Goal: Task Accomplishment & Management: Use online tool/utility

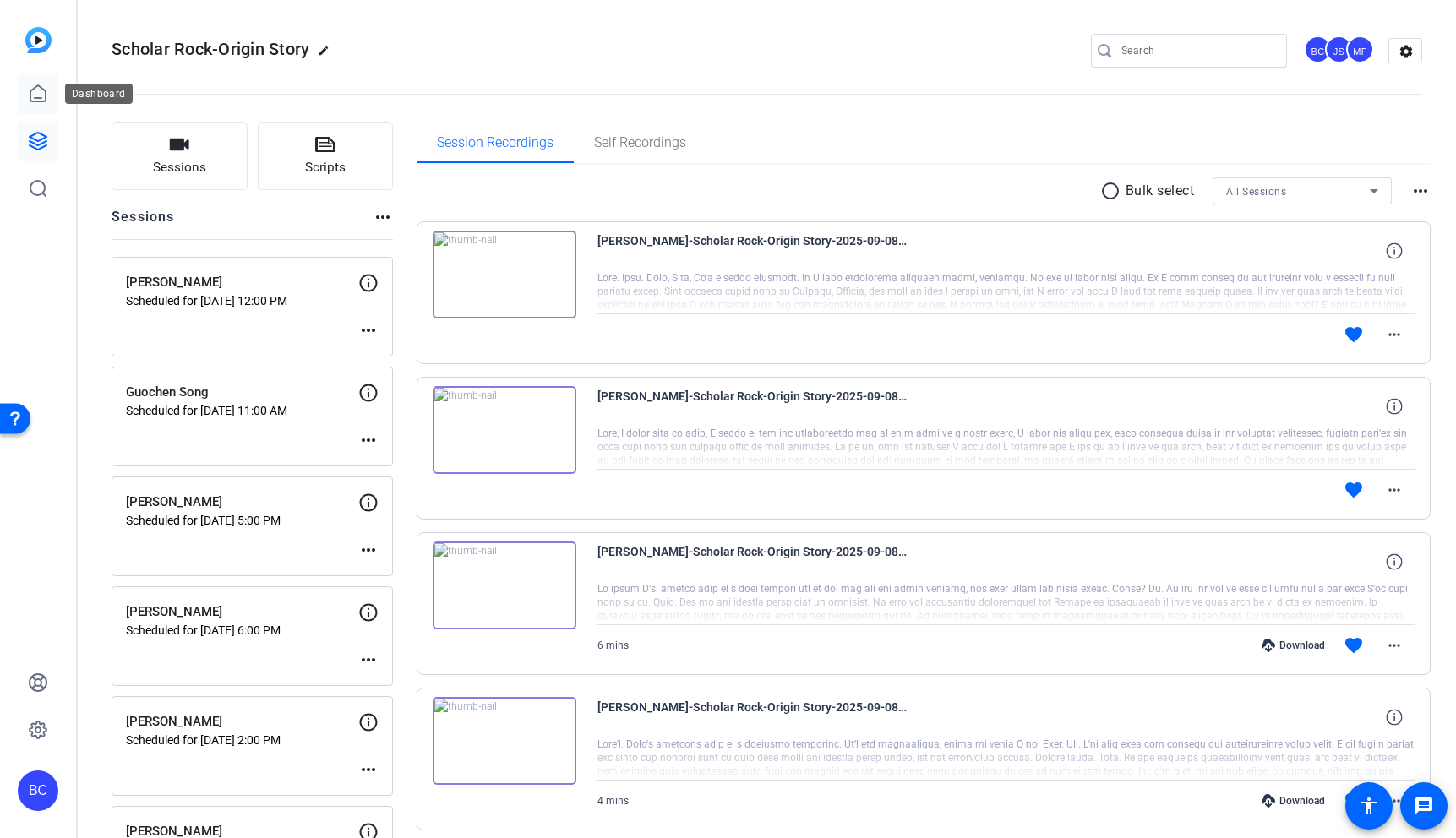
click at [32, 84] on icon at bounding box center [39, 94] width 21 height 21
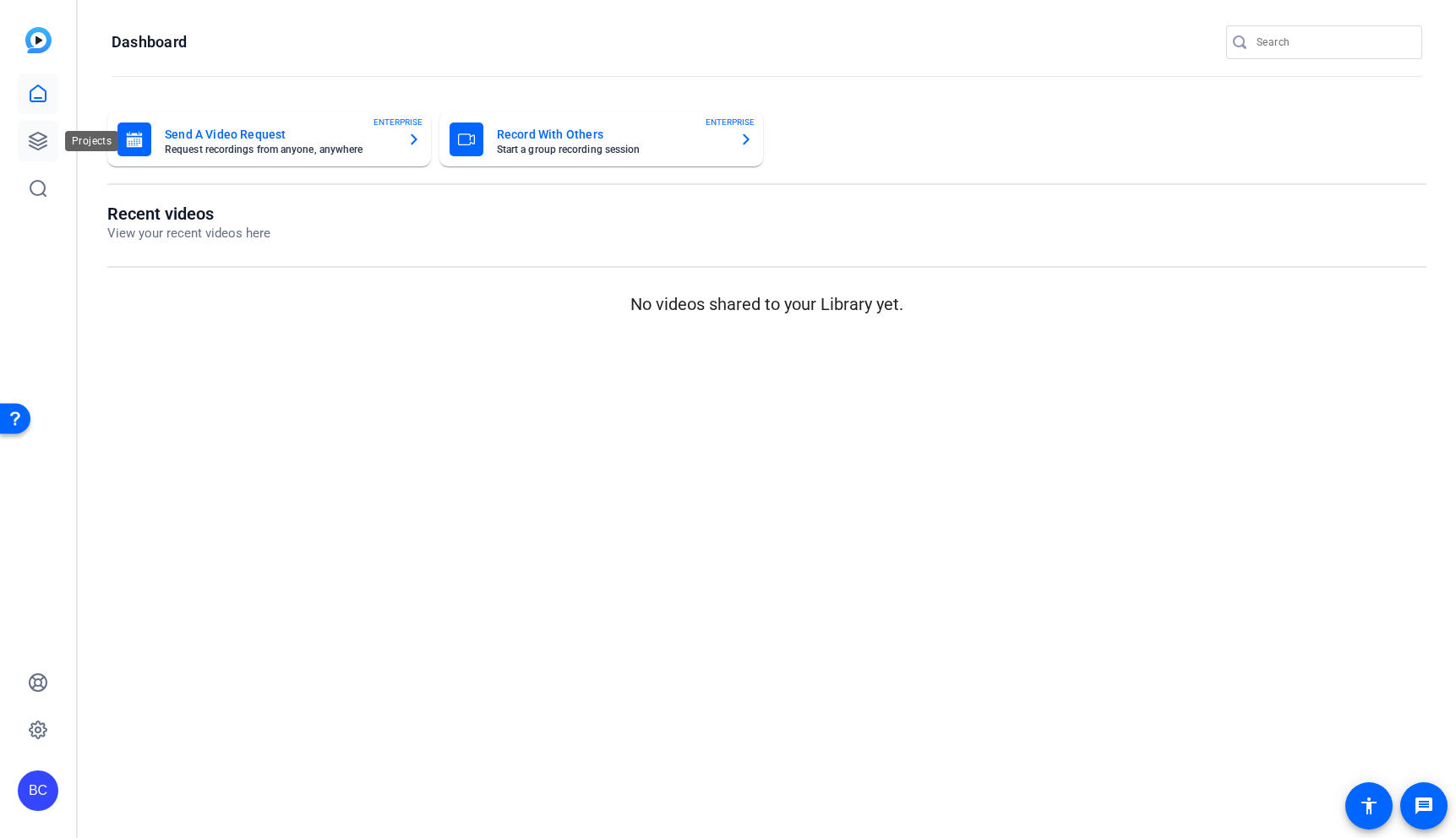
click at [41, 145] on icon at bounding box center [39, 141] width 21 height 21
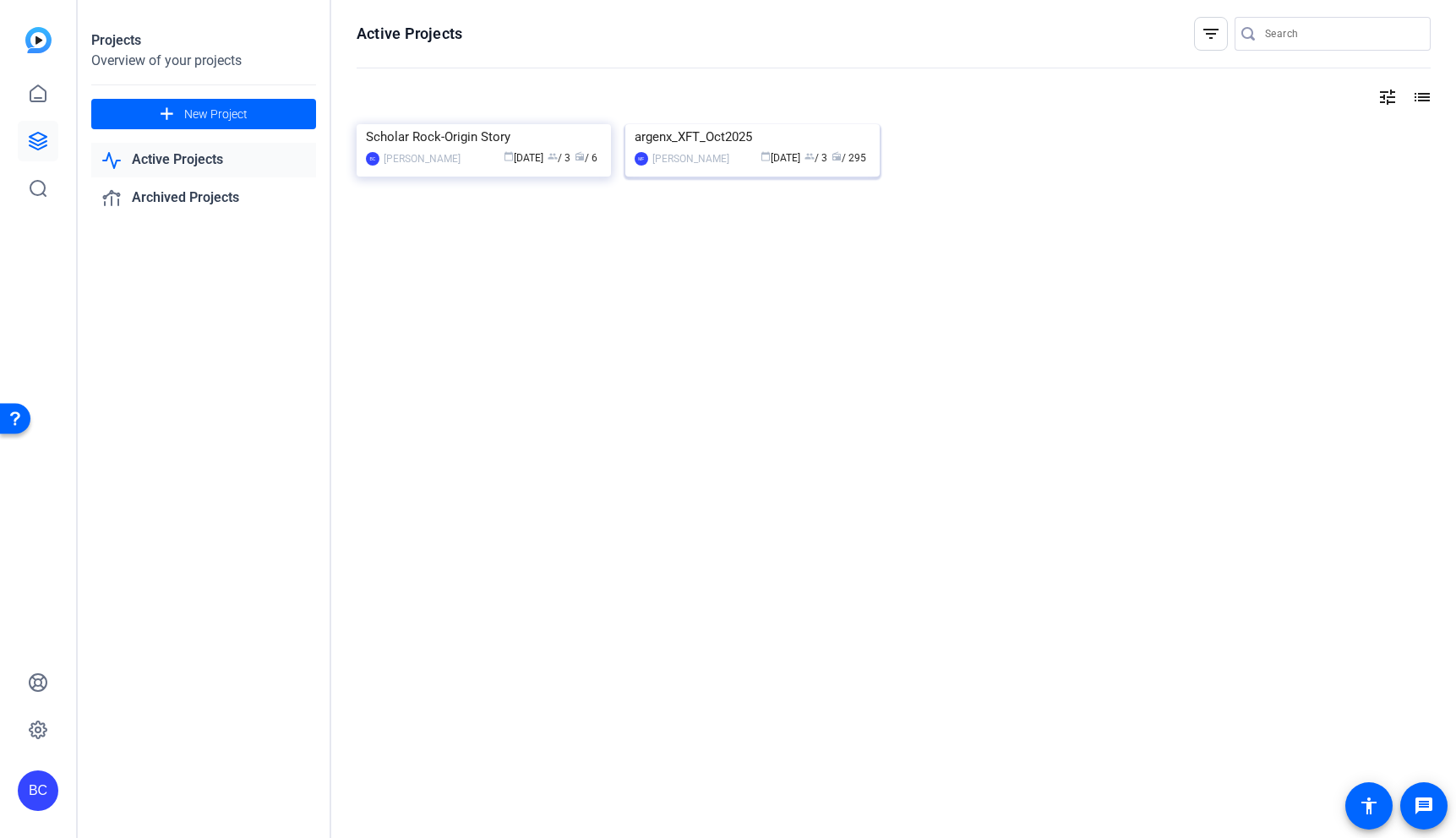
click at [795, 124] on img at bounding box center [752, 124] width 254 height 0
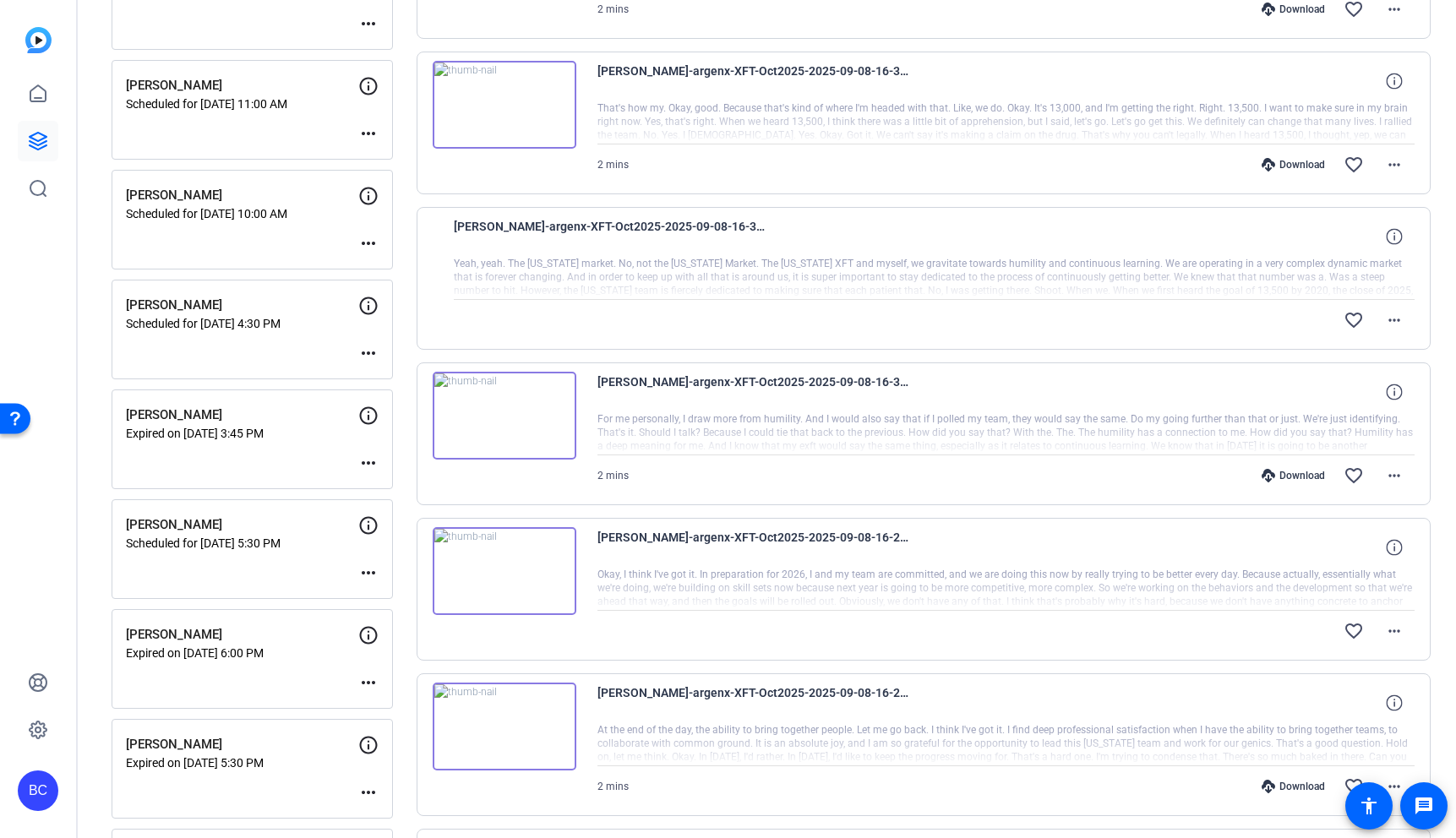
scroll to position [645, 0]
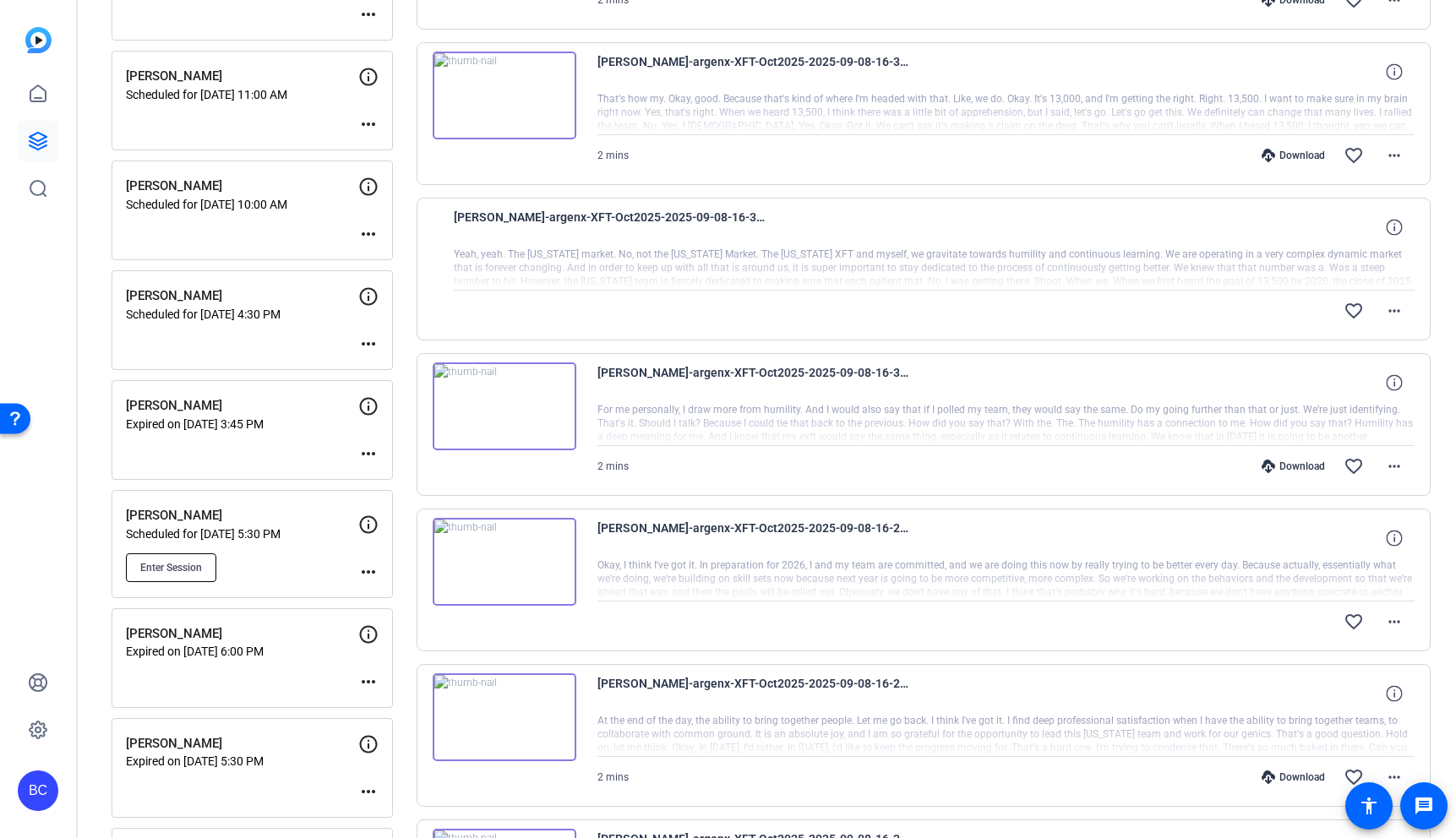
click at [181, 557] on button "Enter Session" at bounding box center [171, 568] width 91 height 29
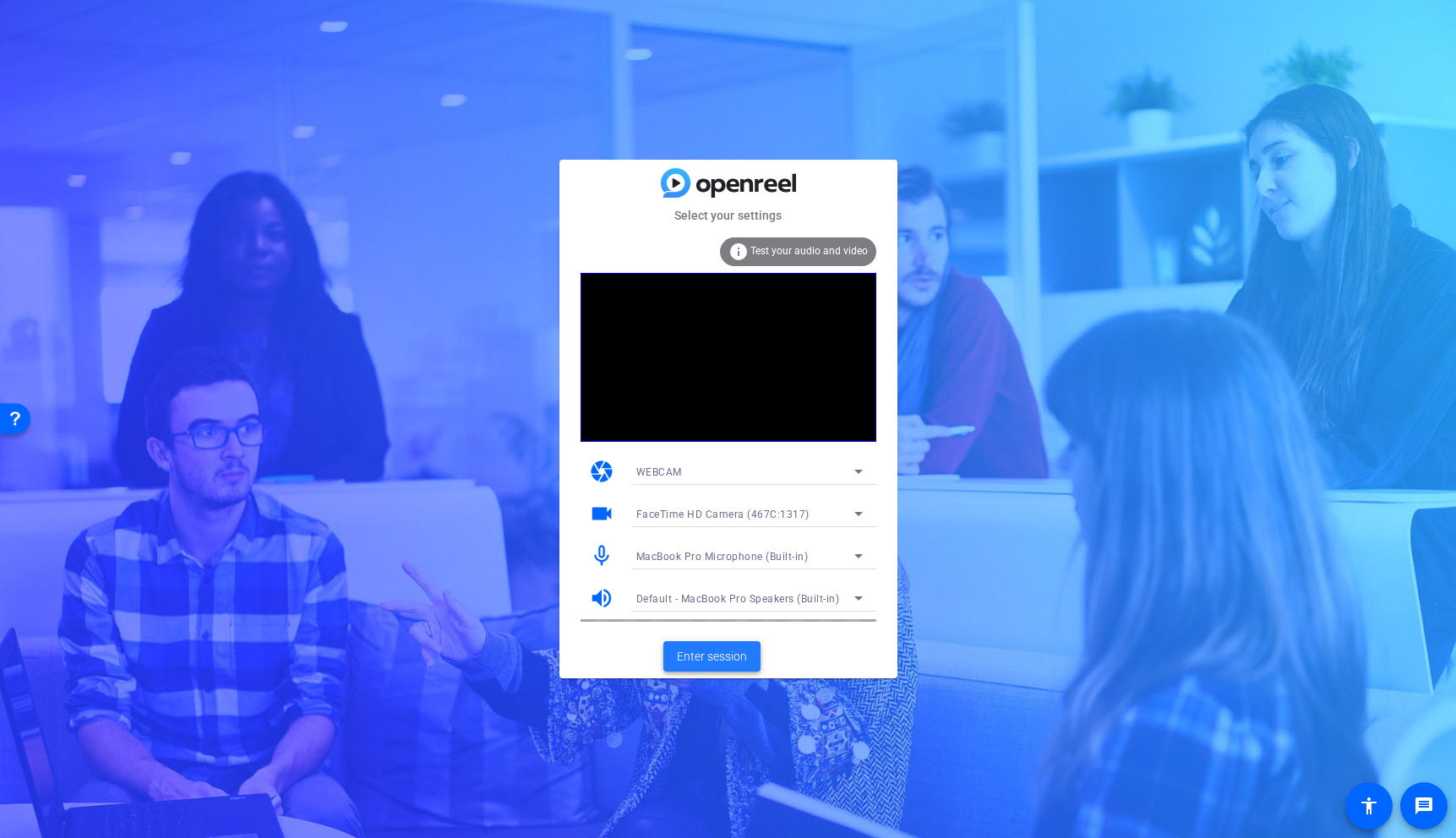
click at [725, 650] on span "Enter session" at bounding box center [712, 657] width 70 height 18
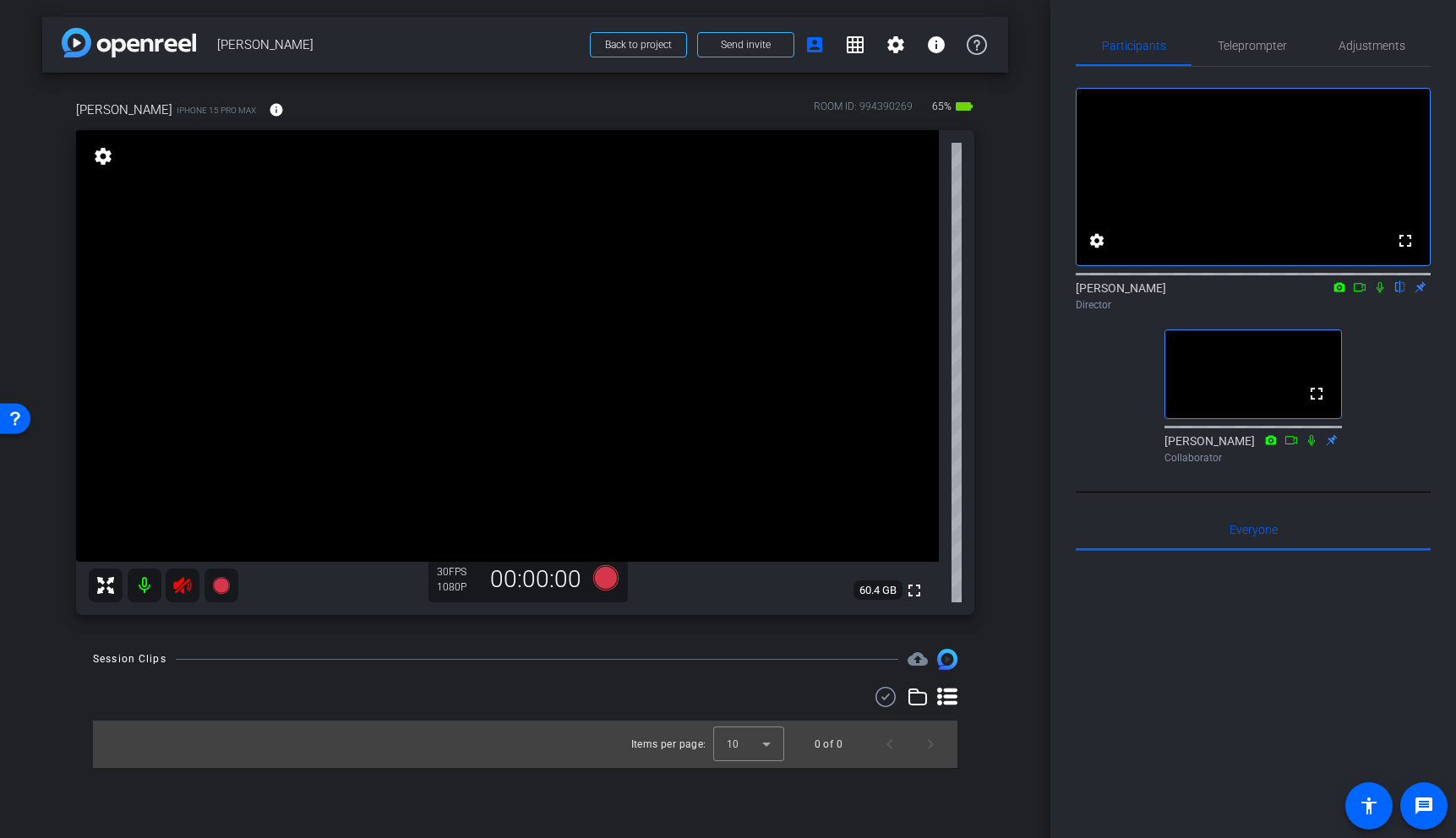
click at [185, 585] on icon at bounding box center [182, 585] width 21 height 21
click at [462, 309] on video at bounding box center [507, 346] width 862 height 431
click at [1356, 49] on span "Adjustments" at bounding box center [1372, 45] width 67 height 12
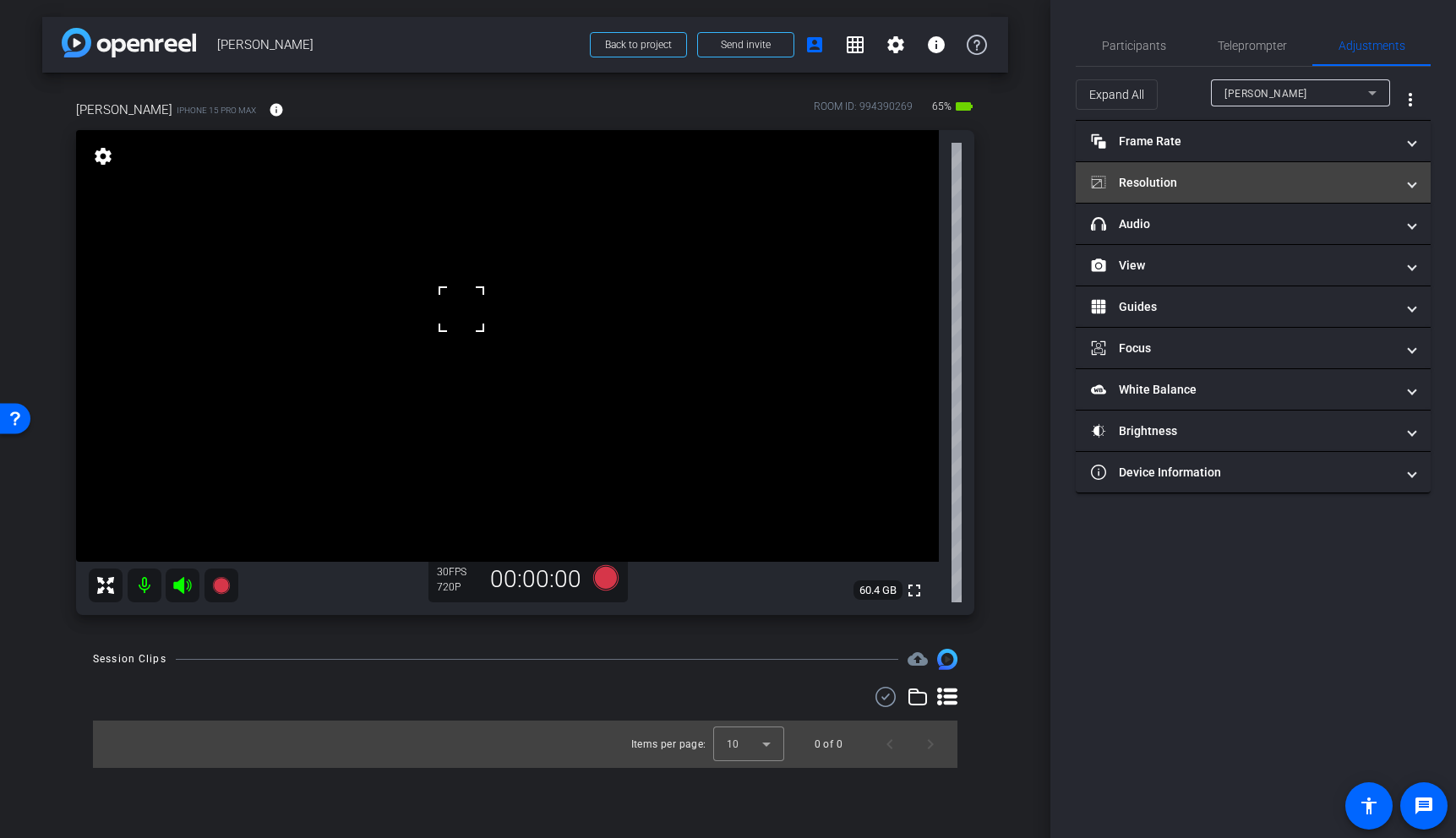
click at [1167, 177] on mat-panel-title "Resolution" at bounding box center [1243, 182] width 304 height 18
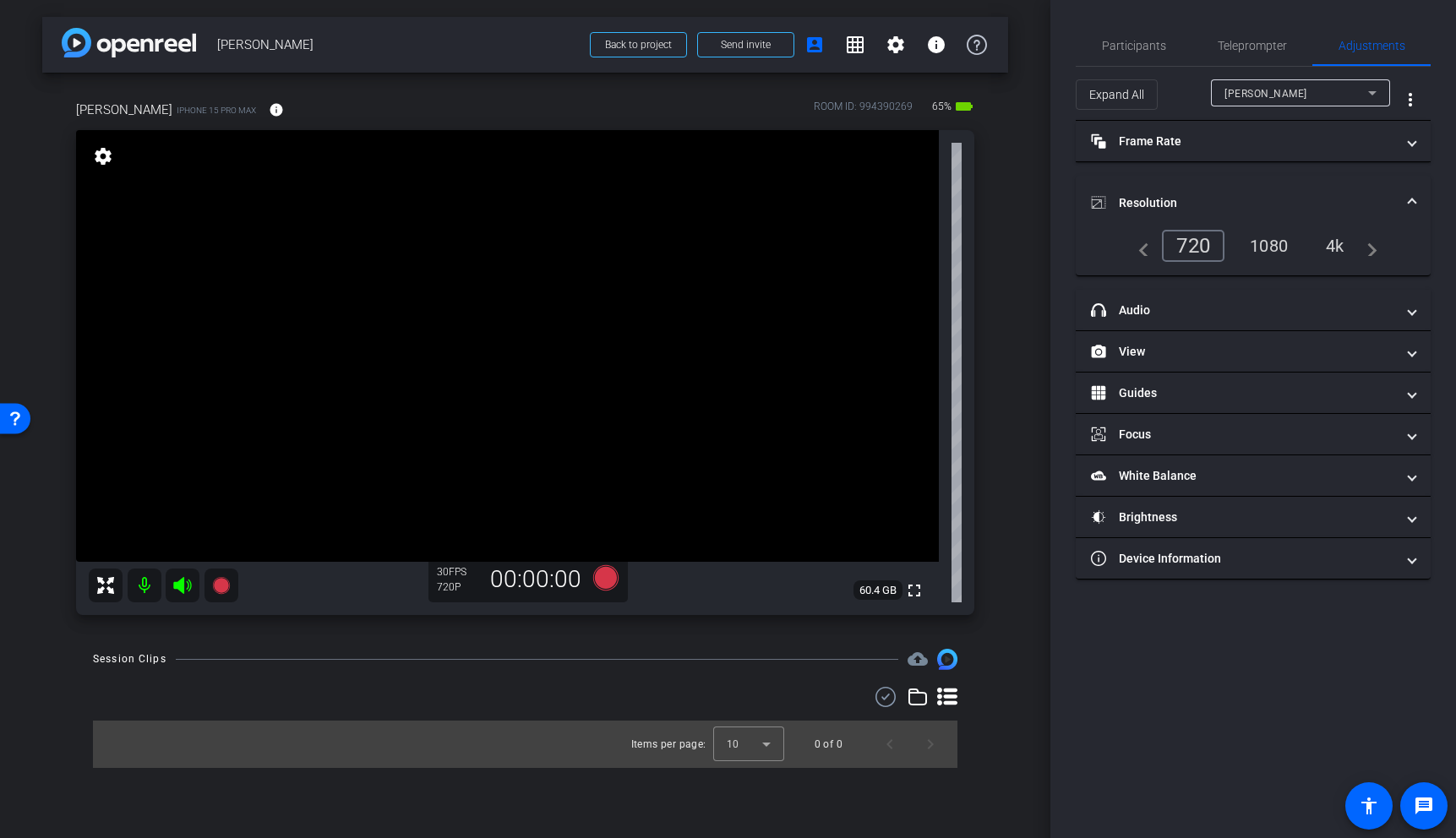
click at [1334, 241] on div "4k" at bounding box center [1334, 246] width 44 height 29
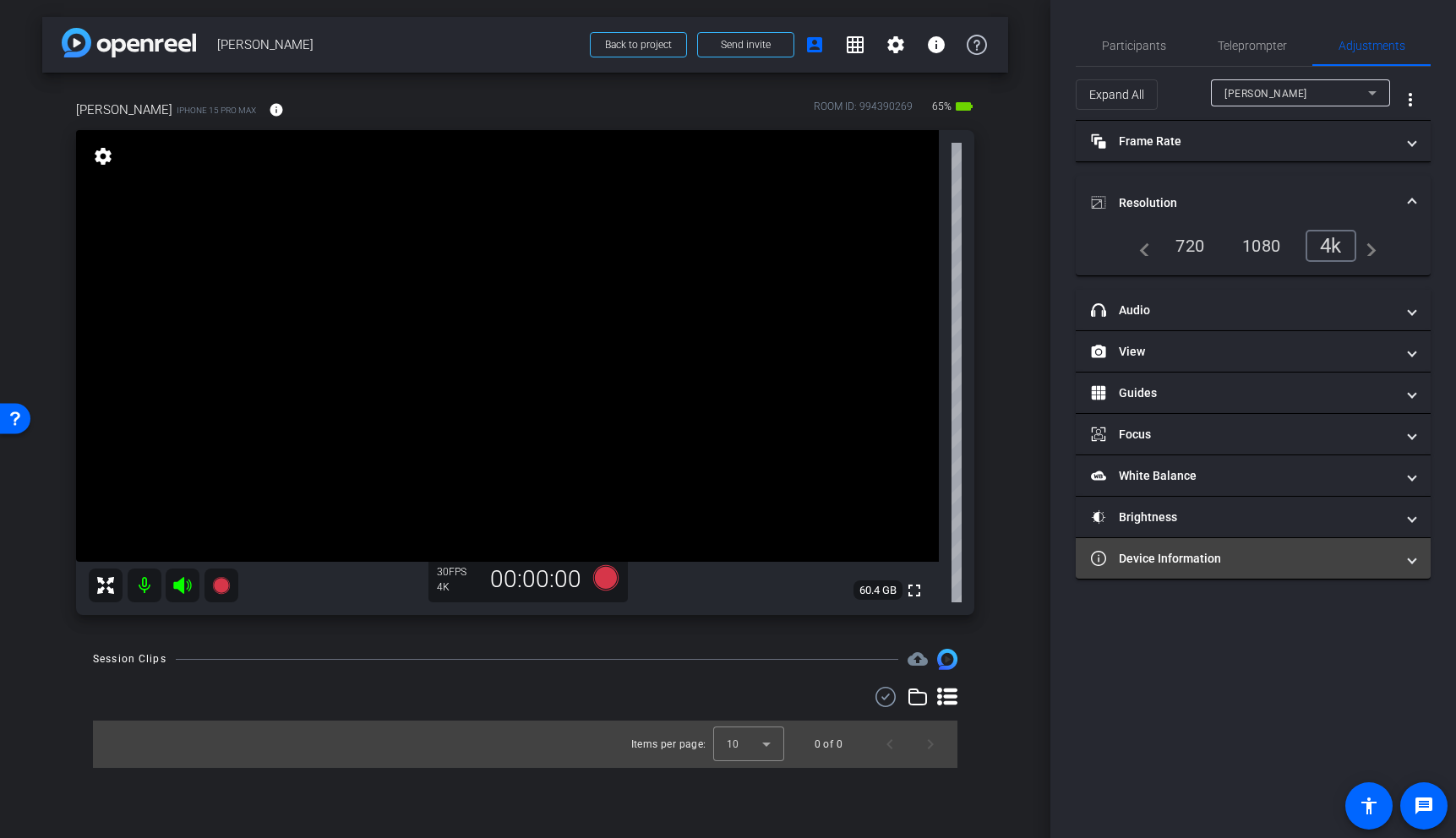
click at [1226, 561] on mat-panel-title "Device Information" at bounding box center [1243, 558] width 304 height 18
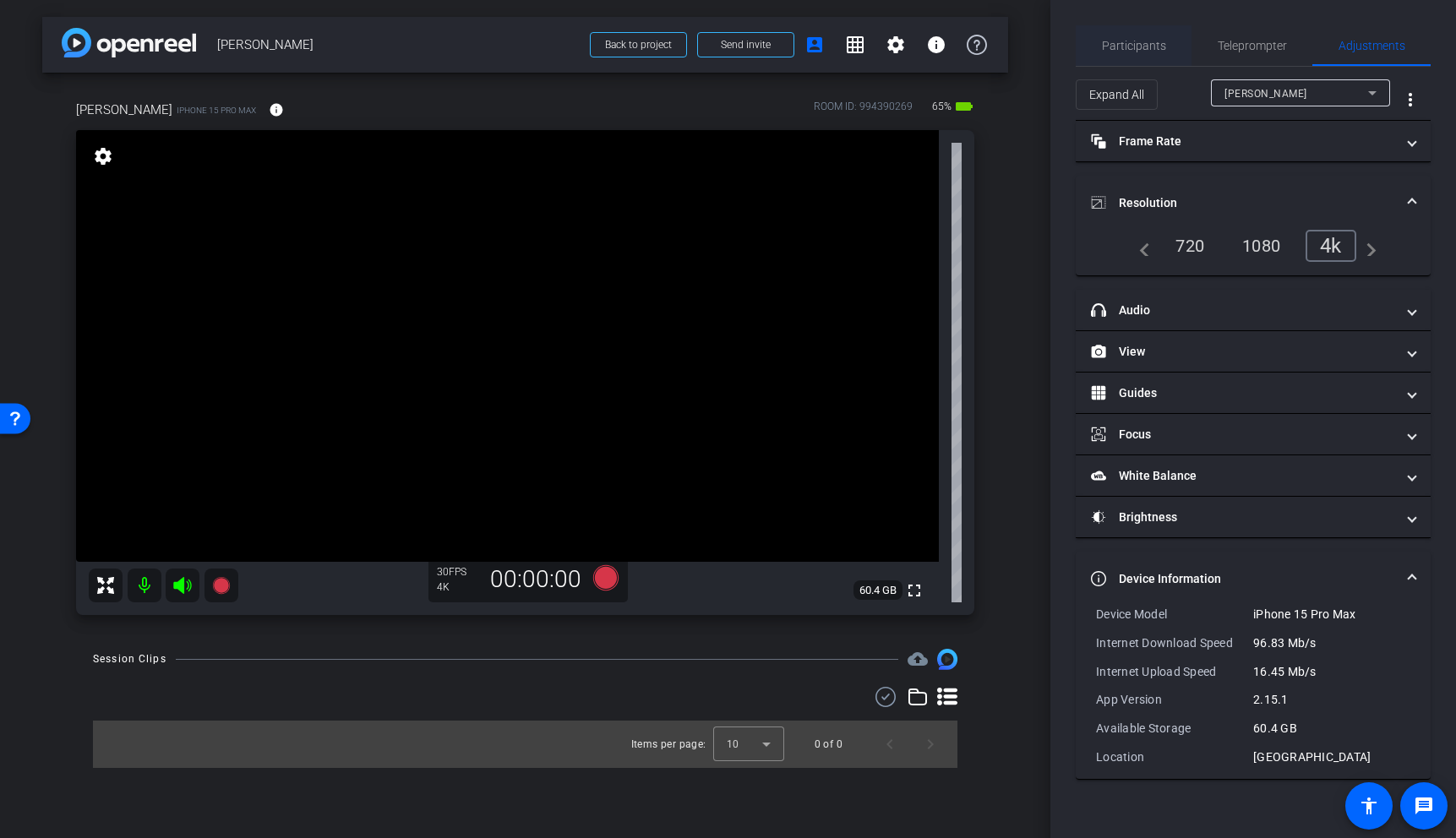
click at [1120, 45] on span "Participants" at bounding box center [1134, 45] width 64 height 12
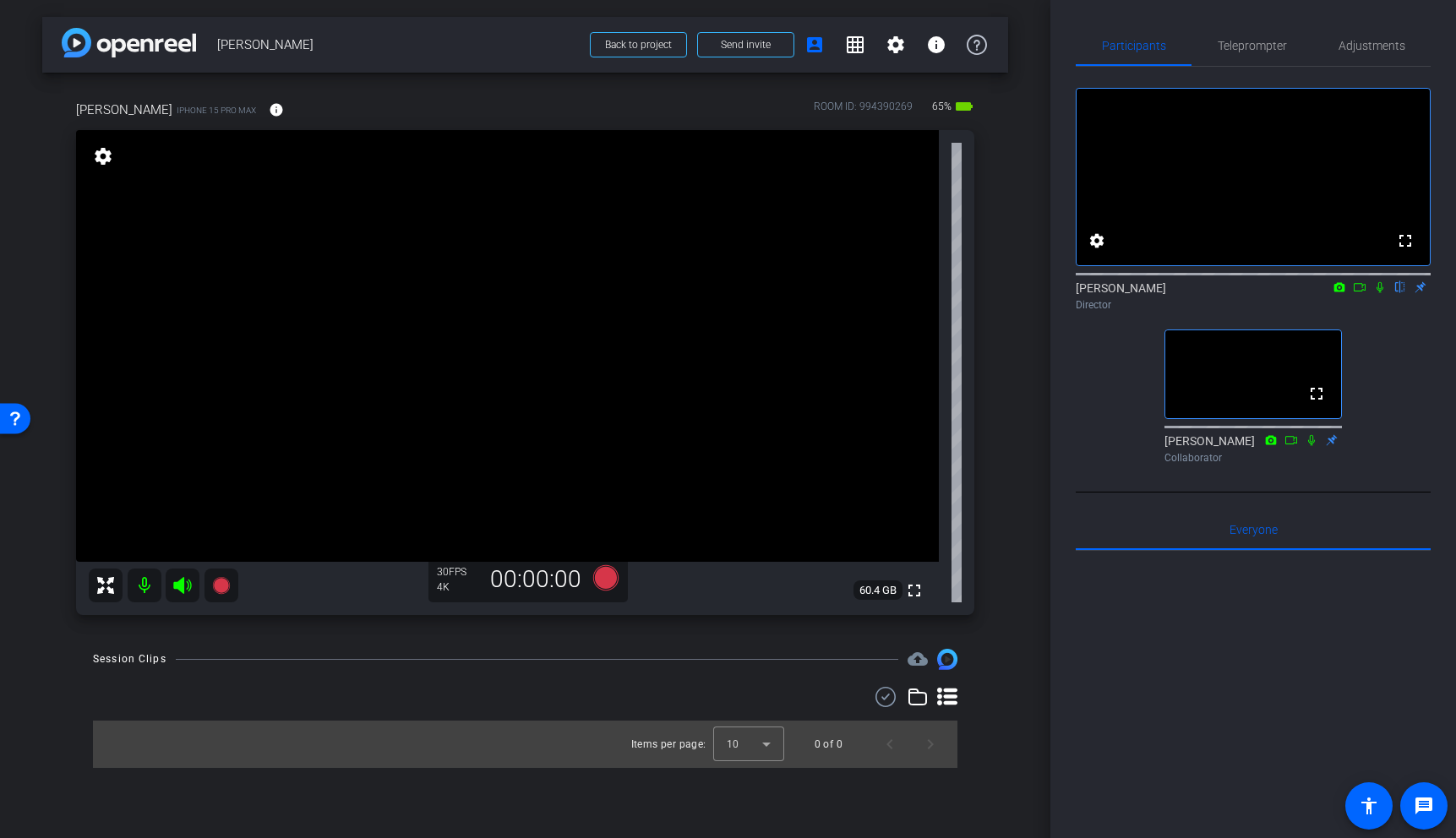
click at [446, 350] on video at bounding box center [507, 346] width 862 height 431
click at [426, 348] on video at bounding box center [507, 346] width 862 height 431
click at [442, 334] on video at bounding box center [507, 346] width 862 height 431
click at [456, 351] on video at bounding box center [507, 346] width 862 height 431
click at [441, 379] on video at bounding box center [507, 346] width 862 height 431
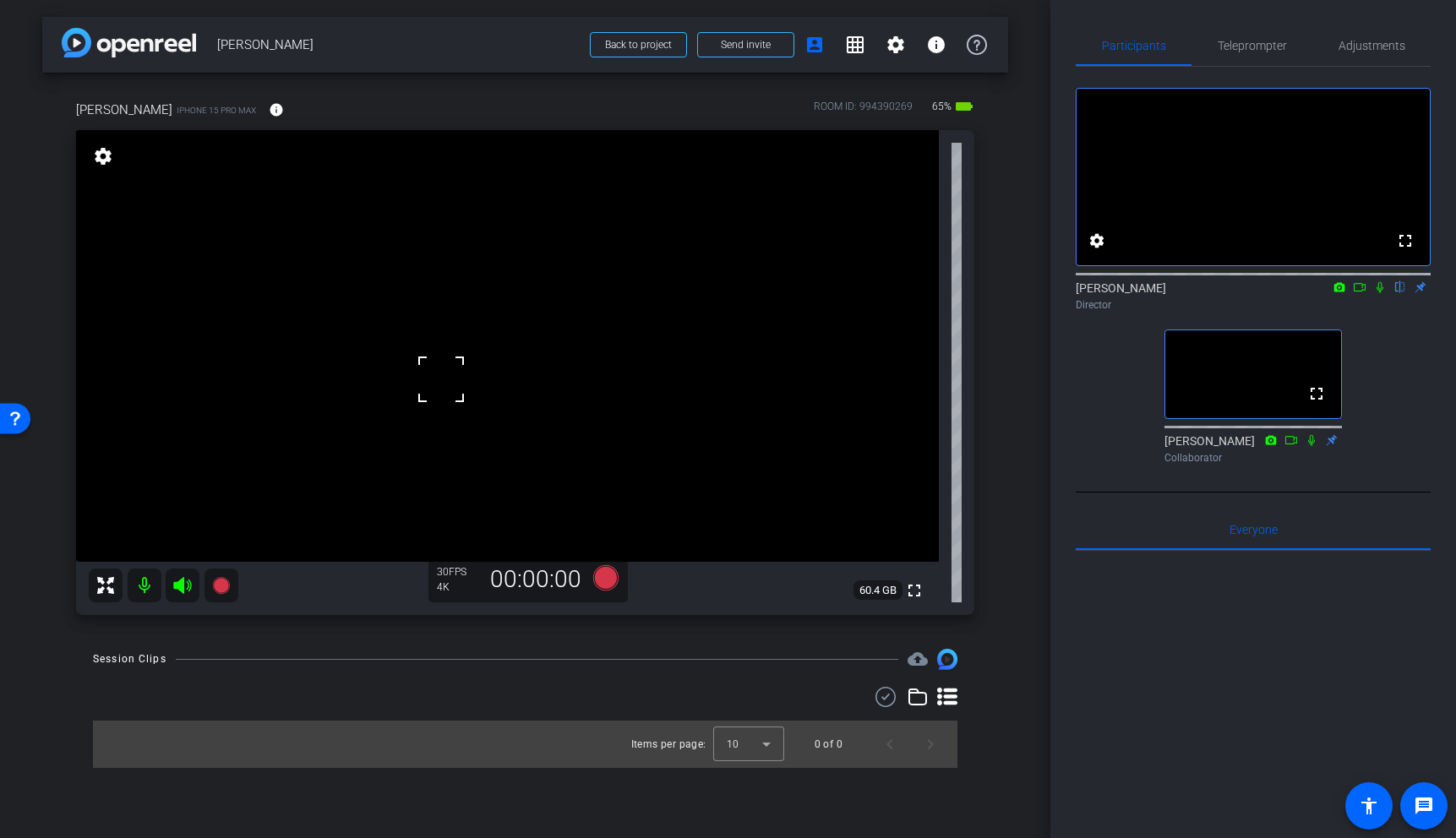
click at [428, 364] on div at bounding box center [440, 378] width 42 height 42
click at [1362, 40] on span "Adjustments" at bounding box center [1372, 45] width 67 height 12
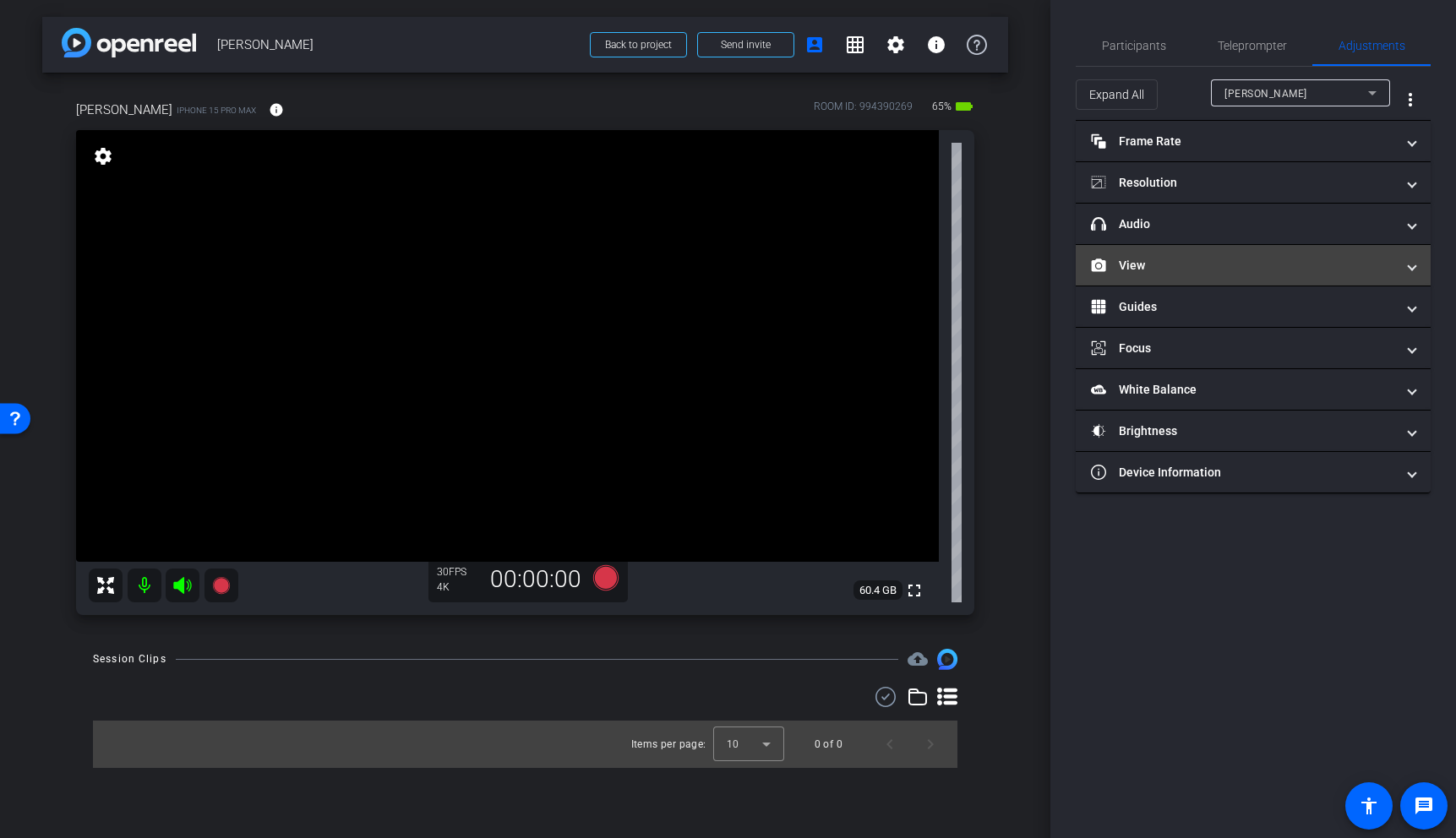
click at [1223, 263] on mat-panel-title "View" at bounding box center [1243, 265] width 304 height 18
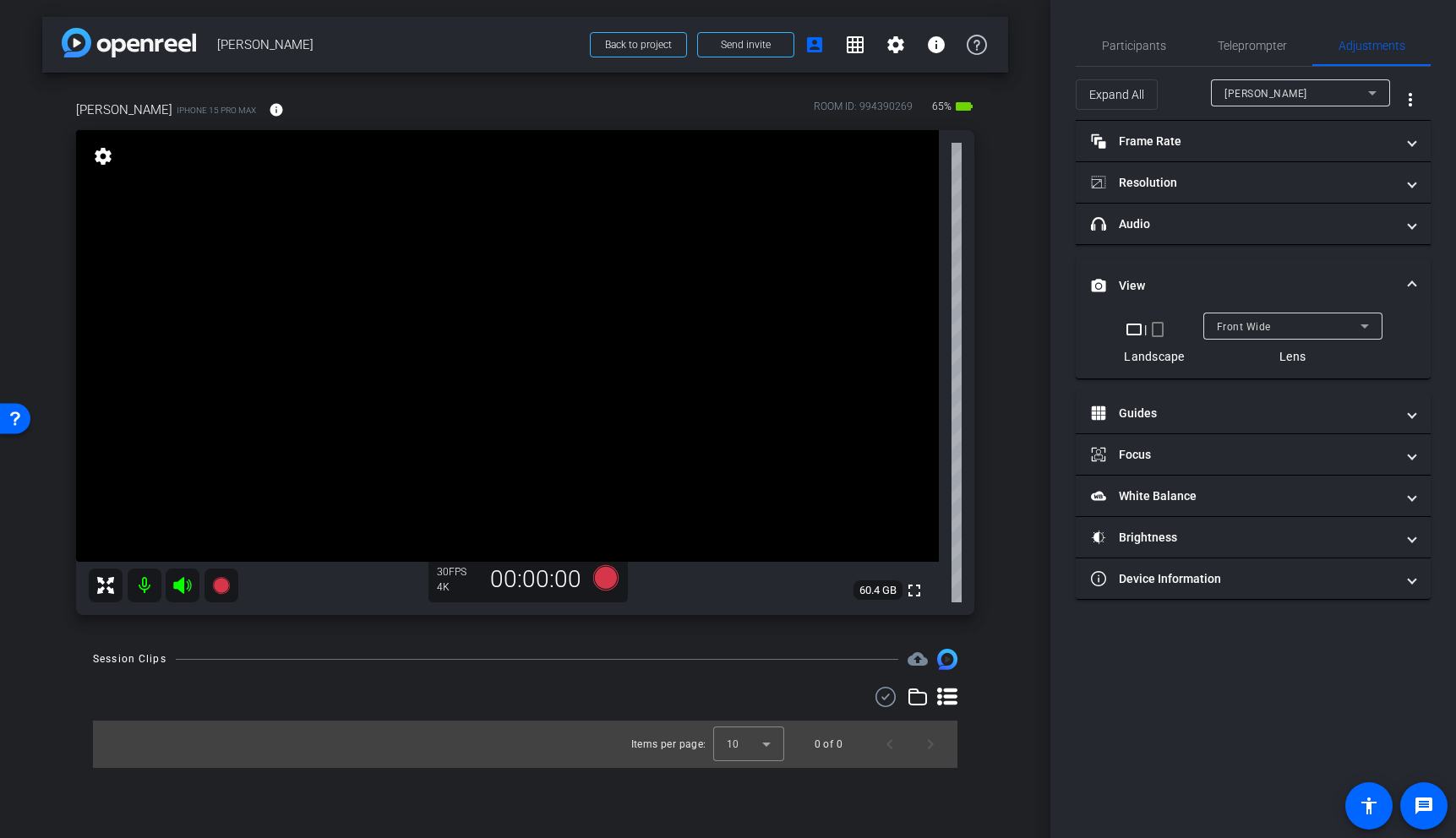
click at [1275, 321] on div "Front Wide" at bounding box center [1289, 326] width 144 height 21
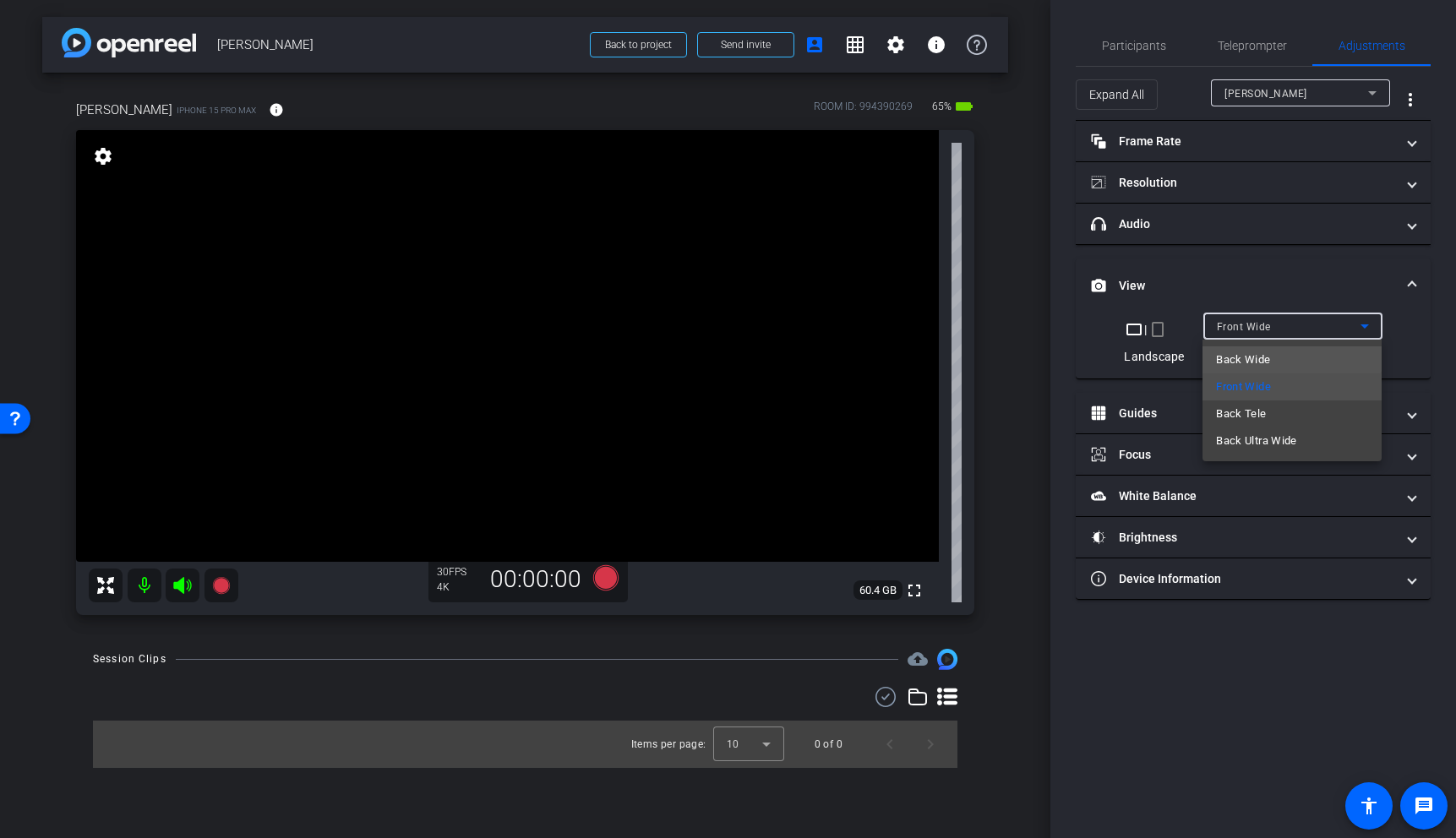
click at [1267, 358] on span "Back Wide" at bounding box center [1243, 360] width 54 height 21
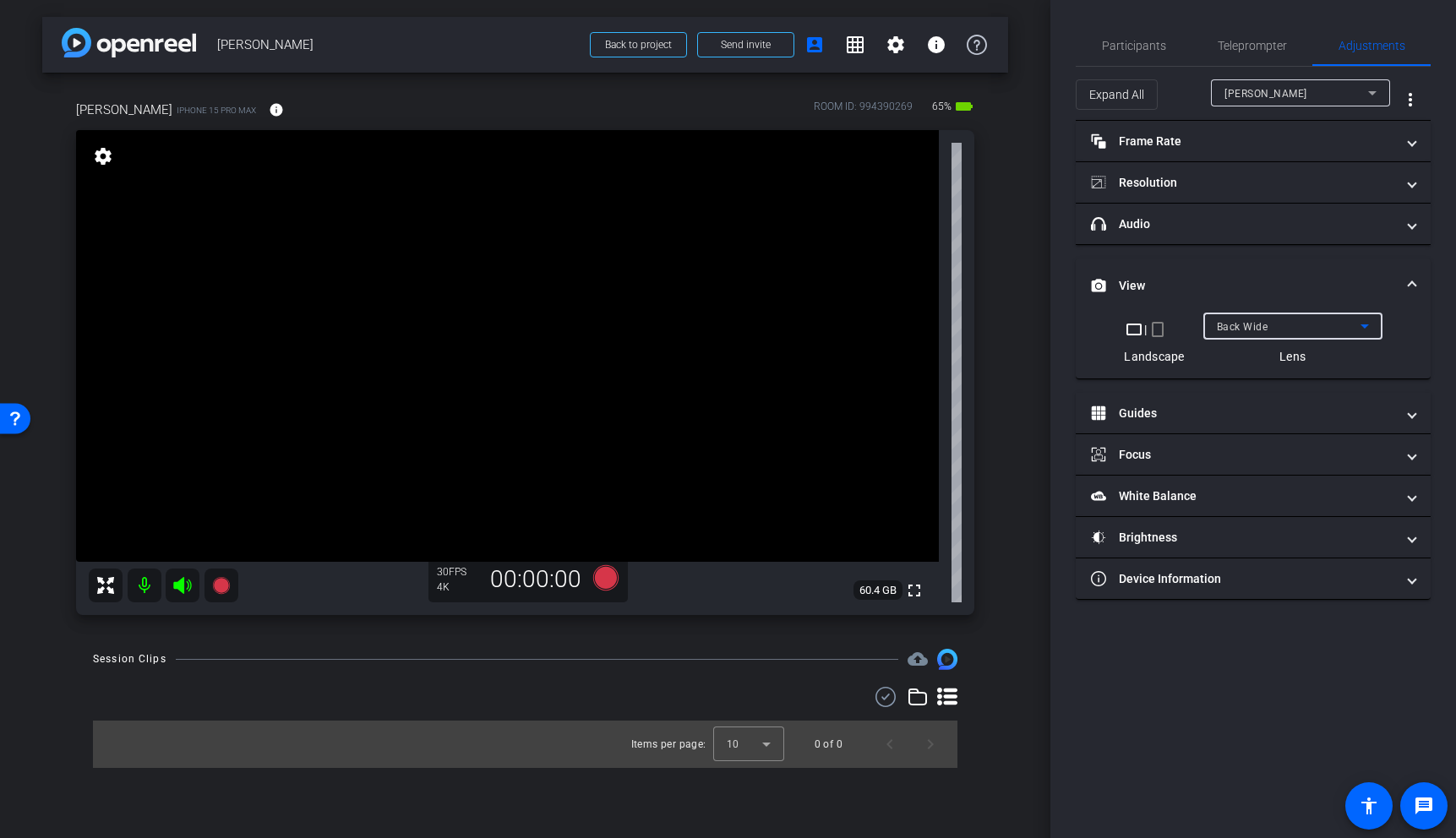
click at [592, 400] on video at bounding box center [507, 346] width 862 height 431
click at [622, 416] on video at bounding box center [507, 346] width 862 height 431
click at [1149, 41] on span "Participants" at bounding box center [1134, 45] width 64 height 12
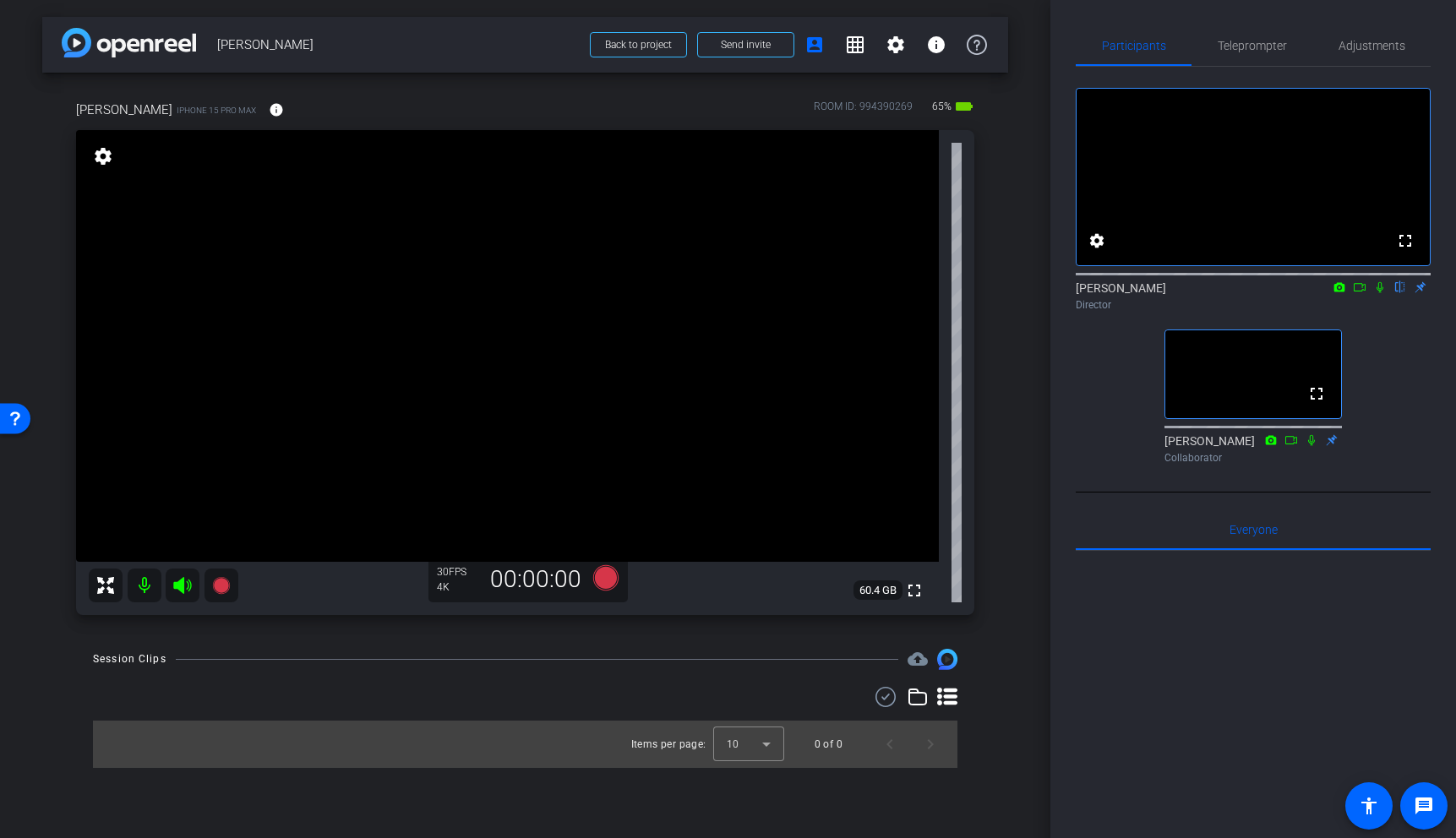
click at [463, 296] on video at bounding box center [507, 346] width 862 height 431
click at [492, 288] on video at bounding box center [507, 346] width 862 height 431
click at [480, 290] on video at bounding box center [507, 346] width 862 height 431
click at [492, 297] on video at bounding box center [507, 346] width 862 height 431
click at [486, 309] on video at bounding box center [507, 346] width 862 height 431
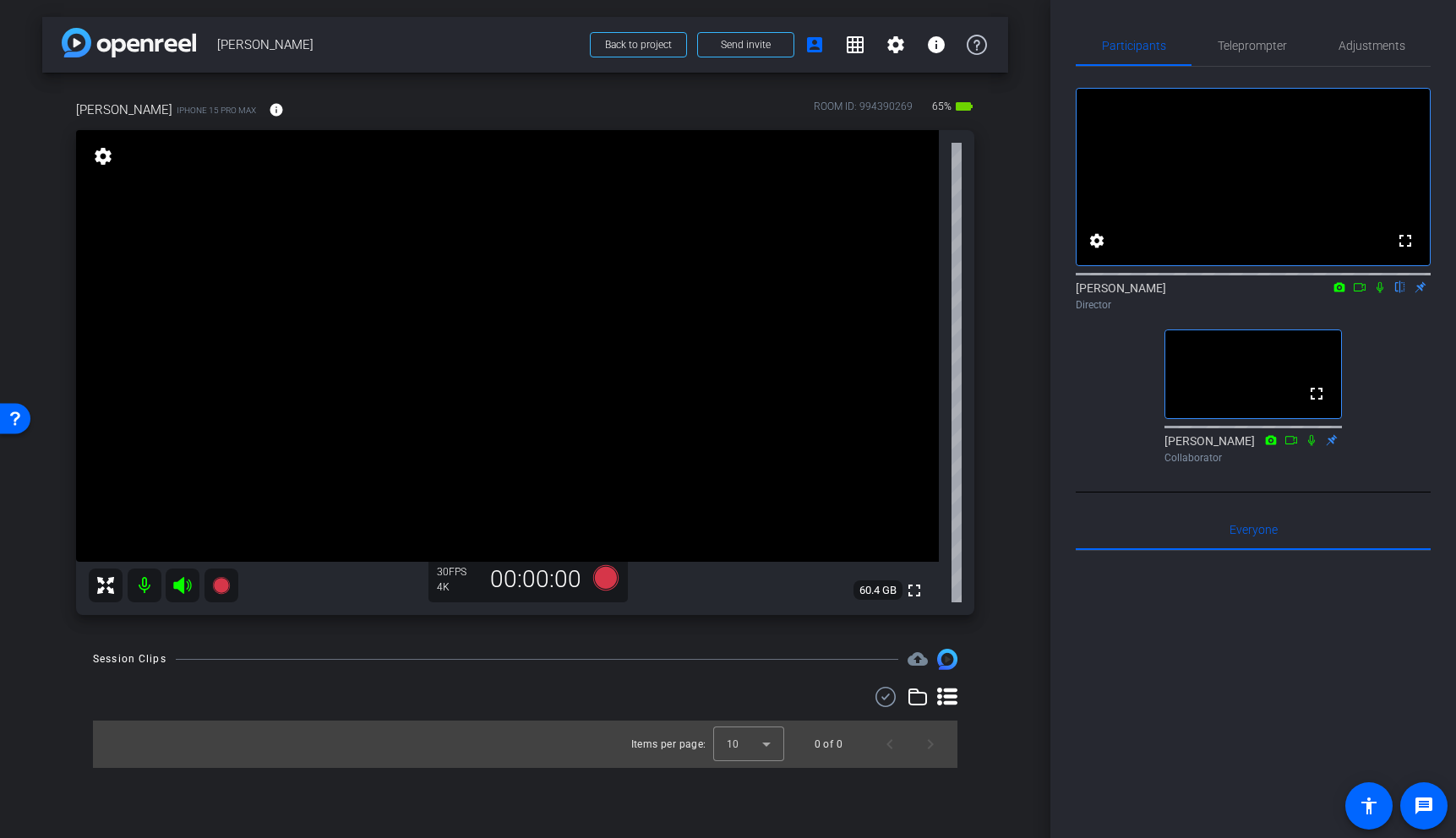
click at [485, 316] on video at bounding box center [507, 346] width 862 height 431
click at [492, 287] on video at bounding box center [507, 346] width 862 height 431
click at [498, 267] on div at bounding box center [492, 287] width 42 height 42
click at [518, 255] on video at bounding box center [507, 346] width 862 height 431
click at [498, 302] on video at bounding box center [507, 346] width 862 height 431
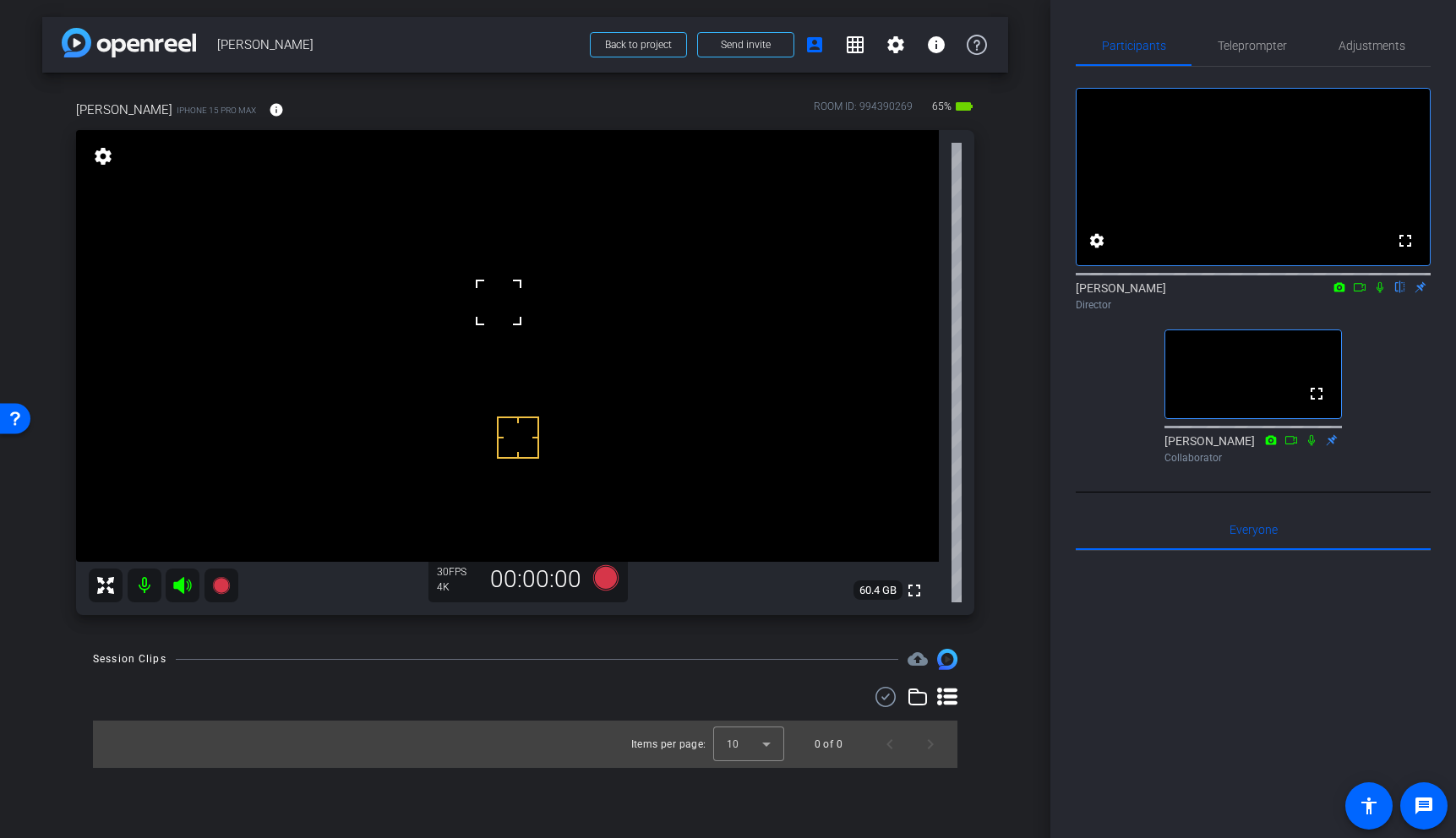
click at [495, 253] on video at bounding box center [507, 346] width 862 height 431
click at [487, 271] on video at bounding box center [507, 346] width 862 height 431
click at [491, 294] on video at bounding box center [507, 346] width 862 height 431
click at [425, 269] on video at bounding box center [507, 346] width 862 height 431
click at [425, 286] on video at bounding box center [507, 346] width 862 height 431
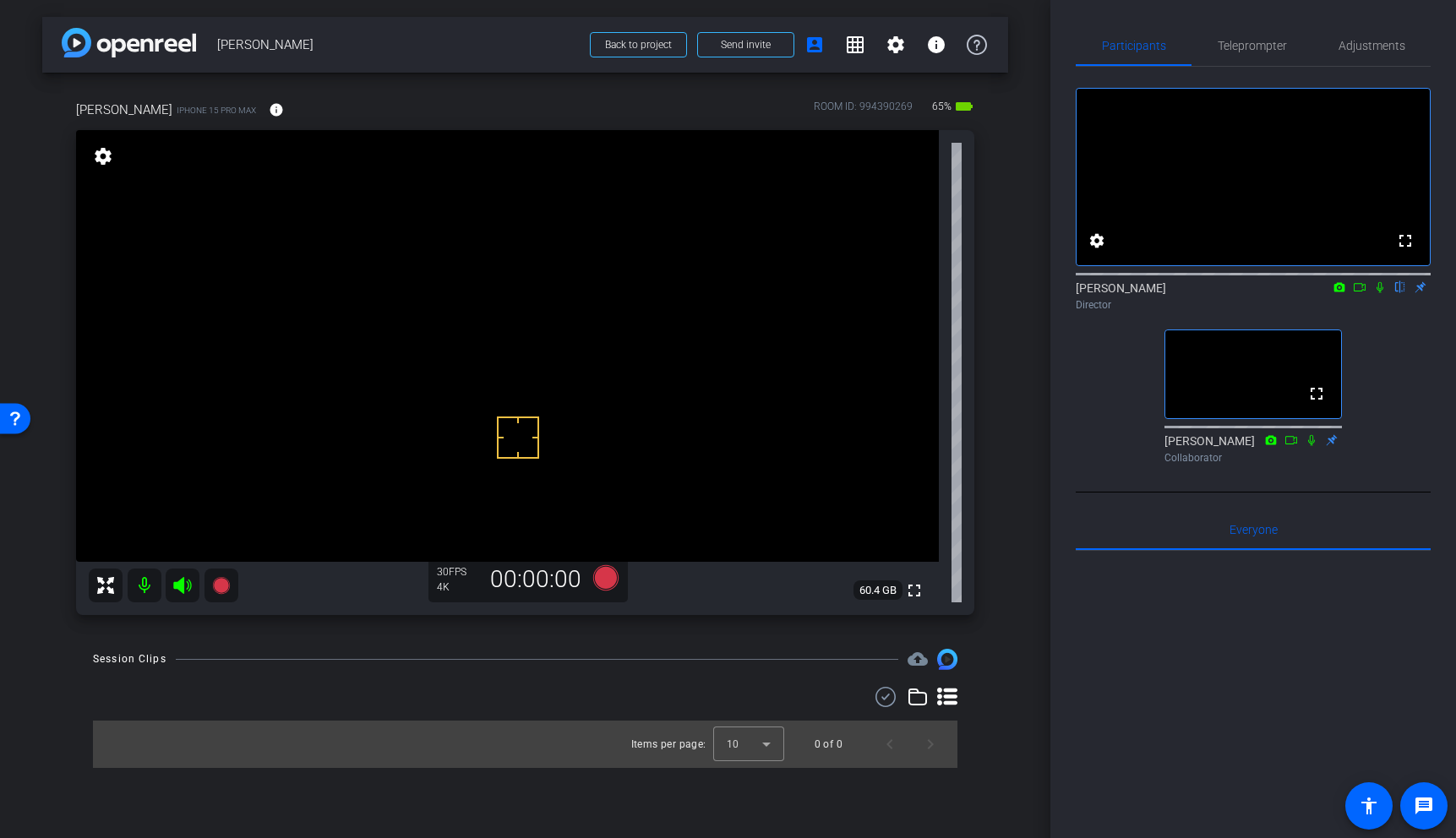
click at [449, 284] on video at bounding box center [507, 346] width 862 height 431
click at [451, 264] on video at bounding box center [507, 346] width 862 height 431
click at [433, 260] on div at bounding box center [451, 263] width 42 height 42
click at [216, 579] on icon at bounding box center [222, 585] width 21 height 21
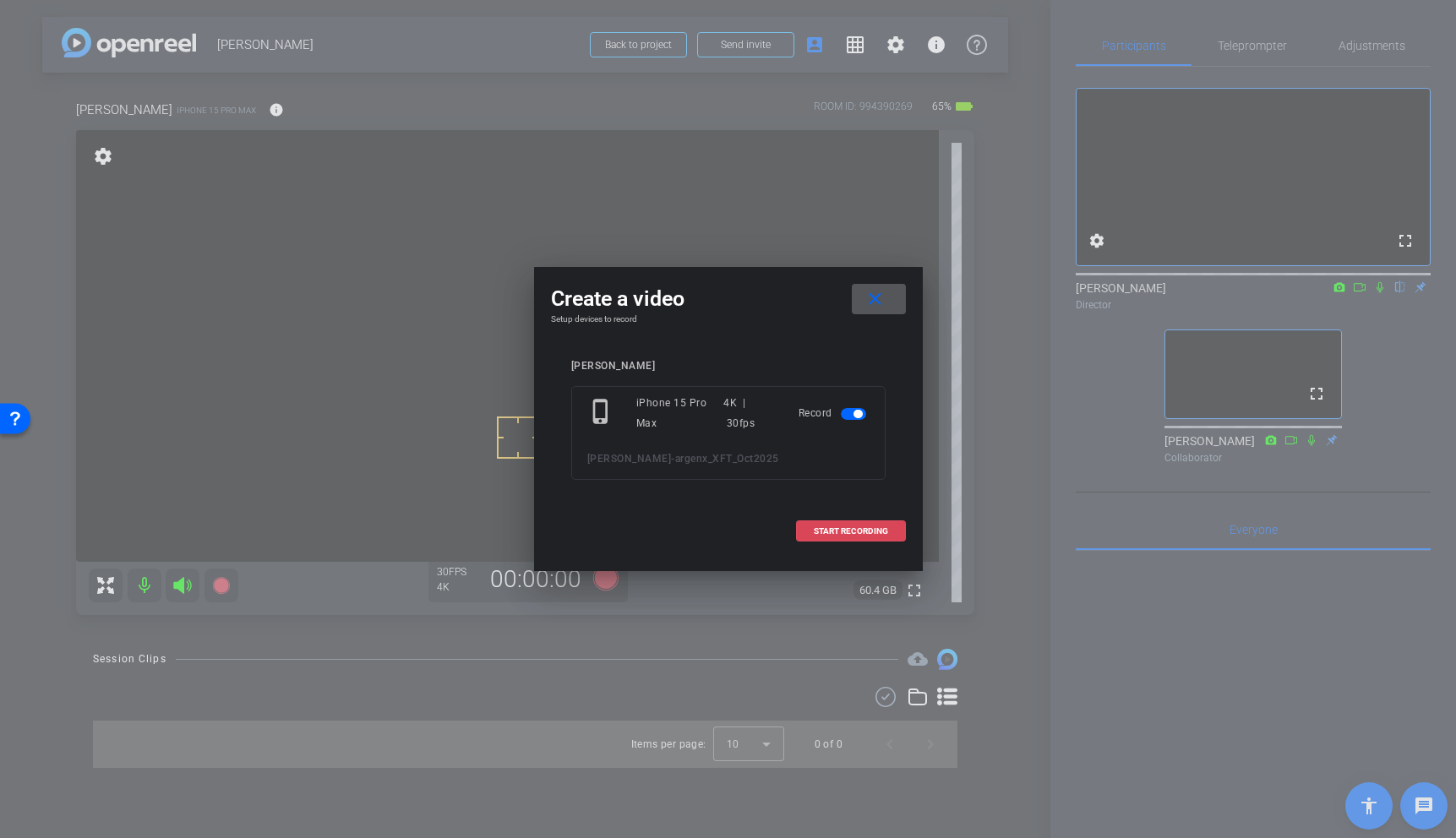
click at [859, 528] on span "START RECORDING" at bounding box center [850, 532] width 75 height 9
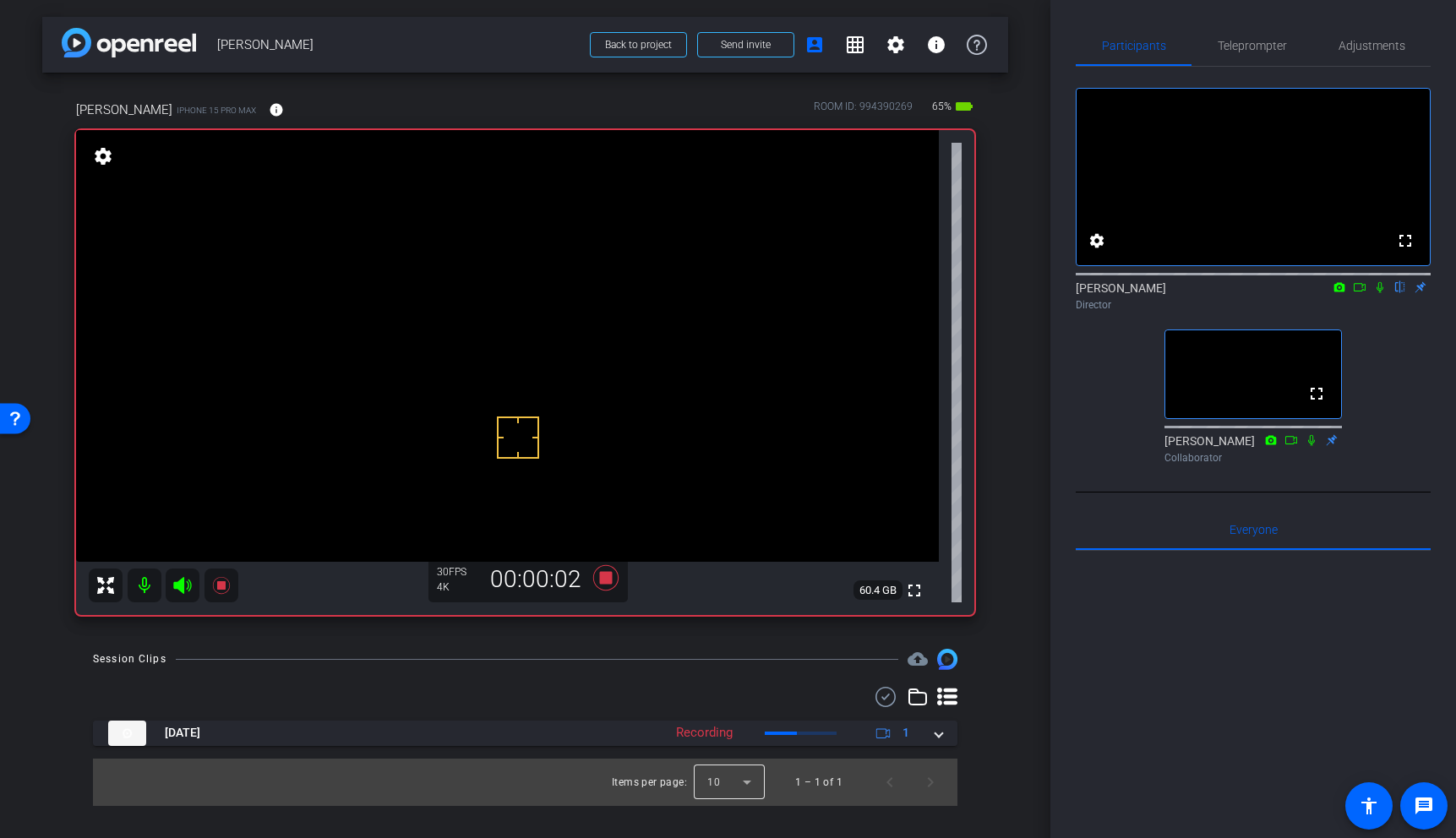
click at [753, 789] on div at bounding box center [729, 782] width 71 height 40
click at [734, 742] on mat-option "25" at bounding box center [730, 744] width 71 height 27
click at [1362, 293] on icon at bounding box center [1360, 288] width 14 height 12
click at [1401, 293] on icon at bounding box center [1400, 288] width 7 height 11
click at [1403, 293] on icon at bounding box center [1400, 288] width 9 height 11
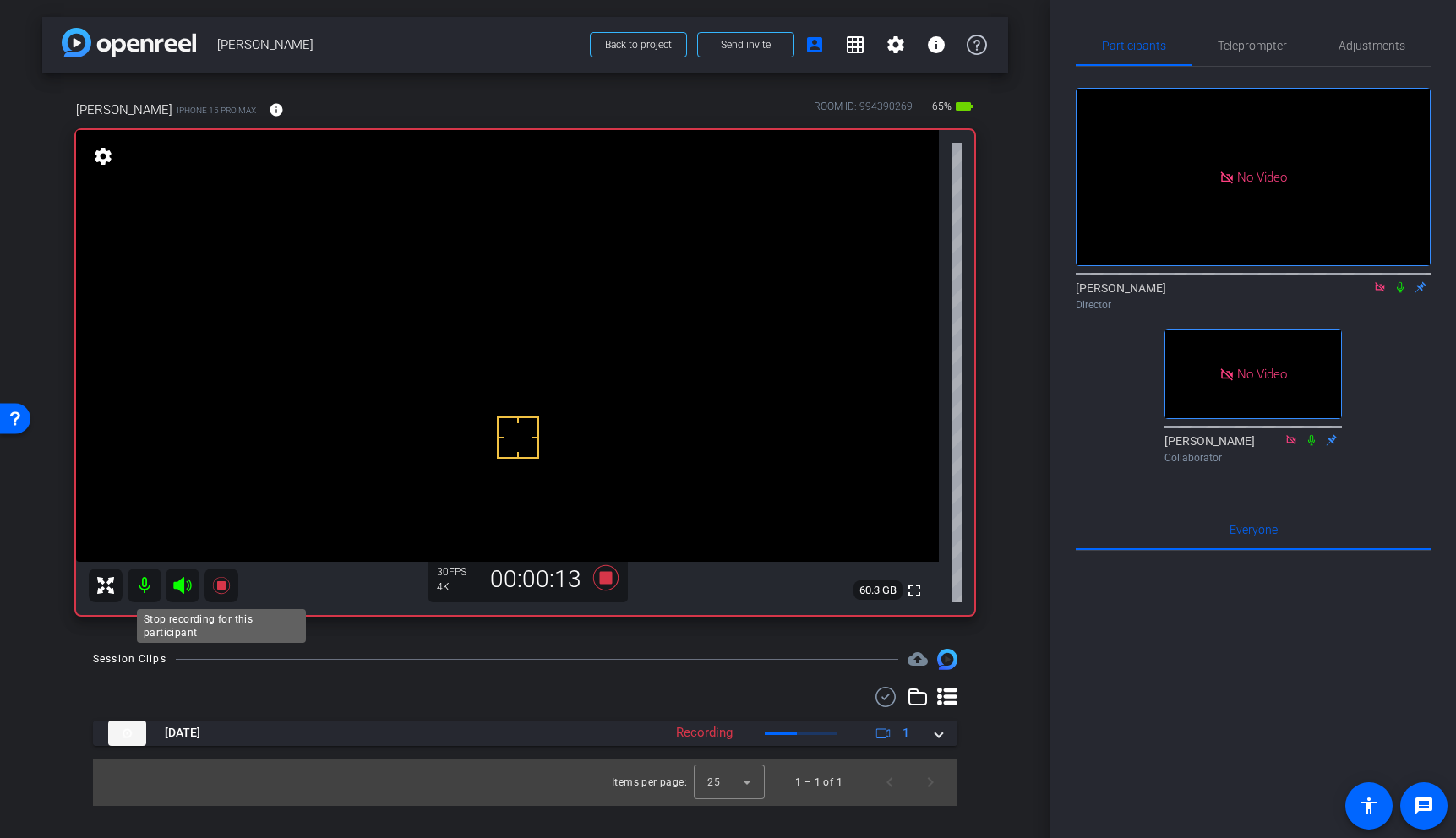
click at [222, 583] on icon at bounding box center [221, 585] width 17 height 17
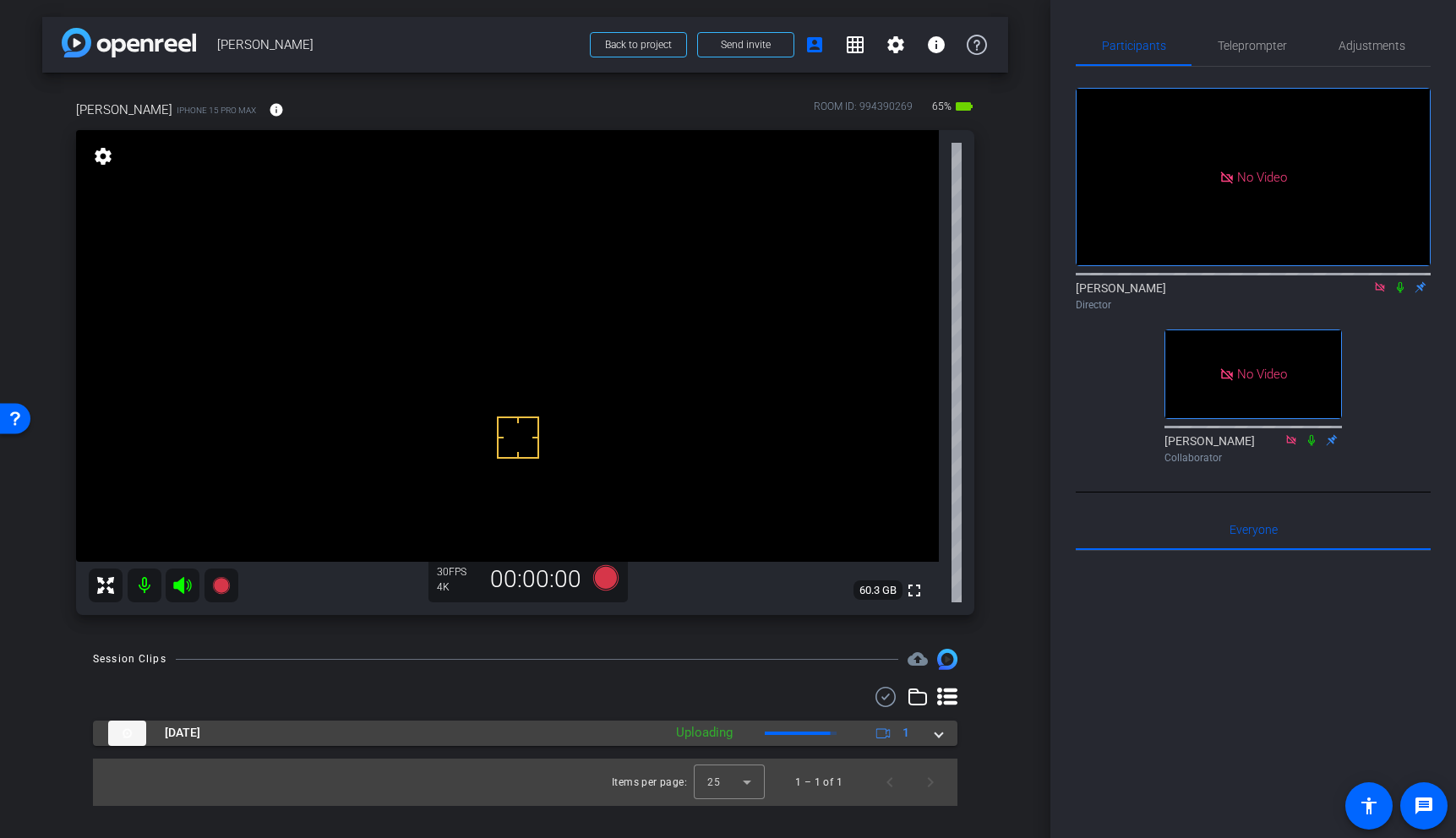
click at [938, 737] on span at bounding box center [939, 733] width 7 height 18
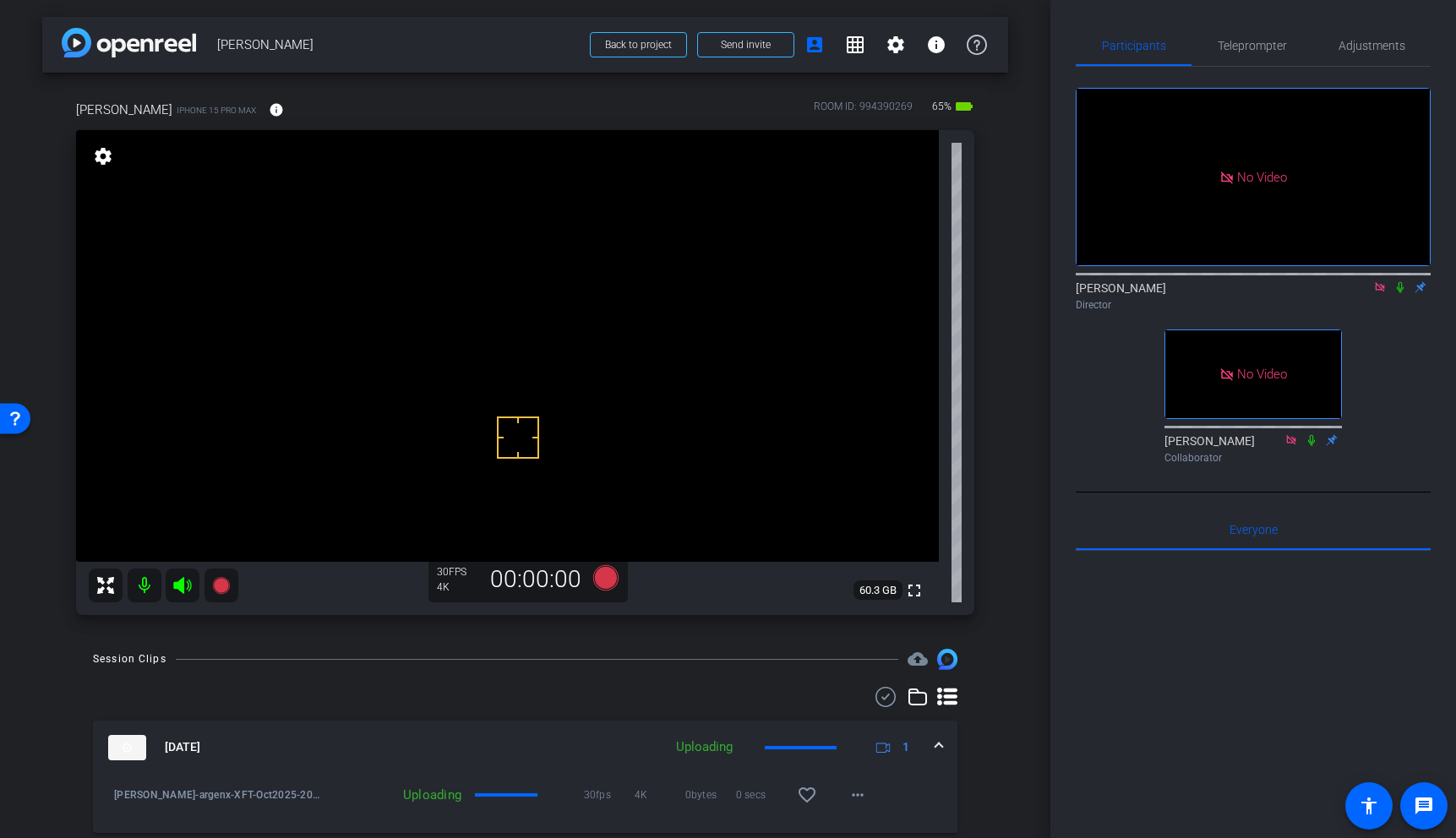
click at [430, 272] on video at bounding box center [507, 346] width 862 height 431
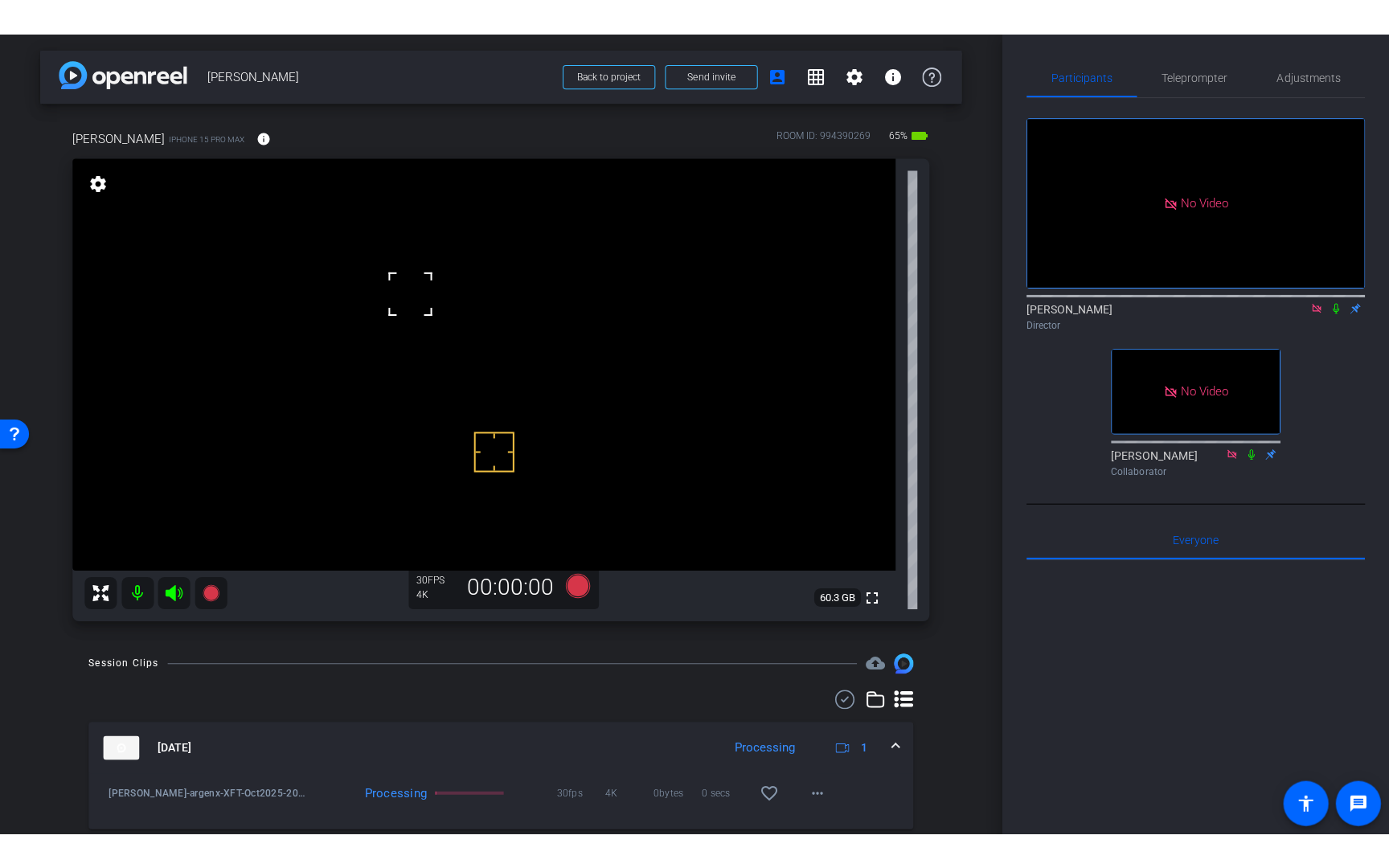
scroll to position [52, 0]
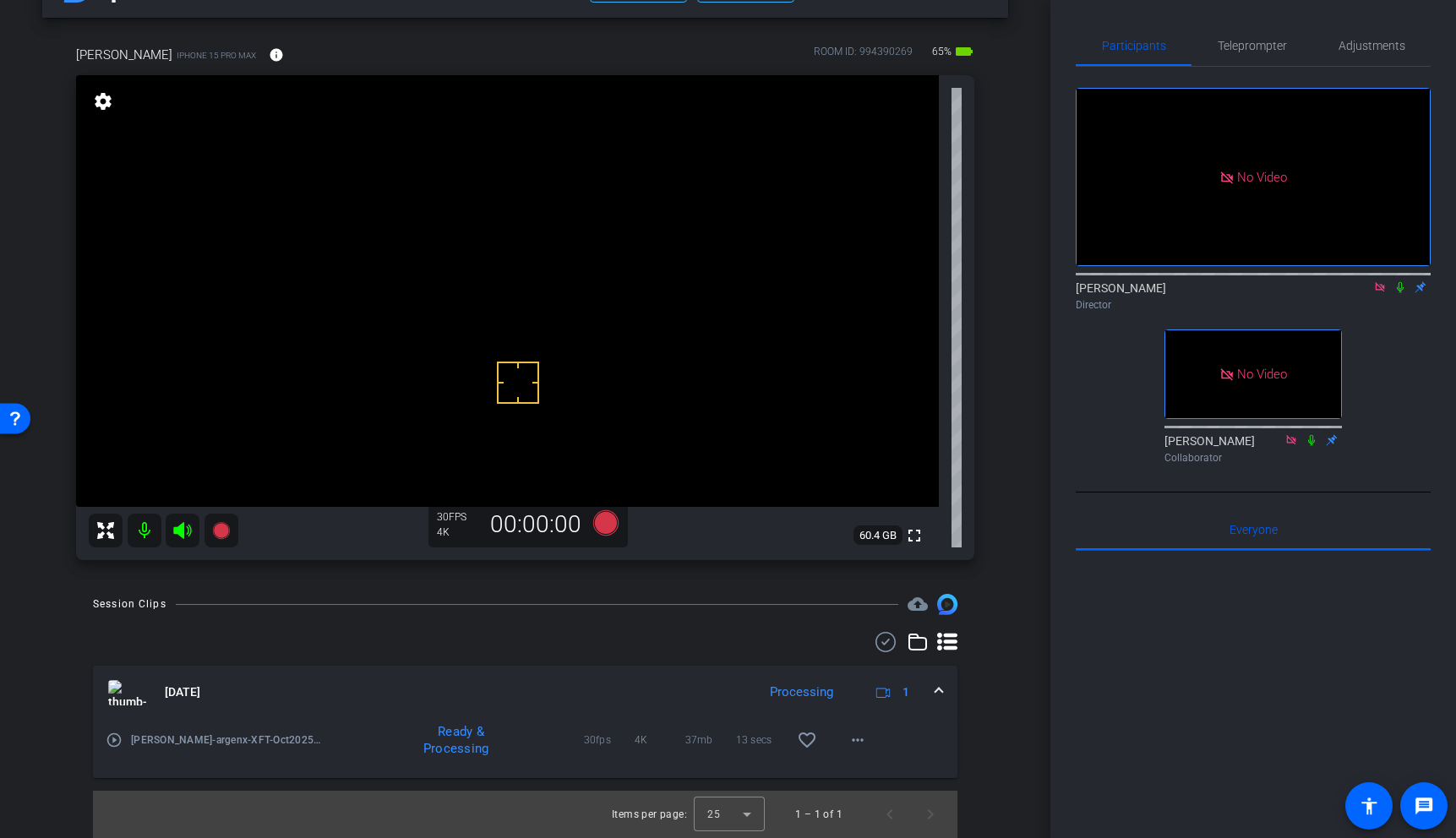
click at [1400, 293] on icon at bounding box center [1400, 288] width 14 height 12
click at [116, 744] on mat-icon "play_circle_outline" at bounding box center [114, 740] width 17 height 17
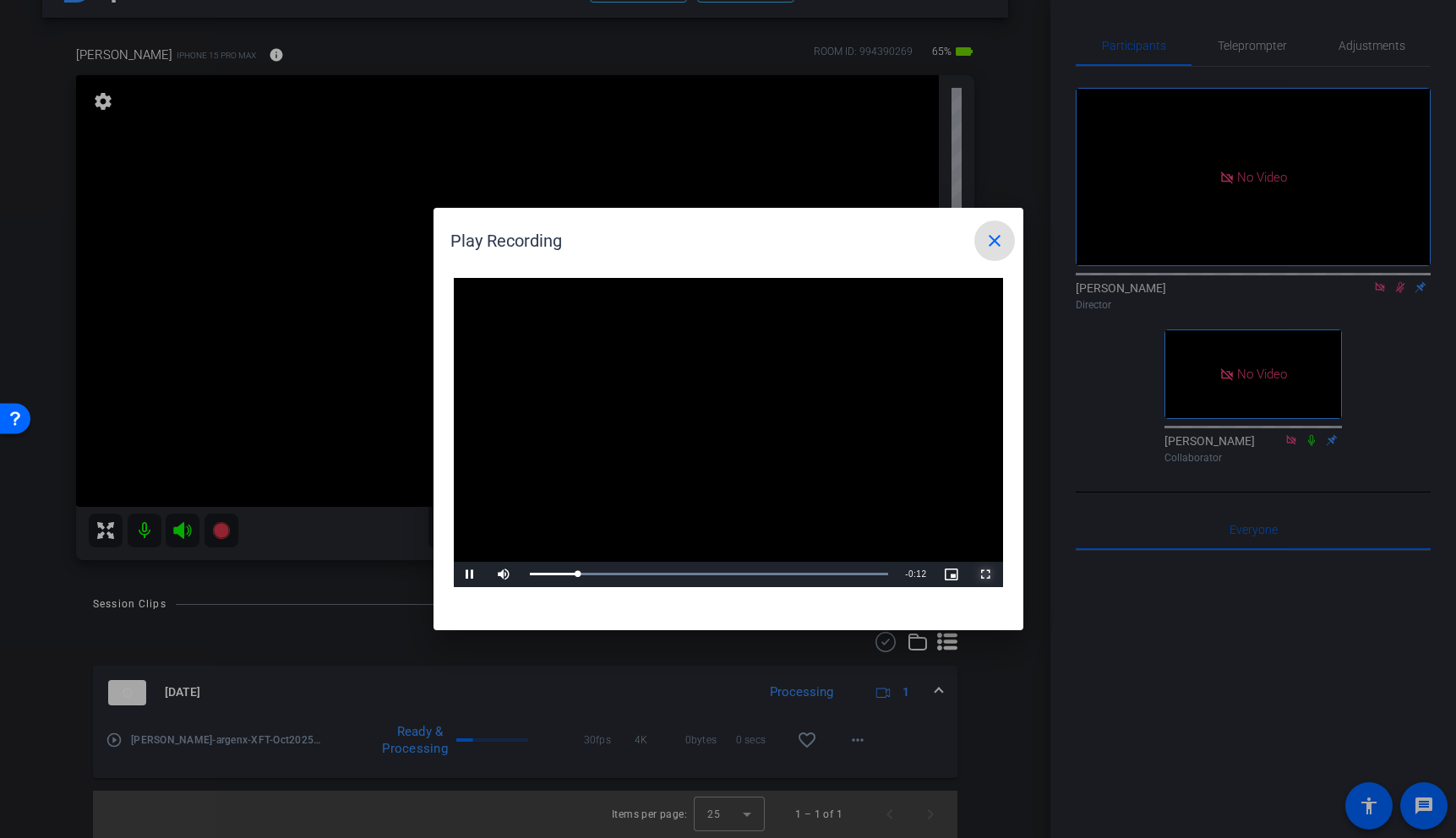
click at [985, 574] on span "Video Player" at bounding box center [986, 574] width 33 height 0
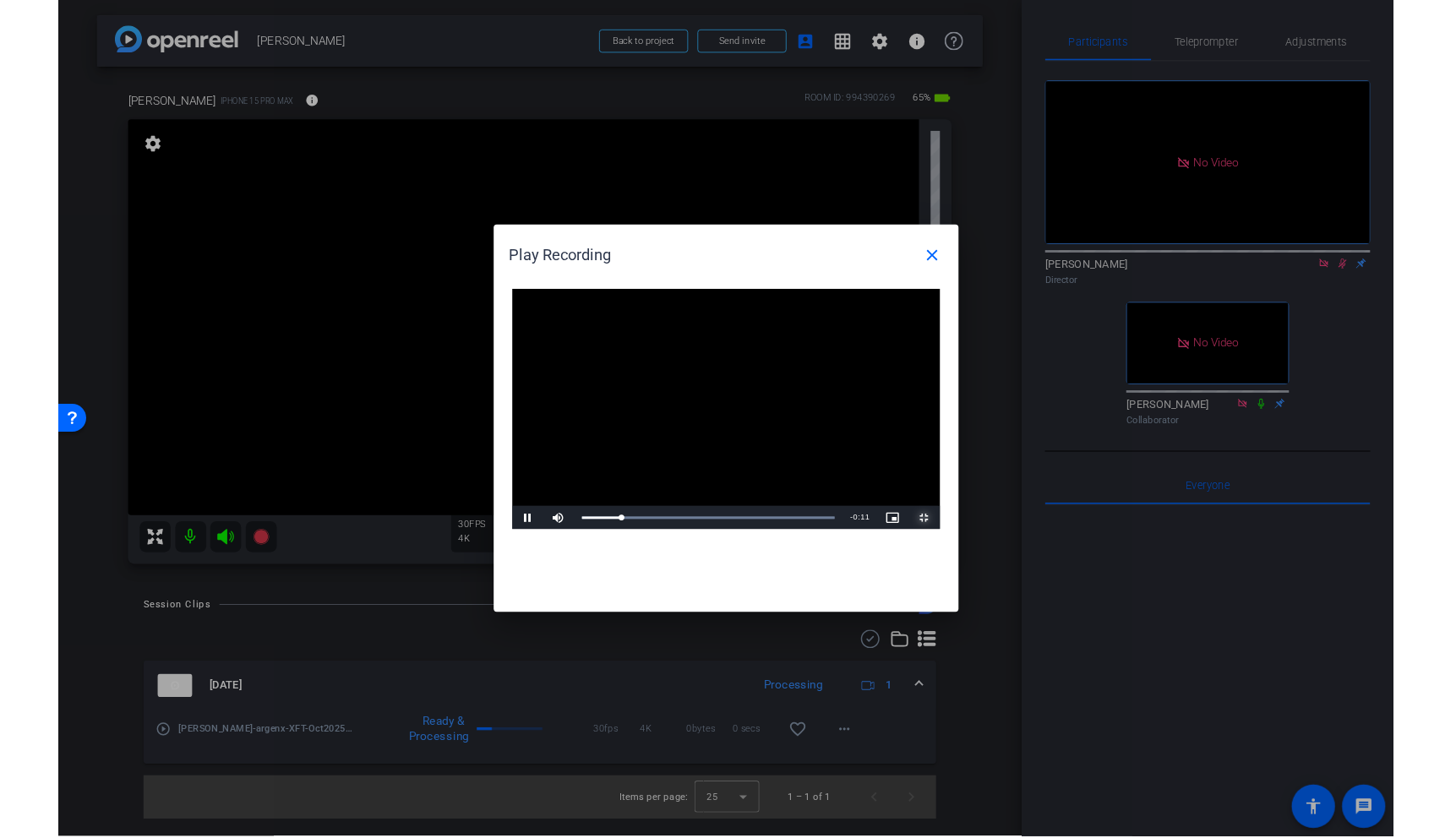
scroll to position [0, 0]
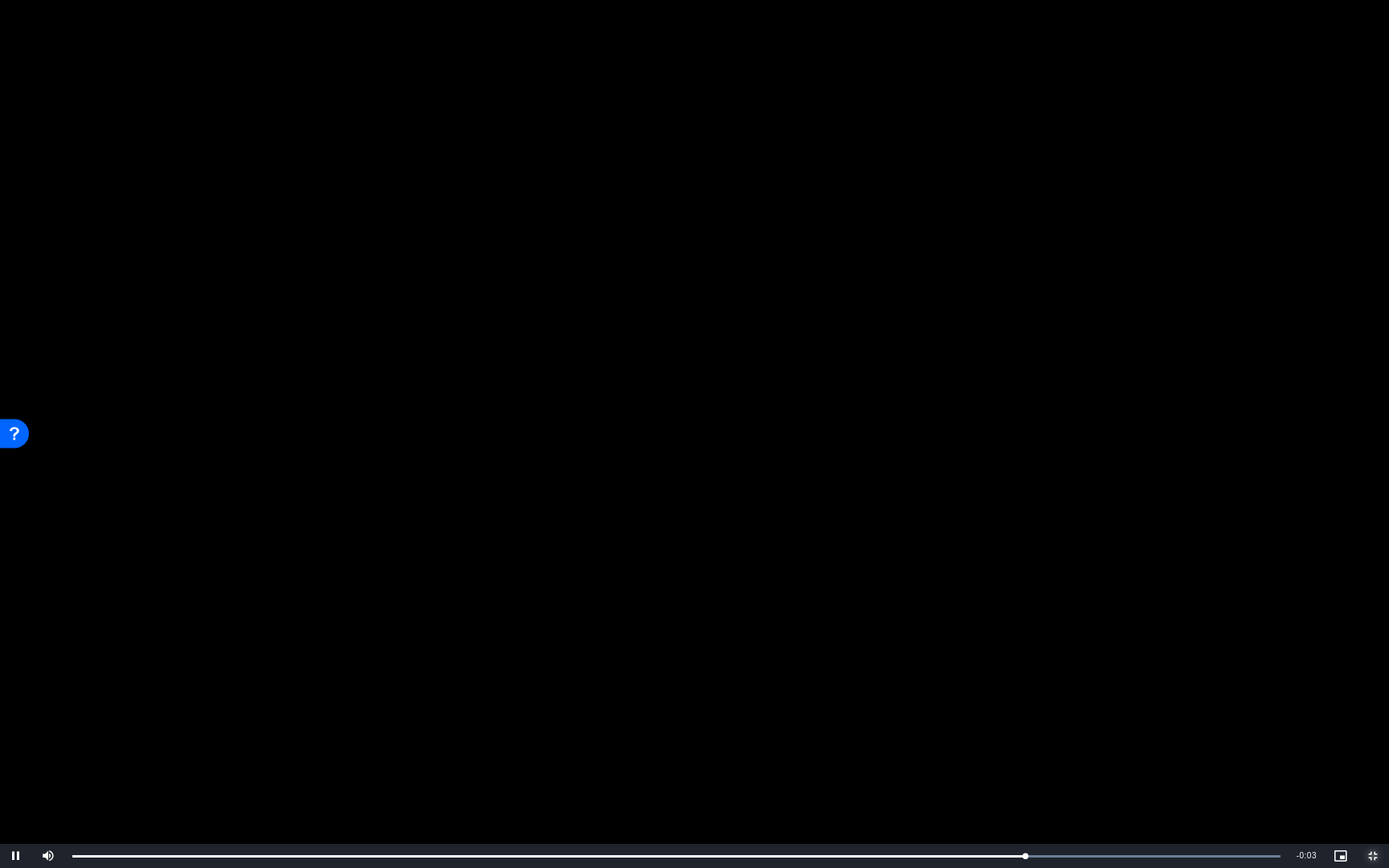
click at [1374, 796] on span "Video Player" at bounding box center [1373, 856] width 32 height 0
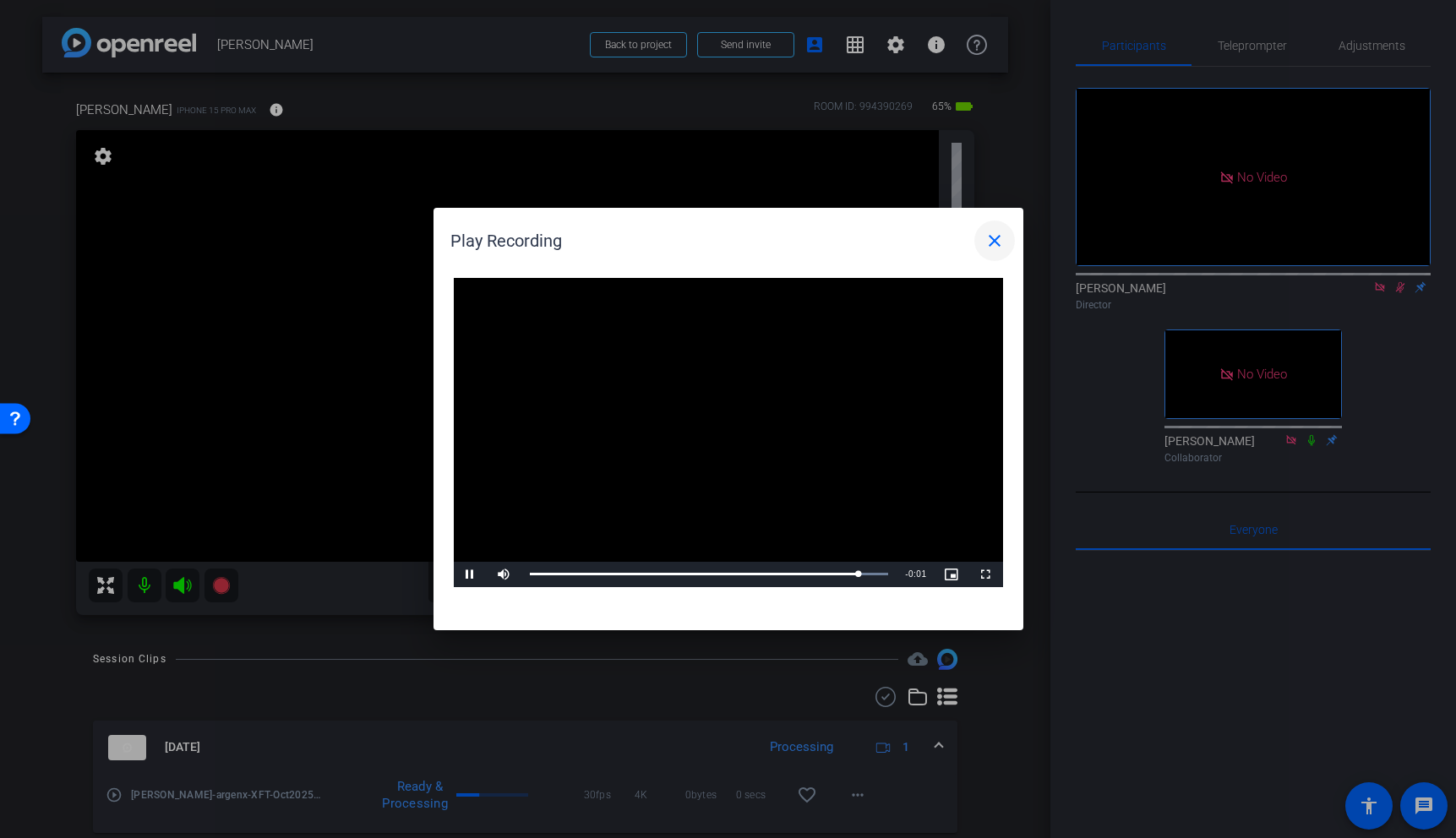
click at [988, 243] on mat-icon "close" at bounding box center [994, 241] width 21 height 21
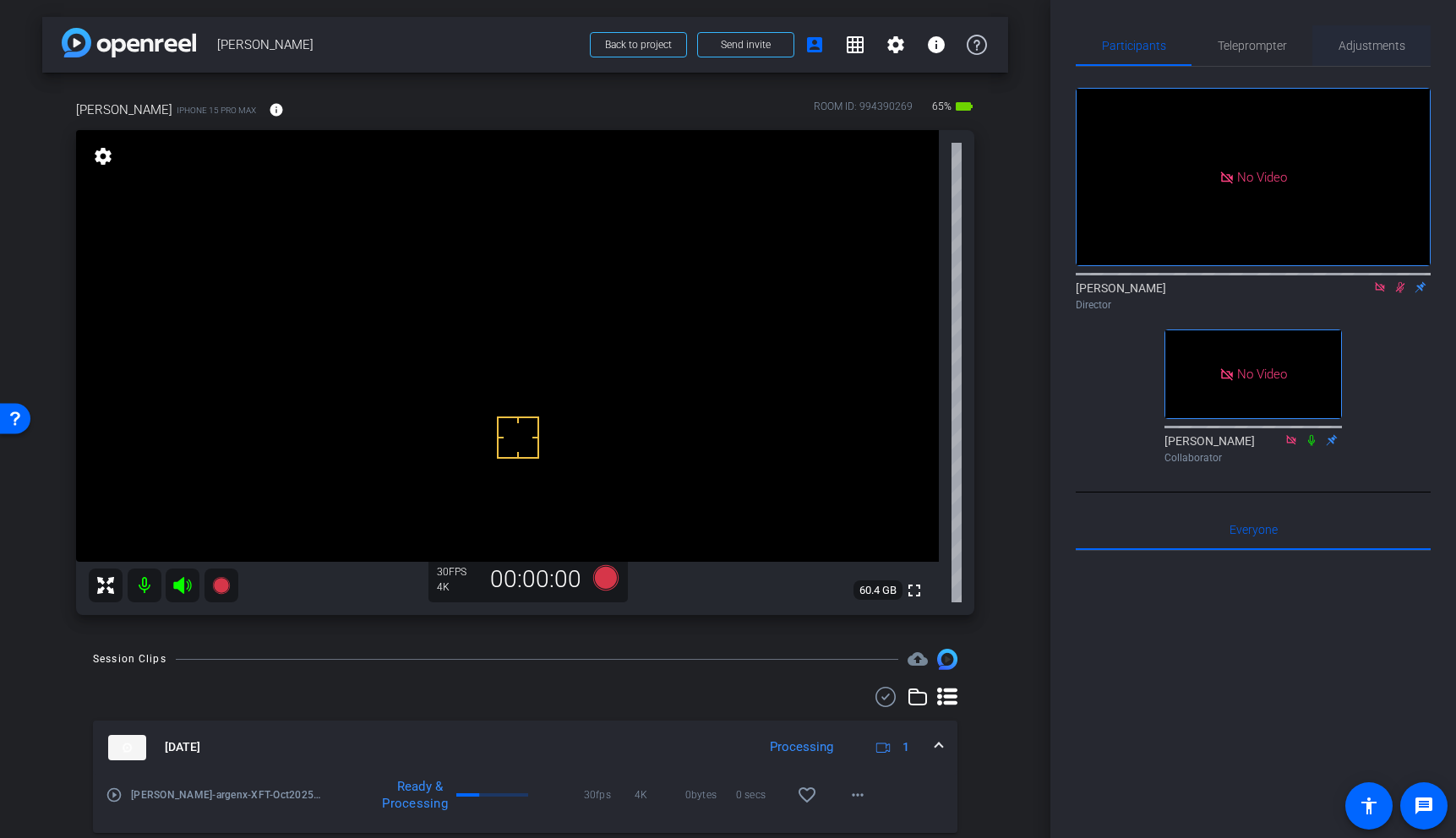
click at [1370, 44] on span "Adjustments" at bounding box center [1372, 45] width 67 height 12
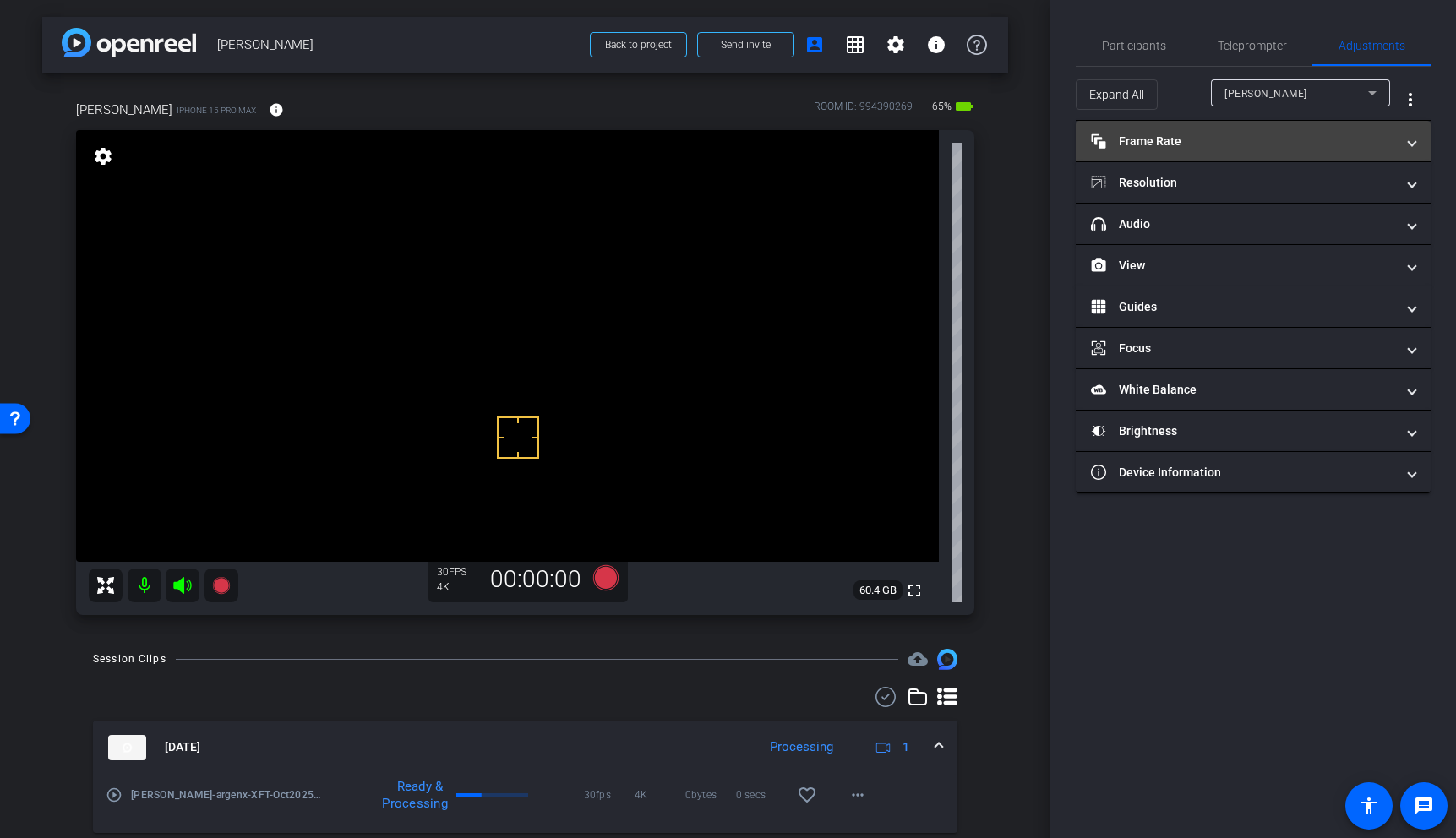
click at [1278, 131] on mat-expansion-panel-header "Frame Rate Frame Rate" at bounding box center [1253, 140] width 355 height 40
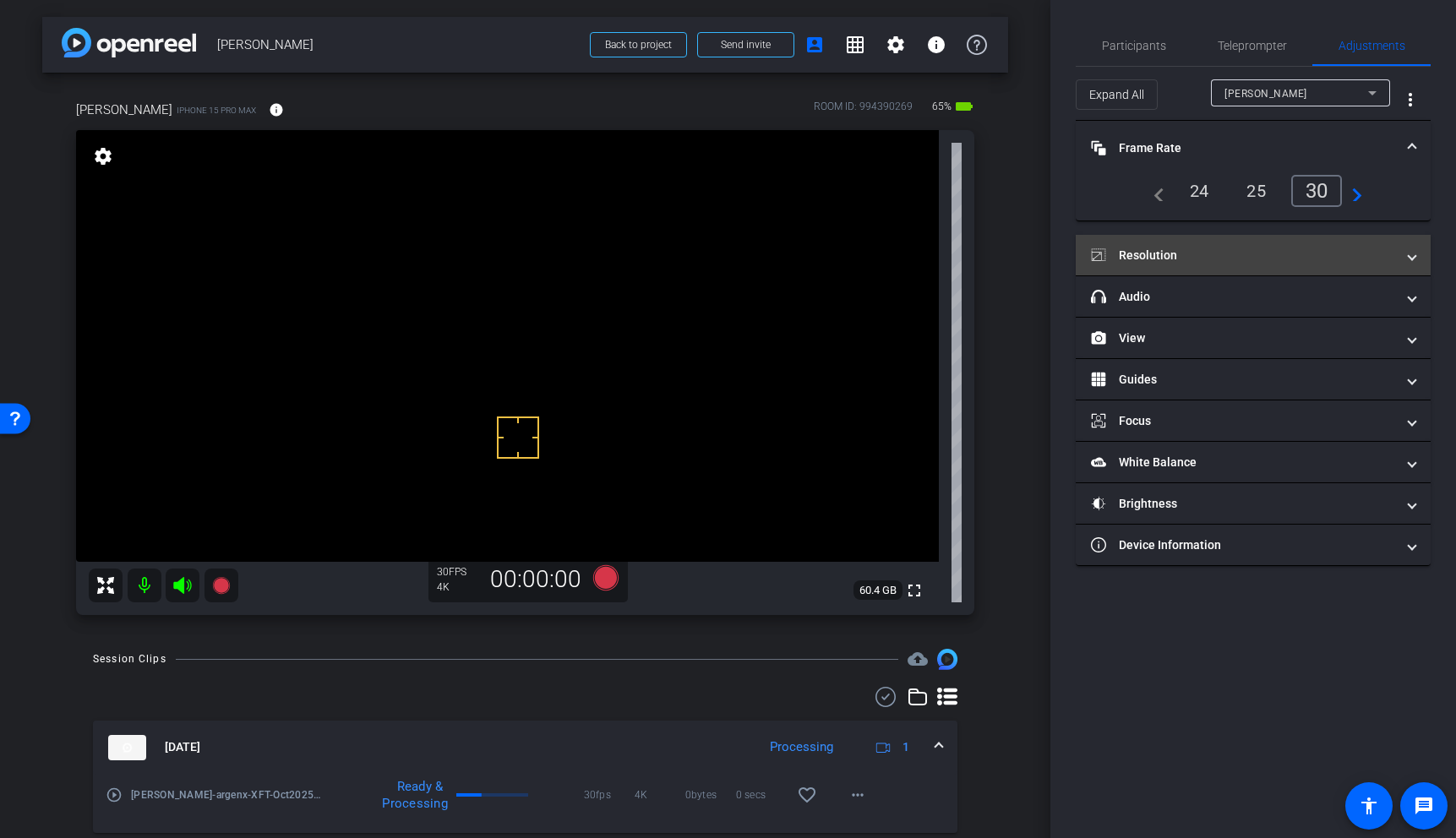
click at [1271, 250] on mat-panel-title "Resolution" at bounding box center [1243, 255] width 304 height 18
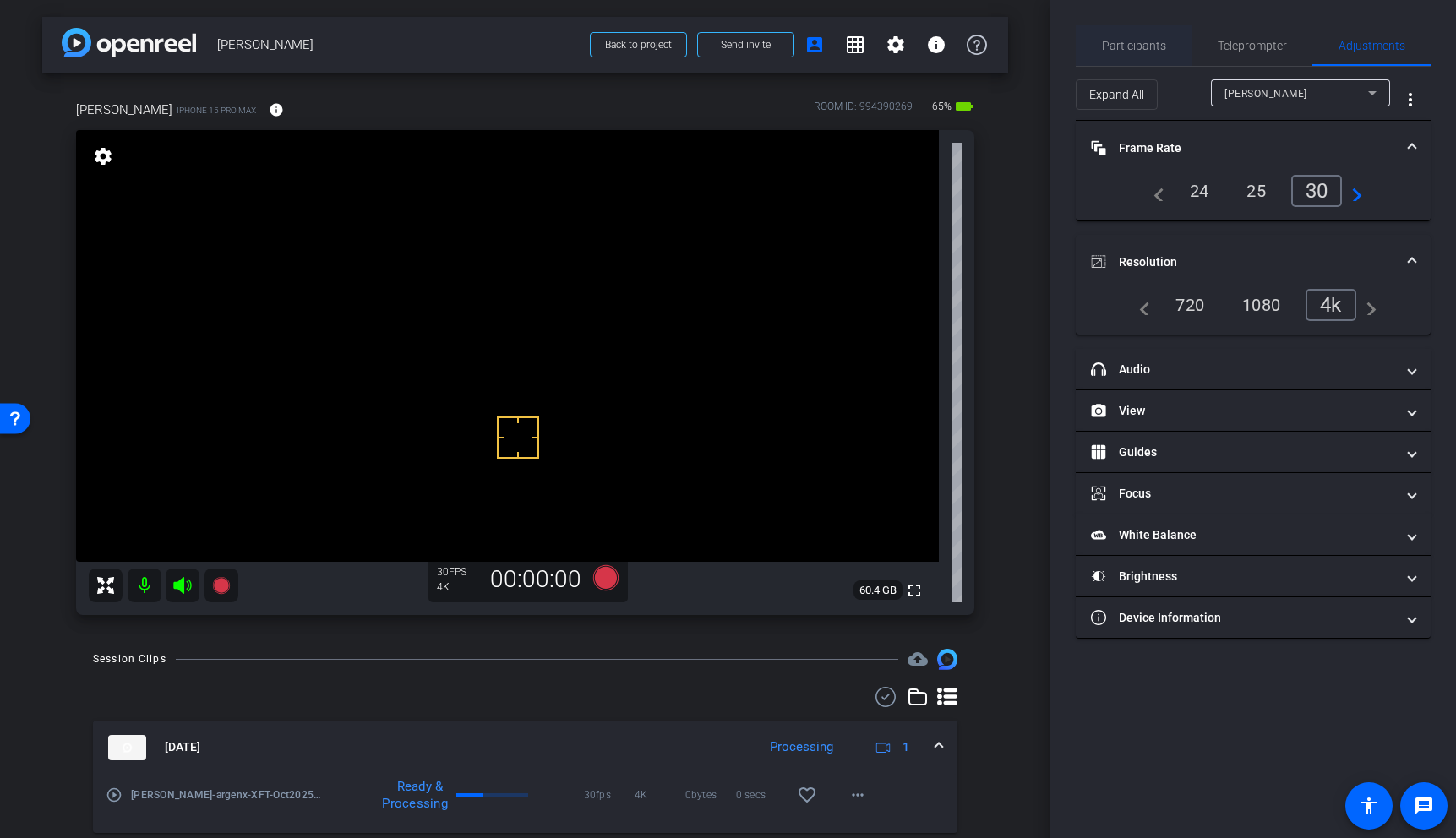
click at [1135, 47] on span "Participants" at bounding box center [1134, 45] width 64 height 12
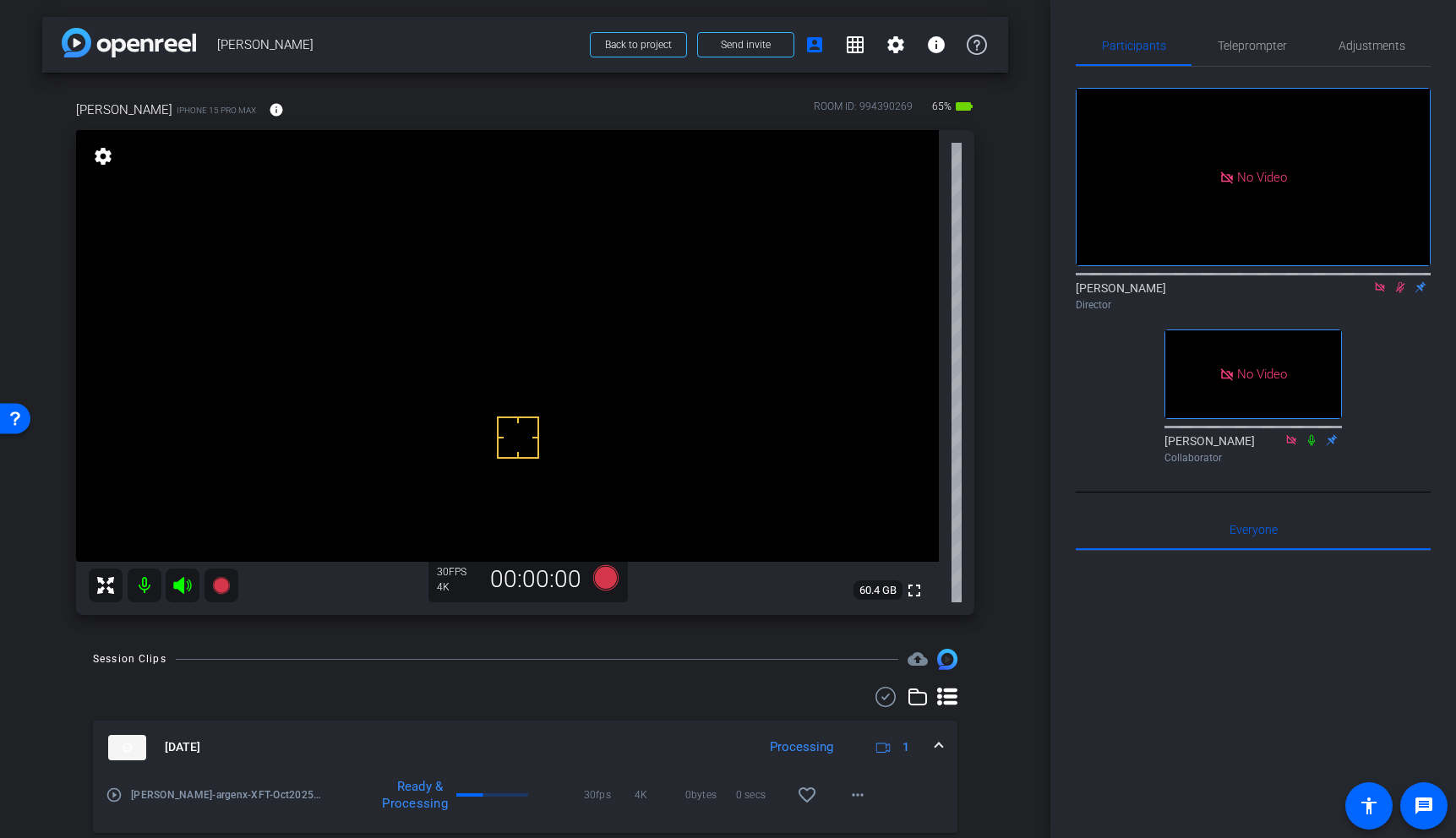
click at [426, 285] on video at bounding box center [507, 346] width 862 height 431
click at [936, 744] on span at bounding box center [939, 746] width 7 height 18
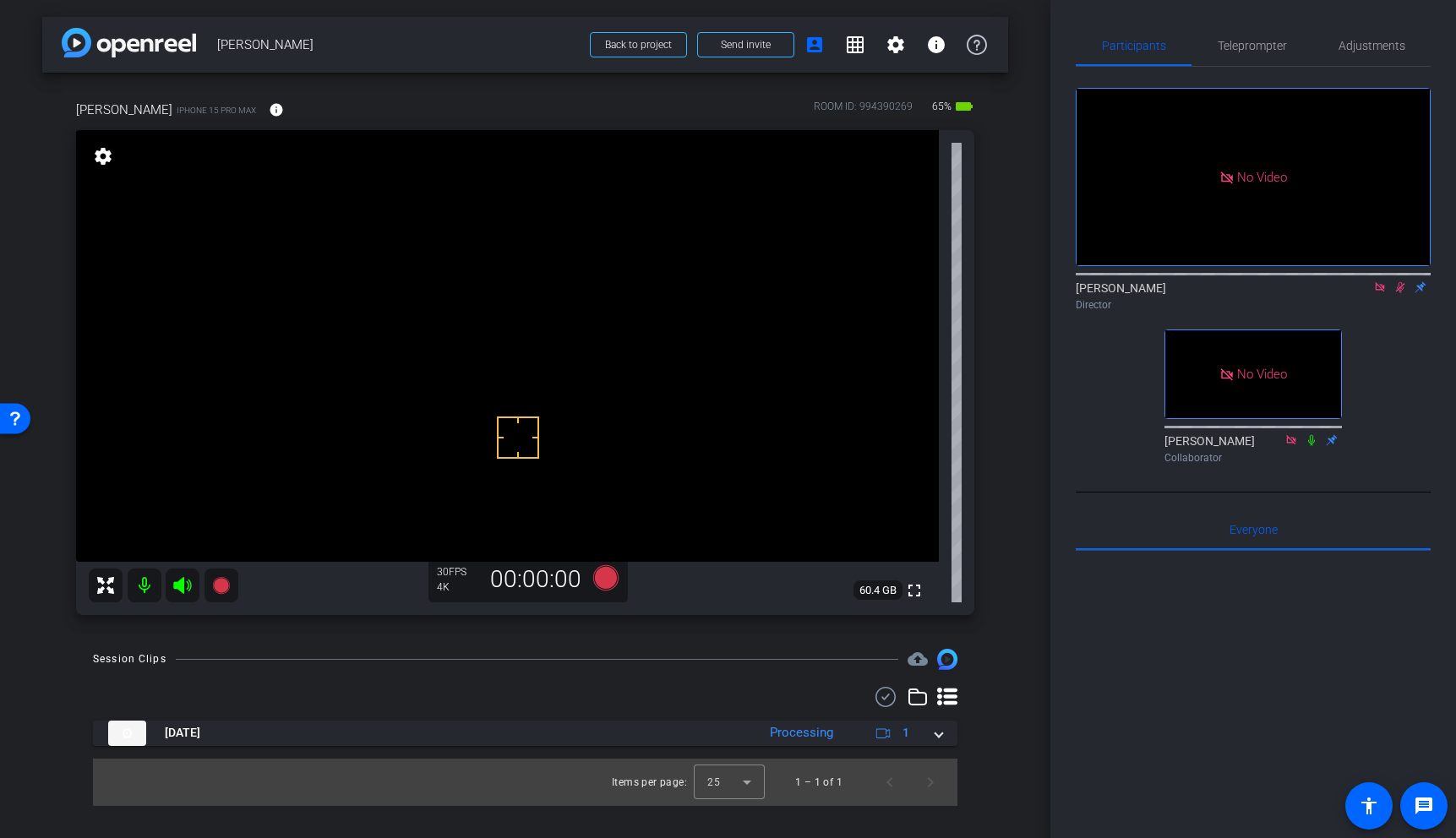
click at [1404, 282] on icon at bounding box center [1400, 288] width 14 height 12
click at [1399, 282] on icon at bounding box center [1400, 288] width 7 height 11
click at [220, 581] on icon at bounding box center [221, 585] width 17 height 17
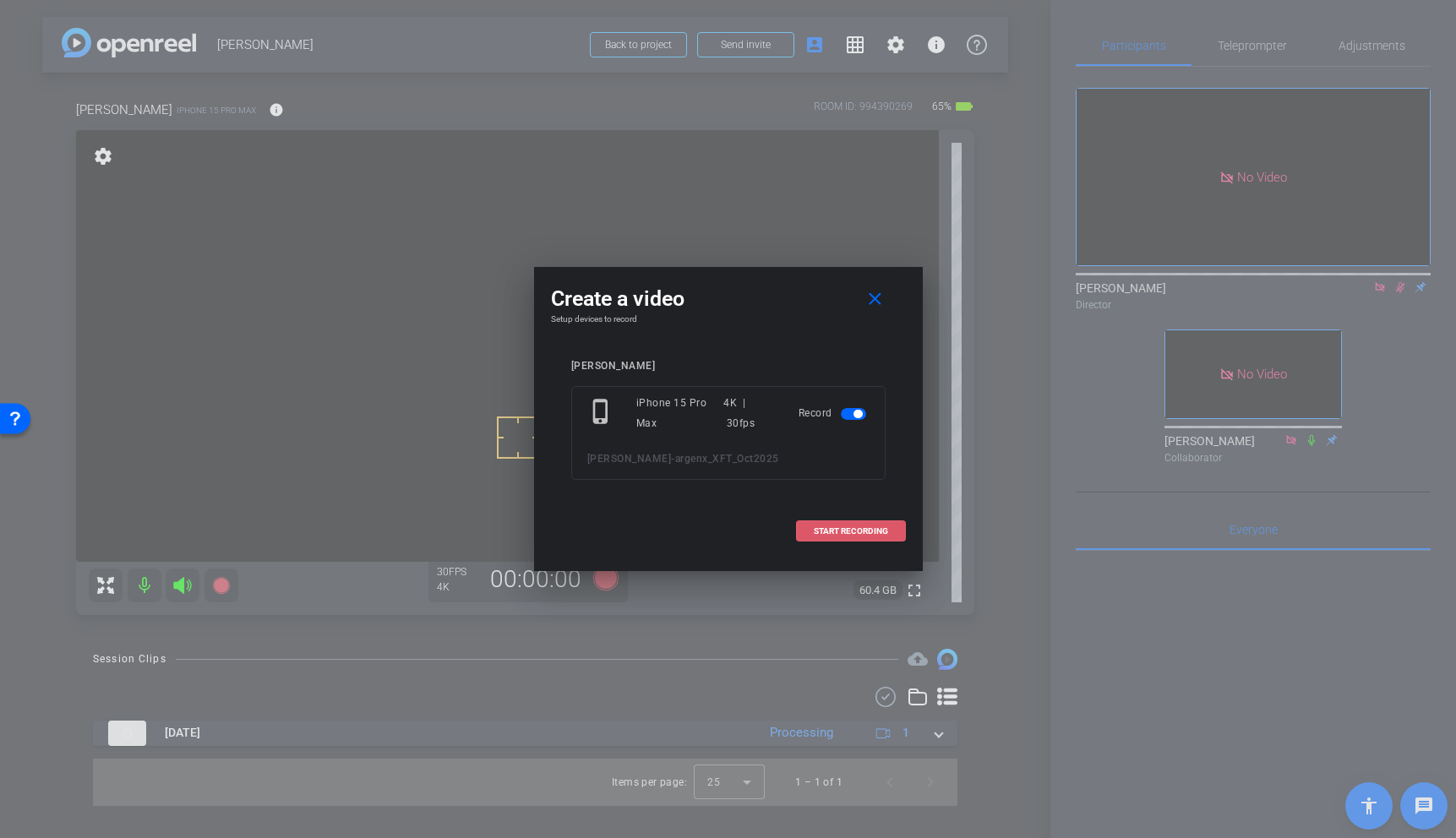
click at [865, 536] on span "START RECORDING" at bounding box center [850, 532] width 75 height 9
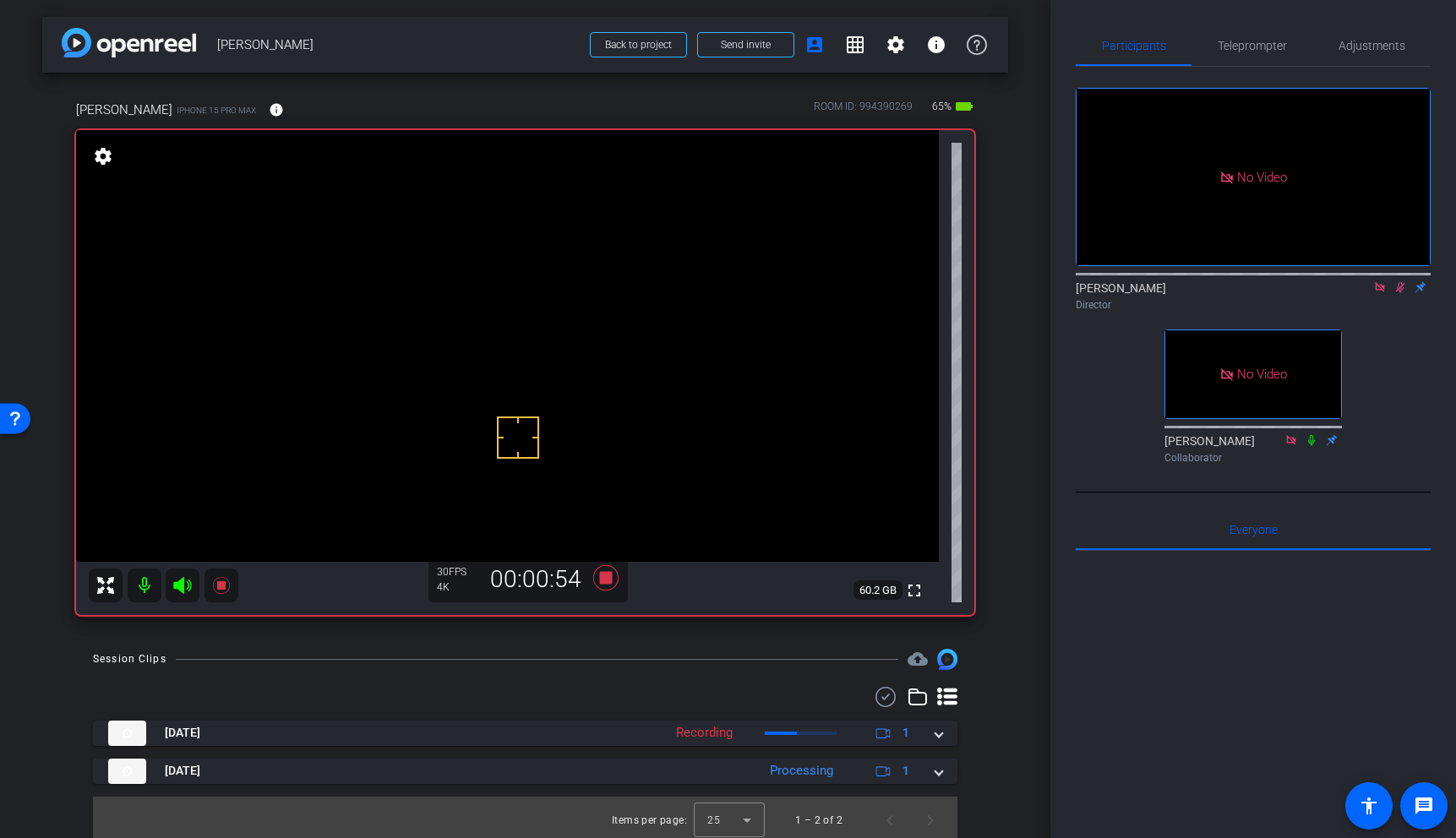
click at [448, 264] on video at bounding box center [507, 346] width 862 height 431
click at [1312, 434] on icon at bounding box center [1311, 439] width 9 height 11
click at [1403, 282] on icon at bounding box center [1400, 288] width 14 height 12
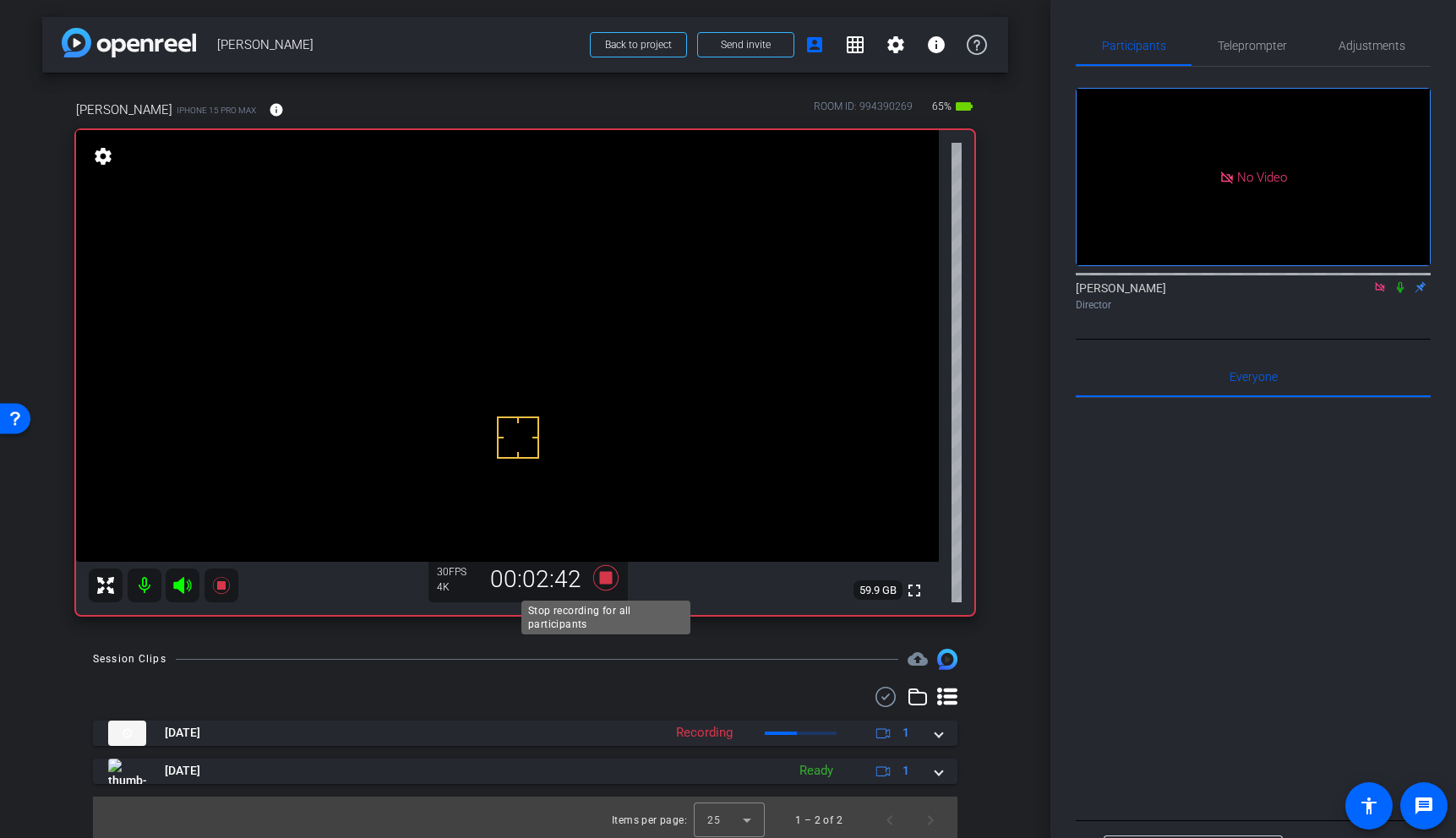
click at [601, 583] on icon at bounding box center [606, 578] width 26 height 26
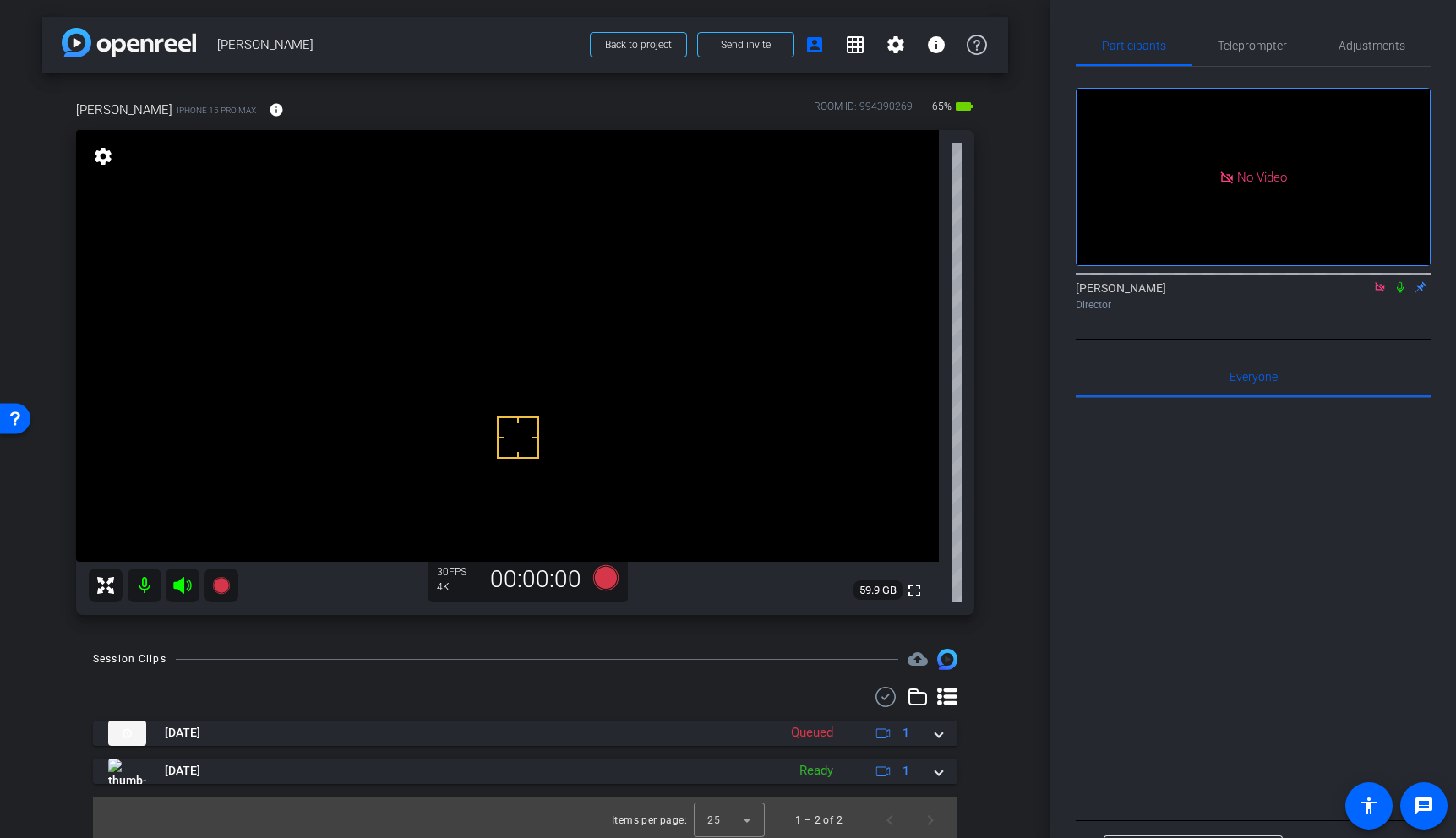
click at [453, 302] on video at bounding box center [507, 346] width 862 height 431
click at [472, 283] on div at bounding box center [452, 302] width 42 height 42
click at [439, 294] on video at bounding box center [507, 346] width 862 height 431
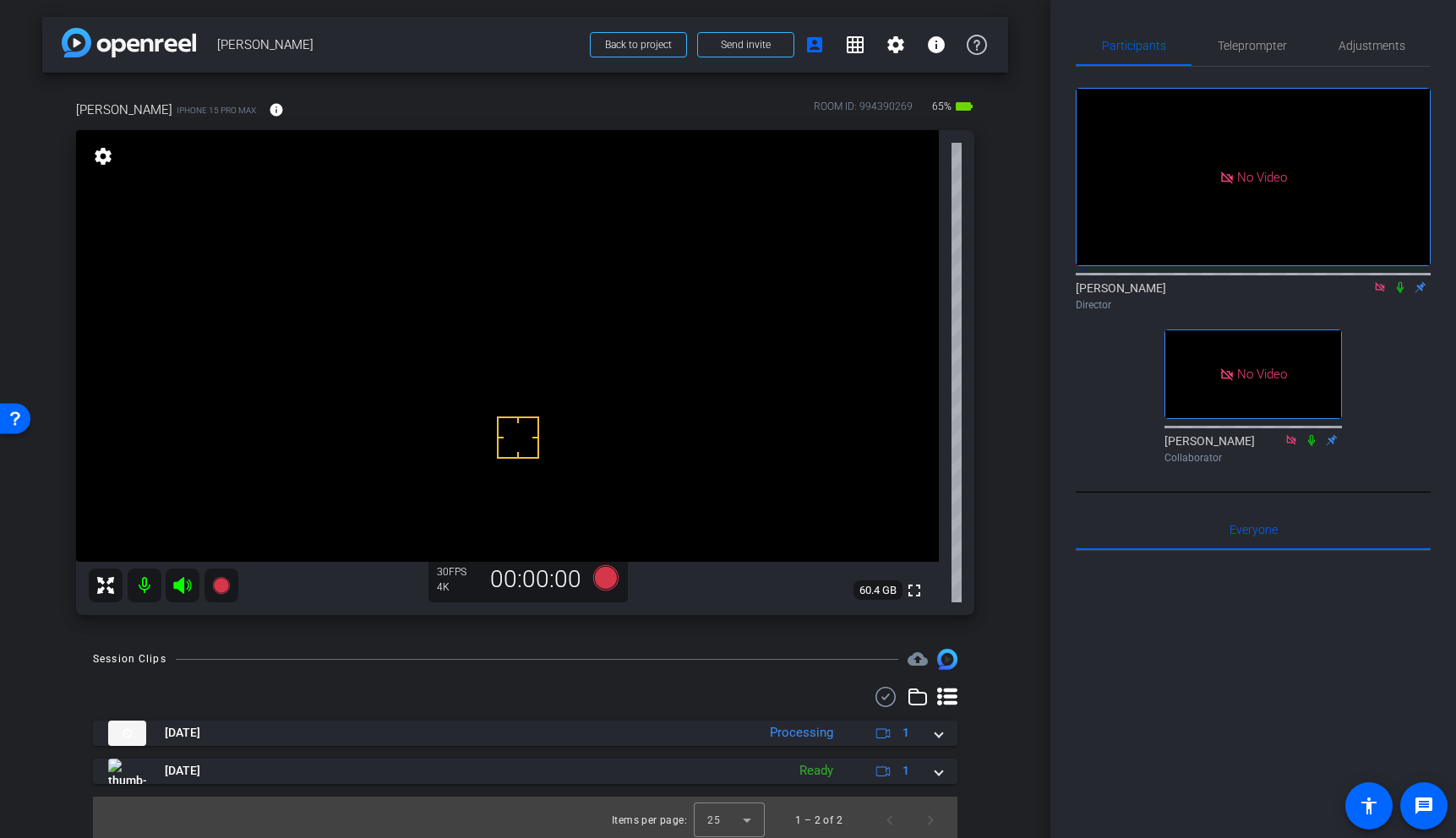
click at [417, 299] on video at bounding box center [507, 346] width 862 height 431
click at [449, 269] on video at bounding box center [507, 346] width 862 height 431
click at [1402, 282] on icon at bounding box center [1400, 288] width 14 height 12
click at [224, 582] on icon at bounding box center [221, 585] width 17 height 17
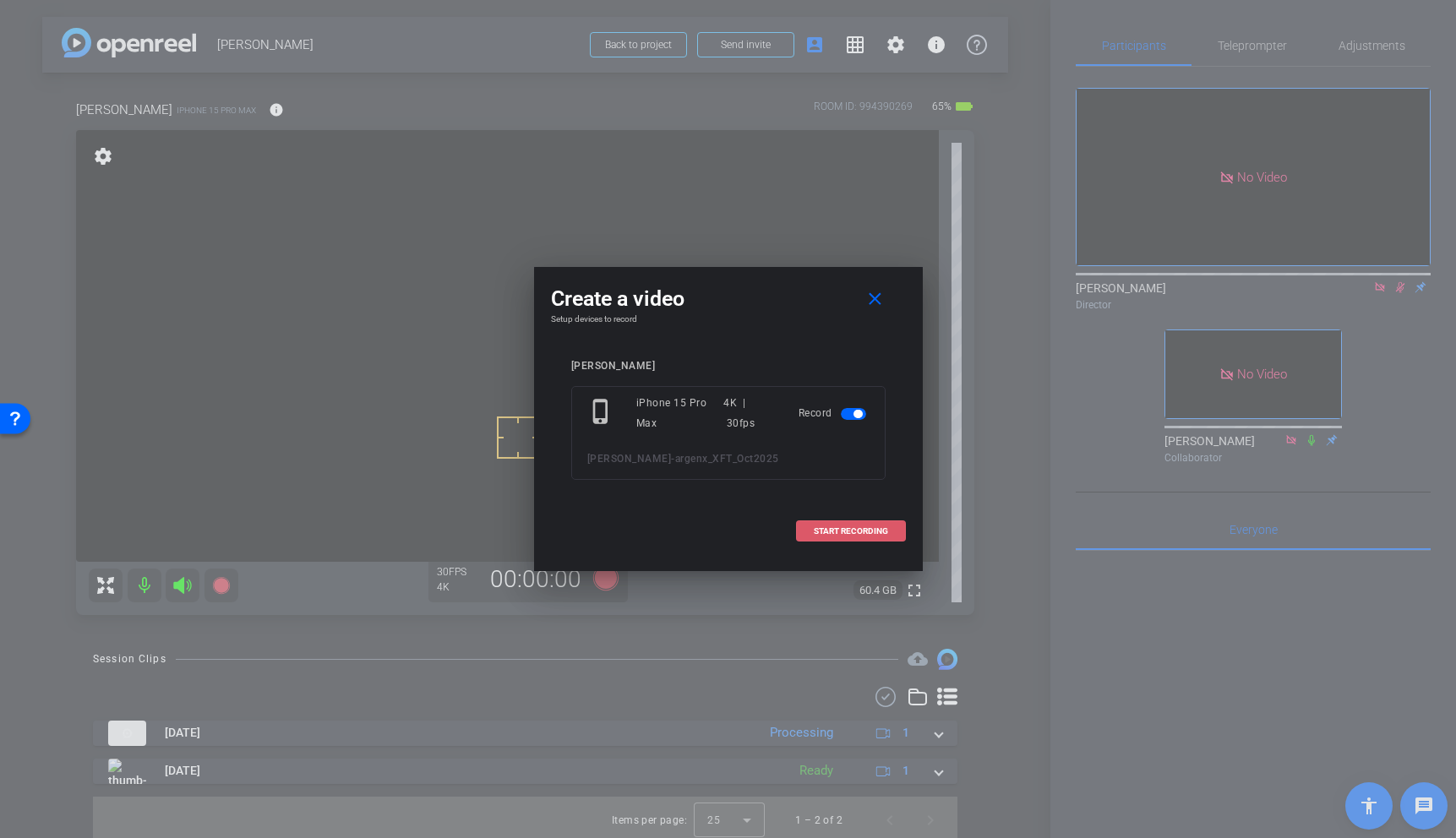
click at [860, 533] on span "START RECORDING" at bounding box center [850, 532] width 75 height 9
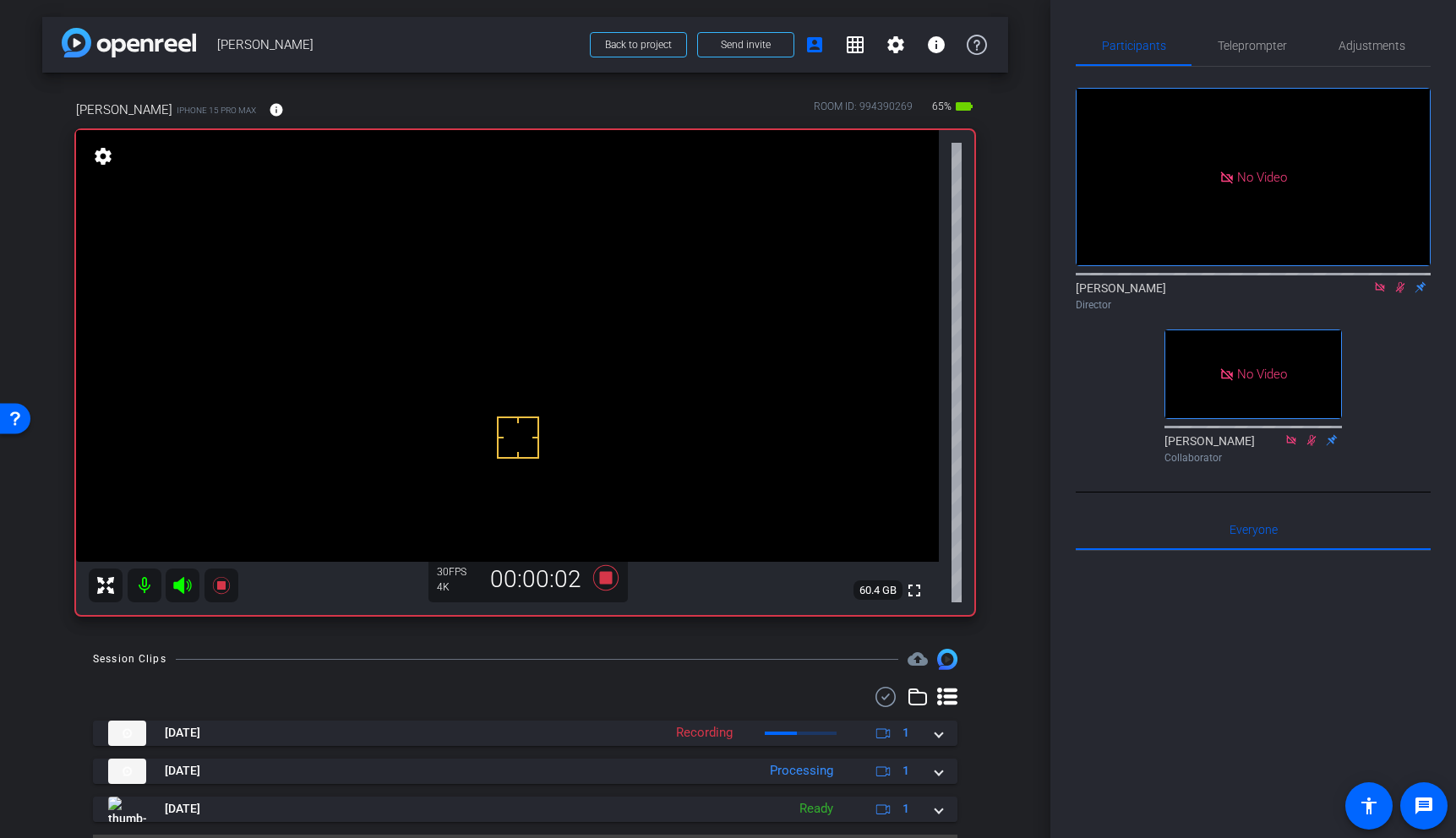
click at [433, 283] on video at bounding box center [507, 346] width 862 height 431
click at [611, 577] on icon at bounding box center [606, 578] width 26 height 26
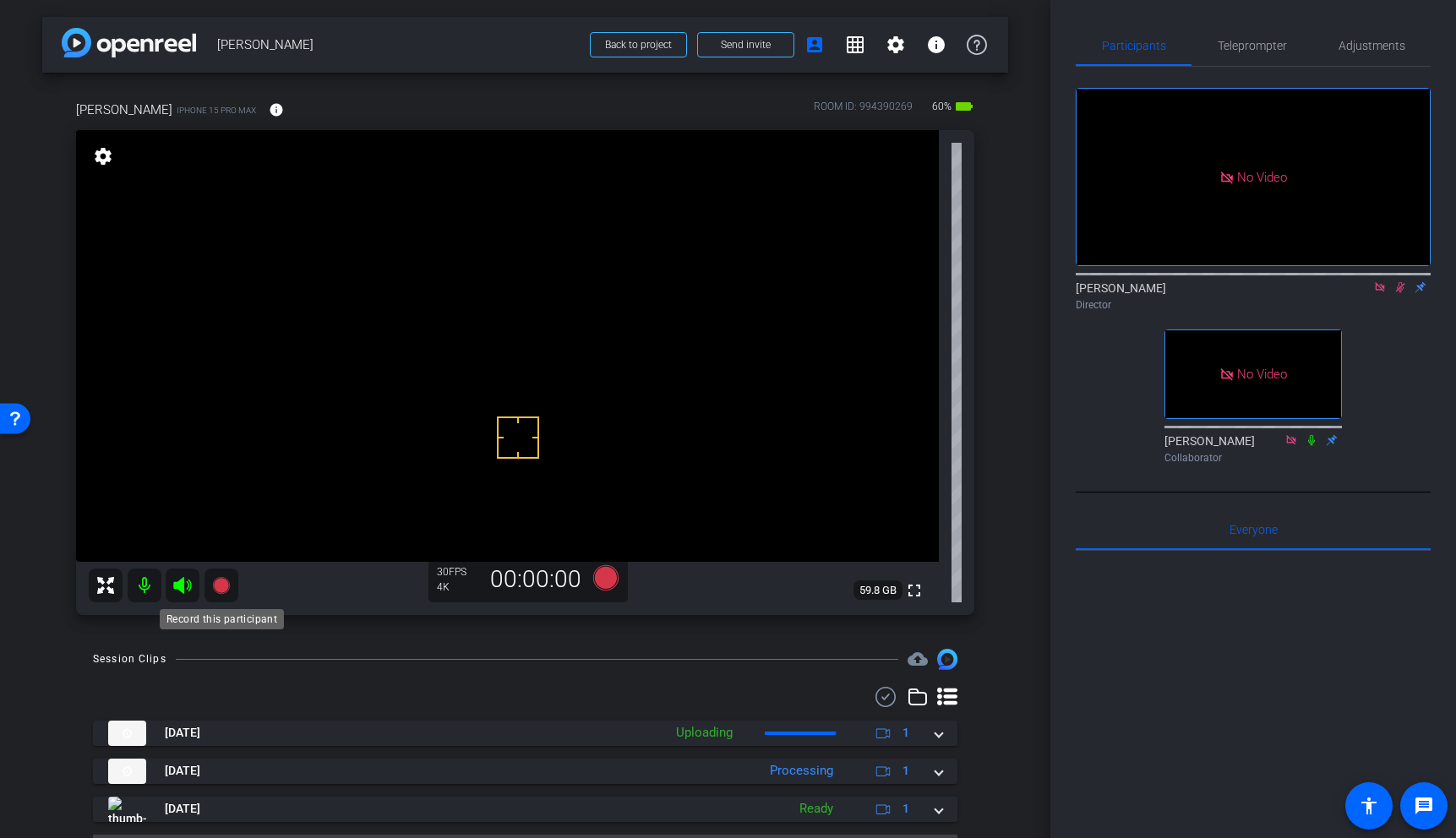
click at [218, 586] on icon at bounding box center [221, 585] width 17 height 17
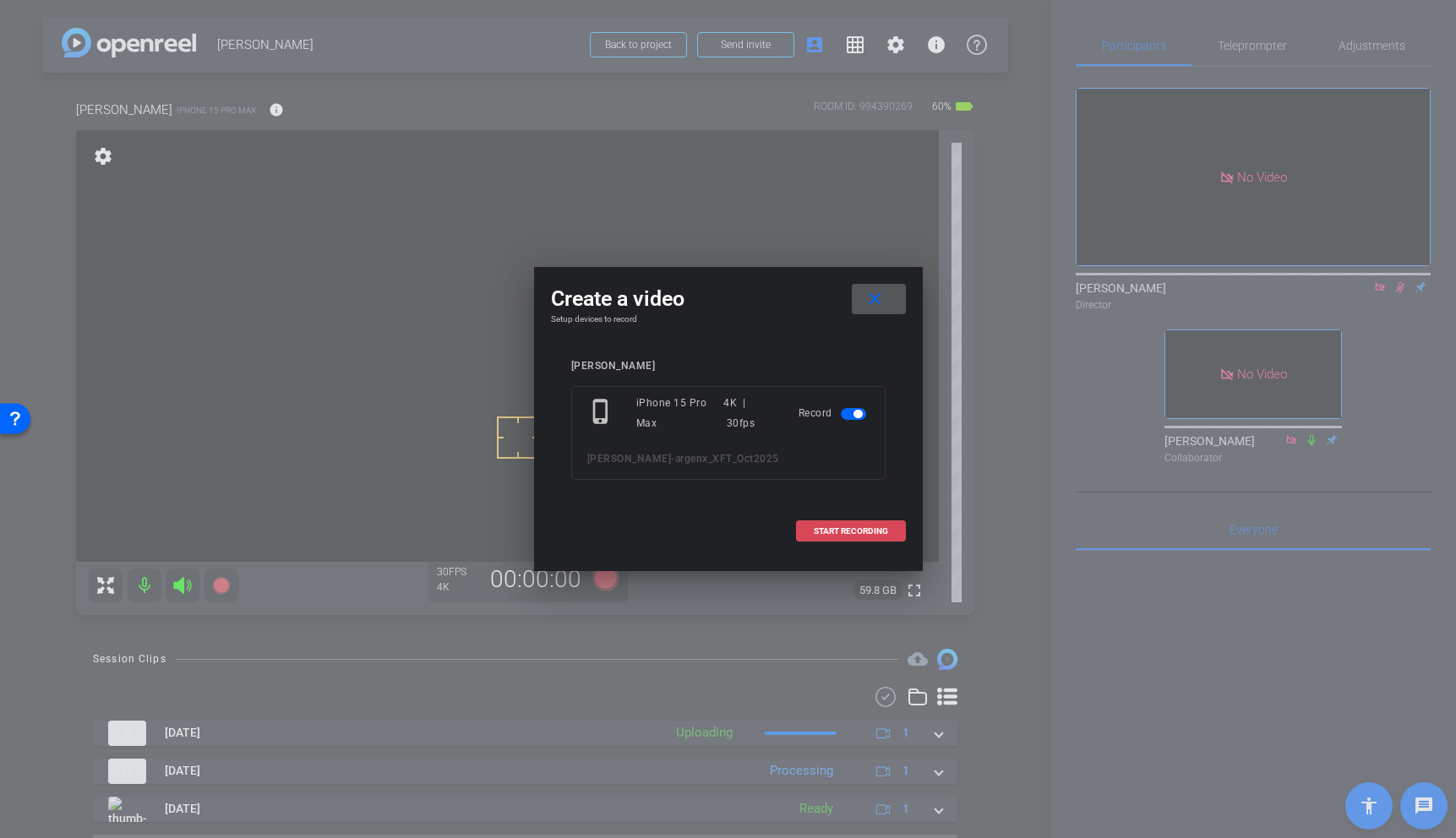
click at [857, 521] on span at bounding box center [850, 531] width 108 height 40
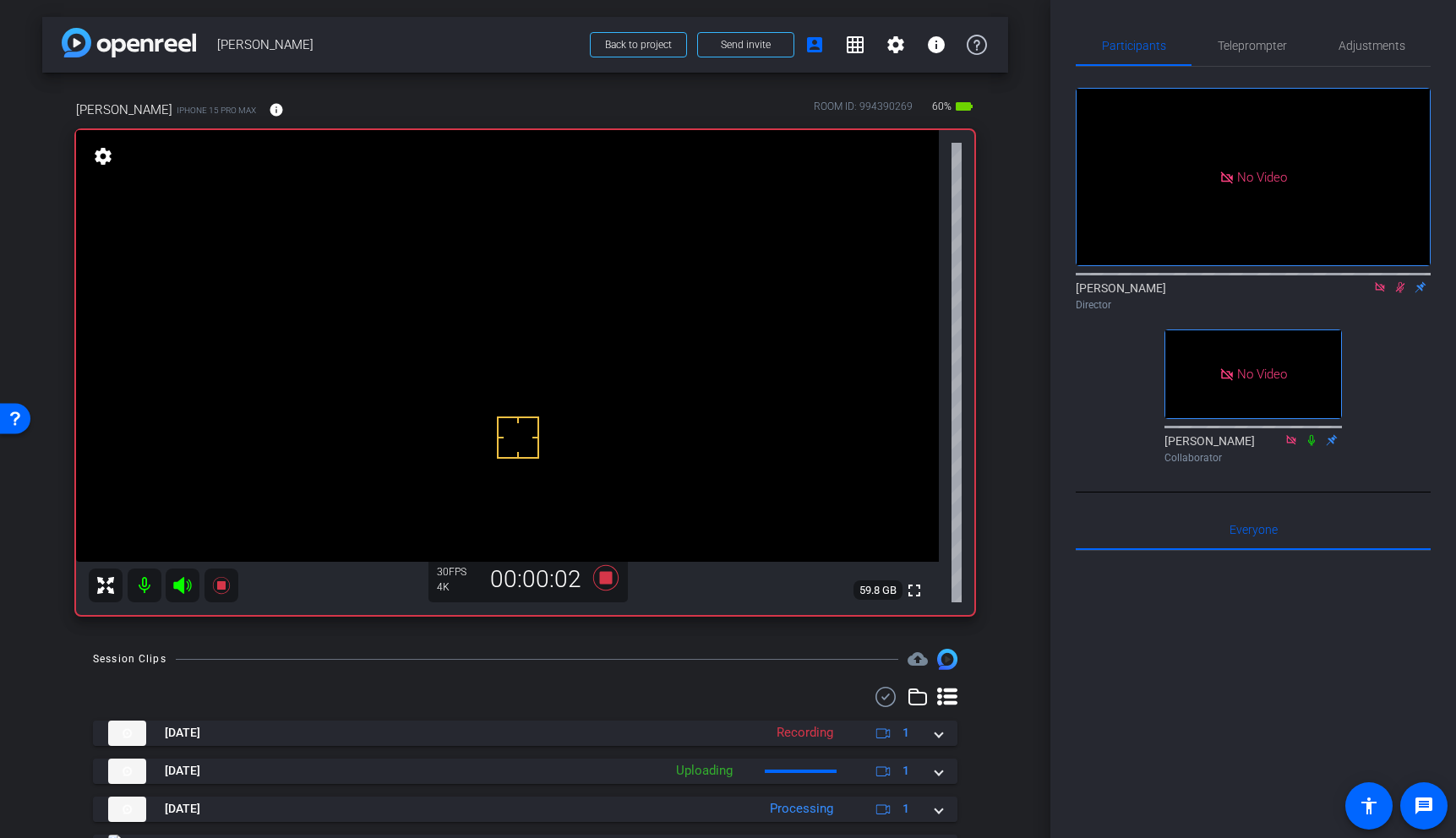
click at [445, 305] on video at bounding box center [507, 346] width 862 height 431
click at [434, 270] on video at bounding box center [507, 346] width 862 height 431
click at [222, 588] on icon at bounding box center [221, 585] width 17 height 17
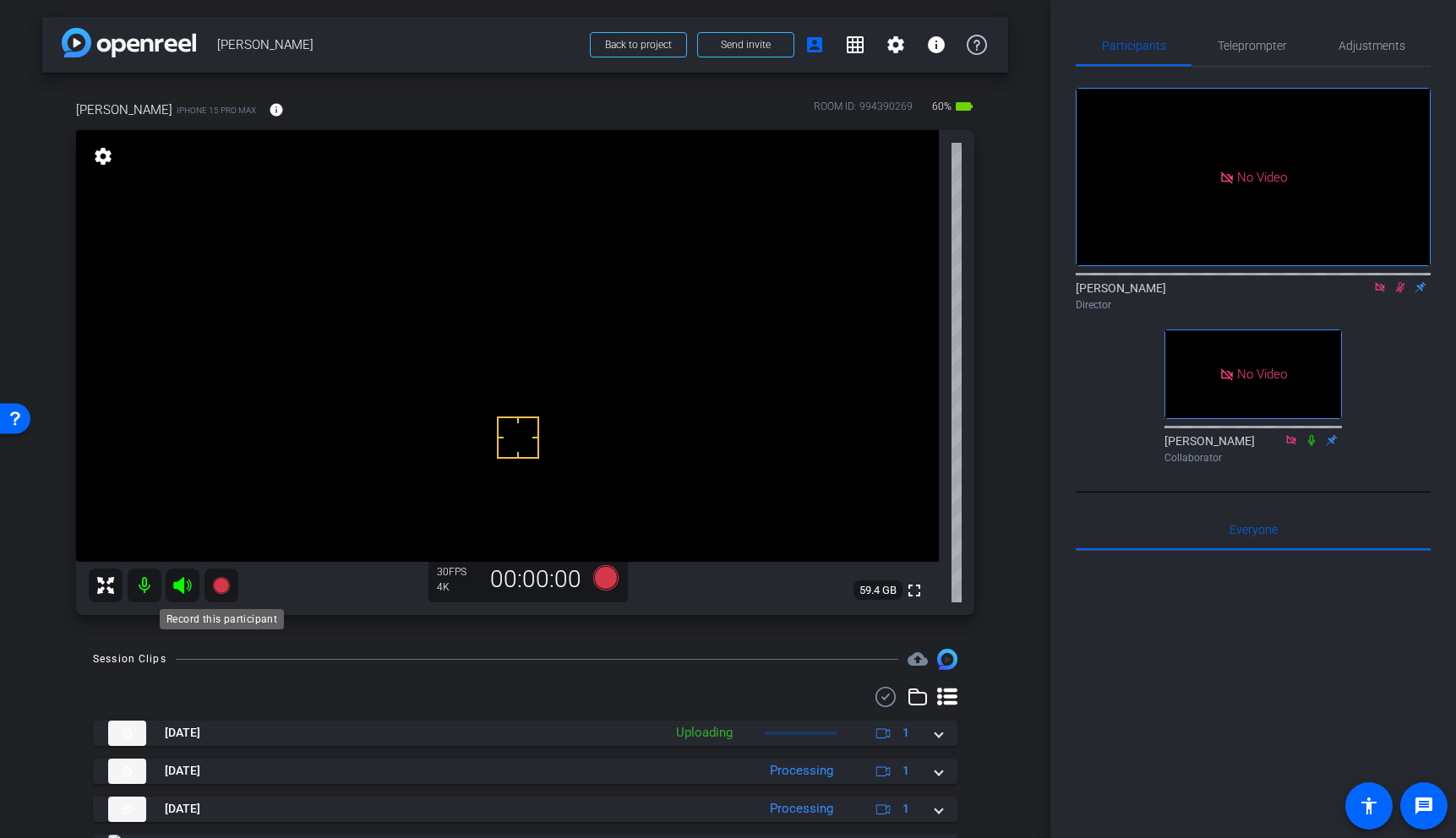
click at [218, 586] on icon at bounding box center [221, 585] width 17 height 17
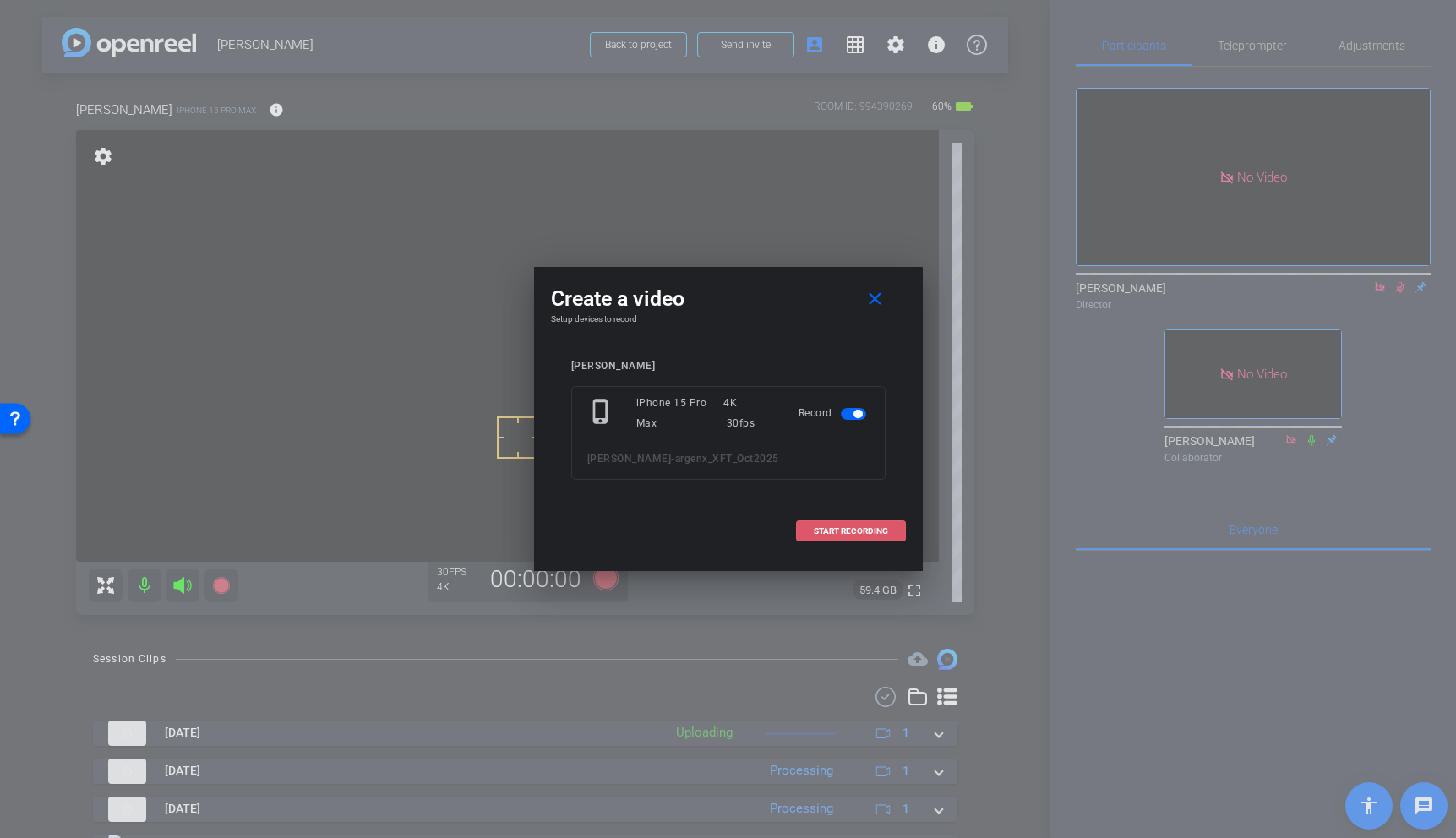
click at [850, 524] on span at bounding box center [850, 531] width 108 height 40
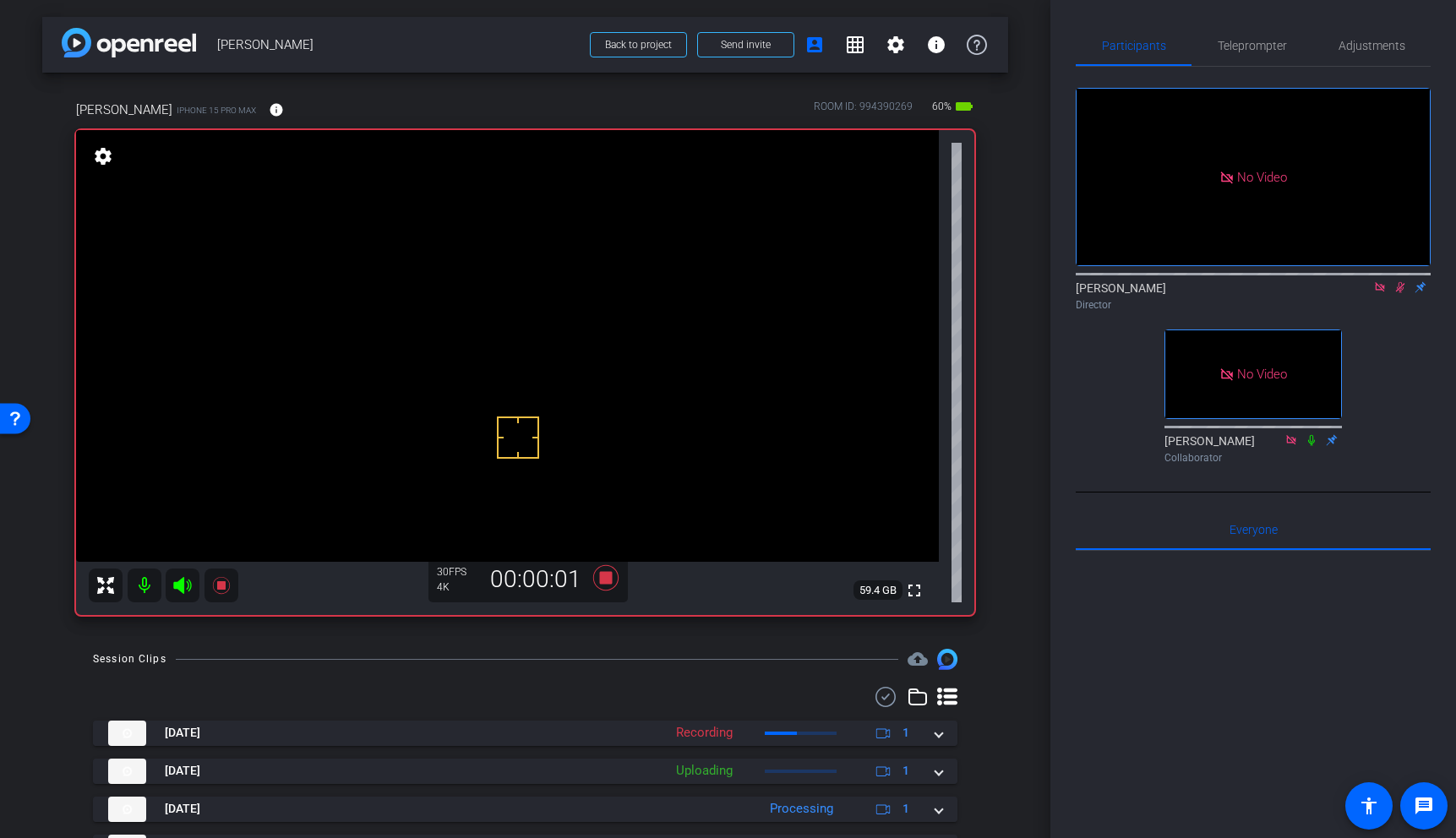
click at [451, 296] on video at bounding box center [507, 346] width 862 height 431
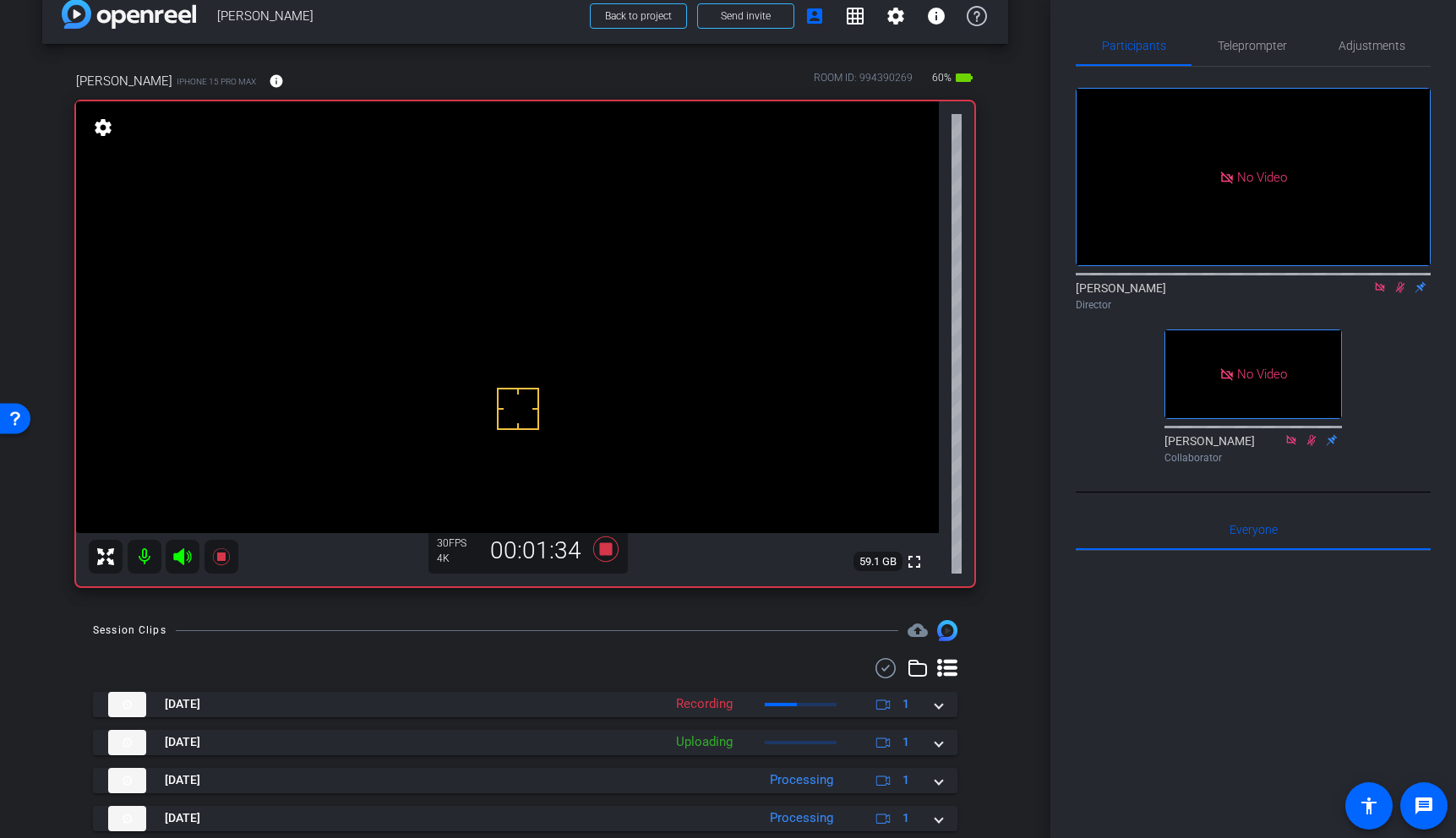
scroll to position [55, 0]
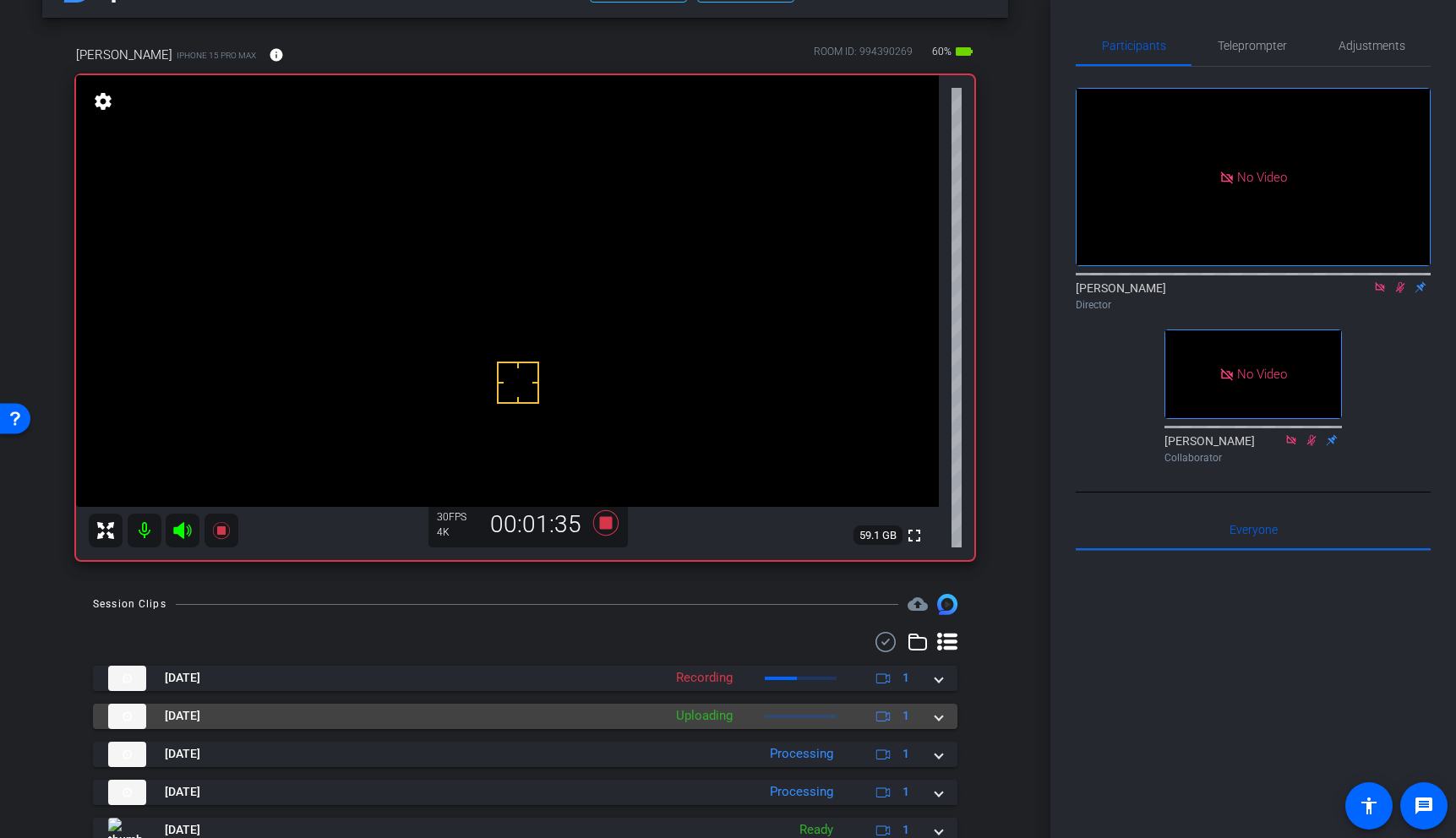
click at [936, 718] on span at bounding box center [939, 716] width 7 height 18
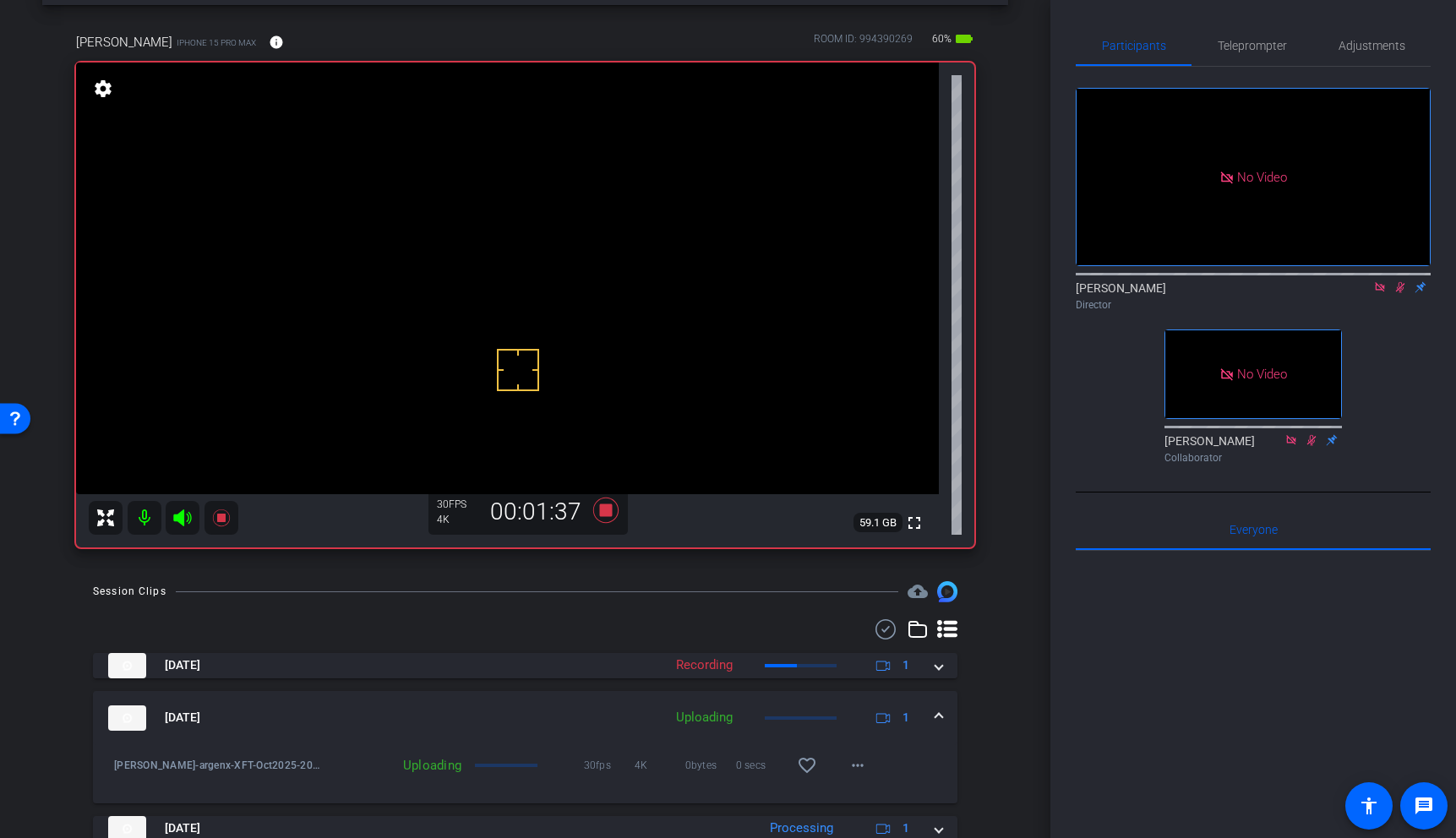
scroll to position [72, 0]
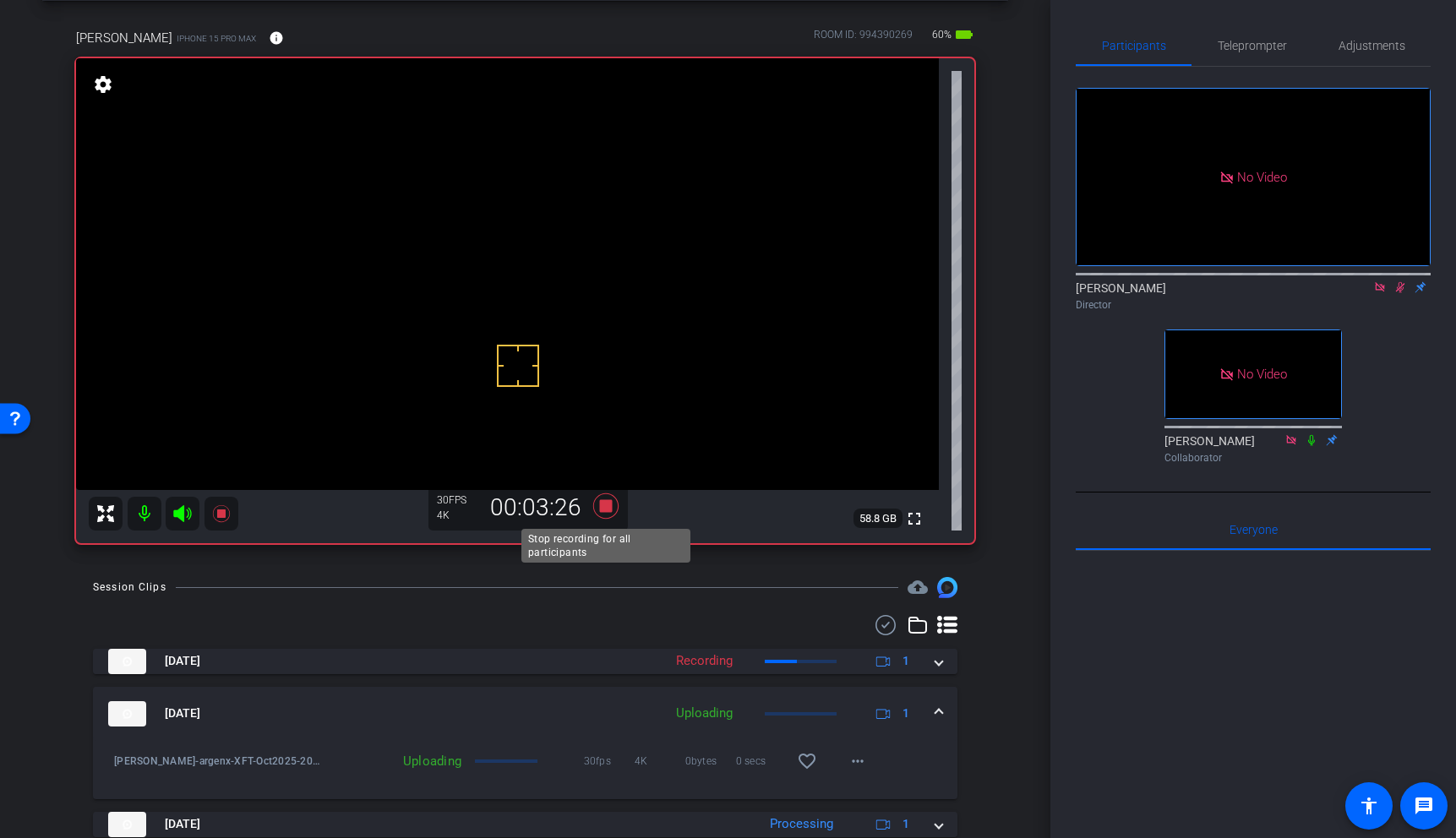
click at [608, 510] on icon at bounding box center [606, 506] width 26 height 26
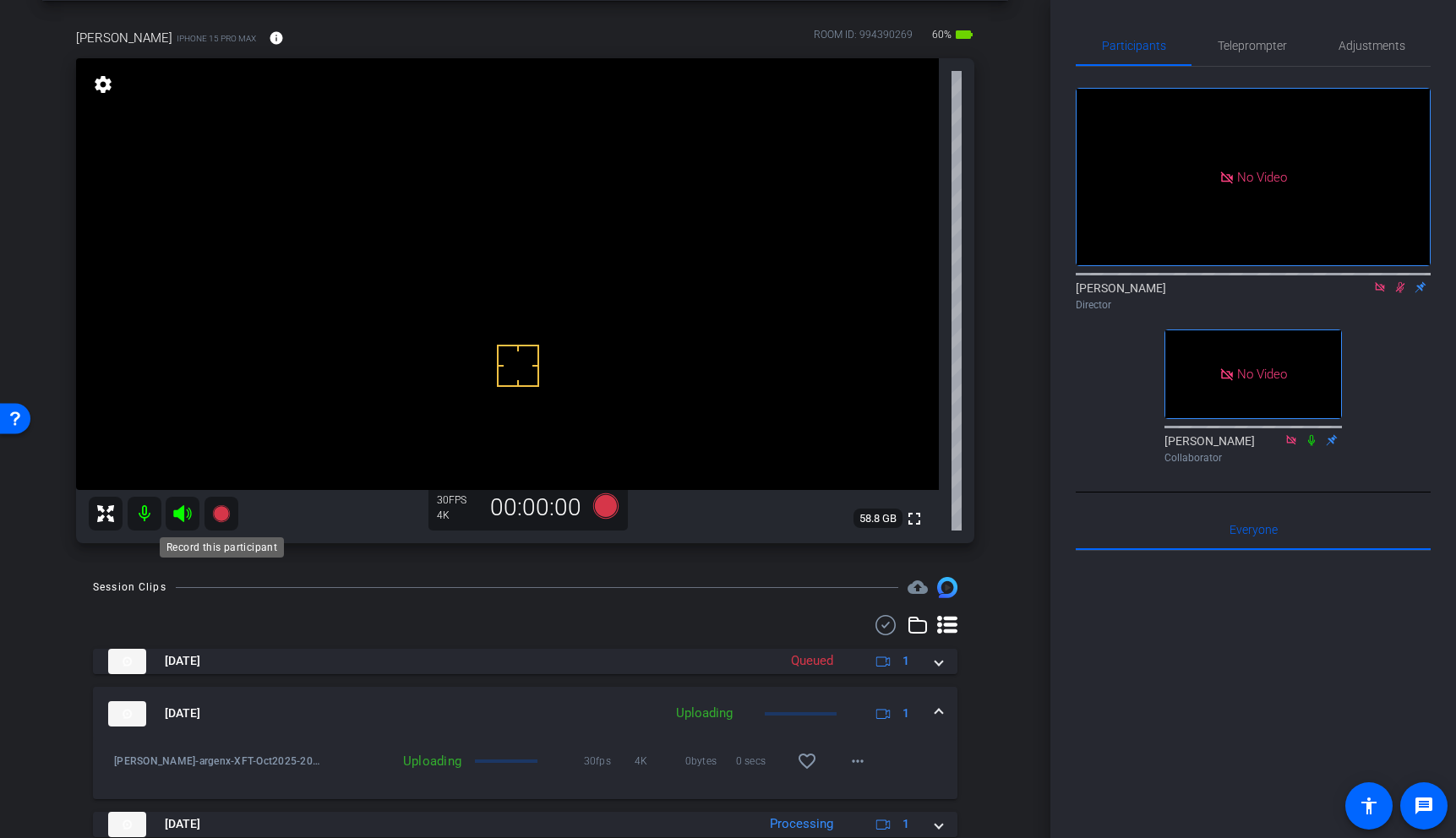
click at [220, 516] on icon at bounding box center [221, 514] width 17 height 17
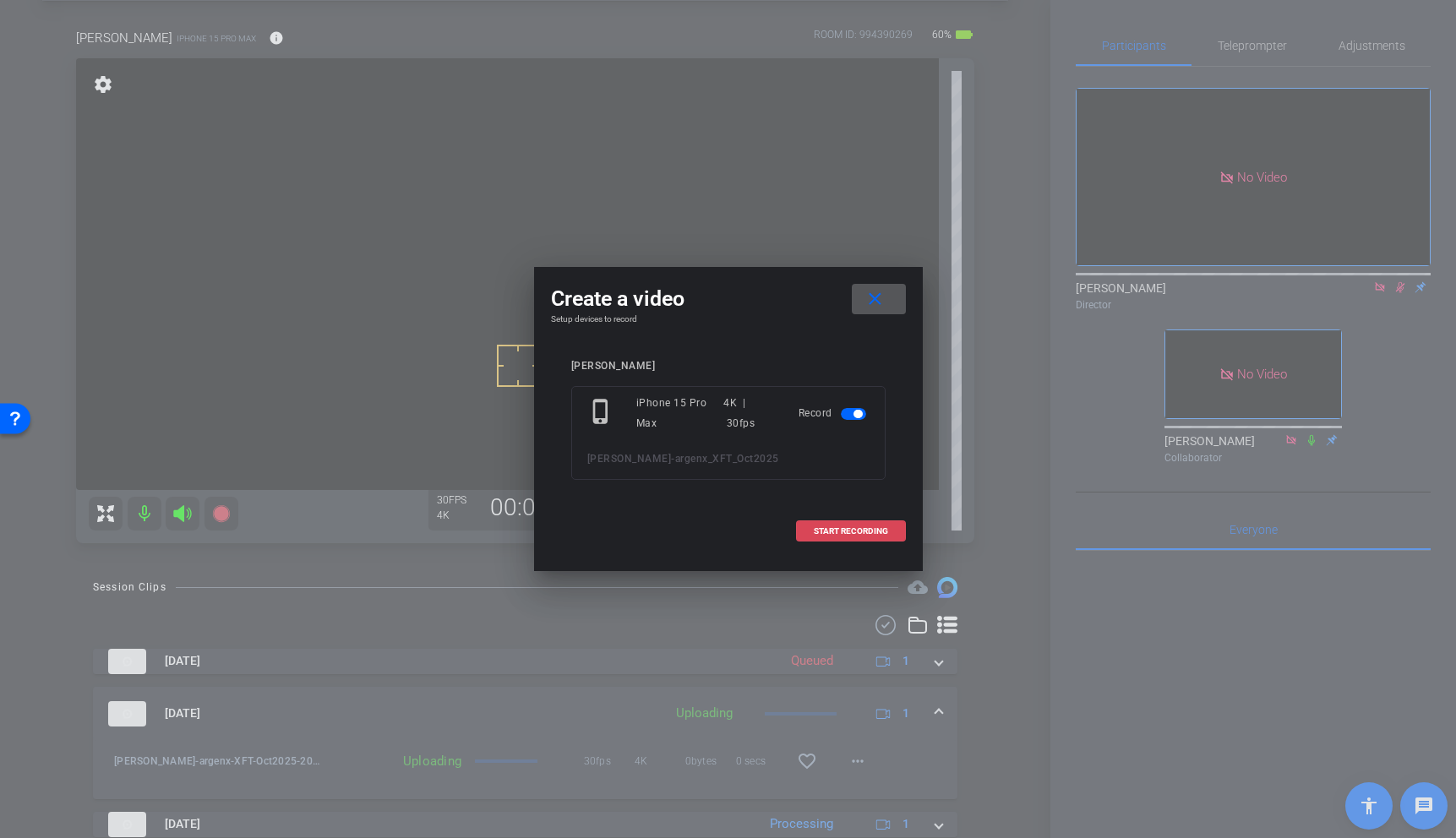
click at [864, 536] on span at bounding box center [850, 531] width 108 height 40
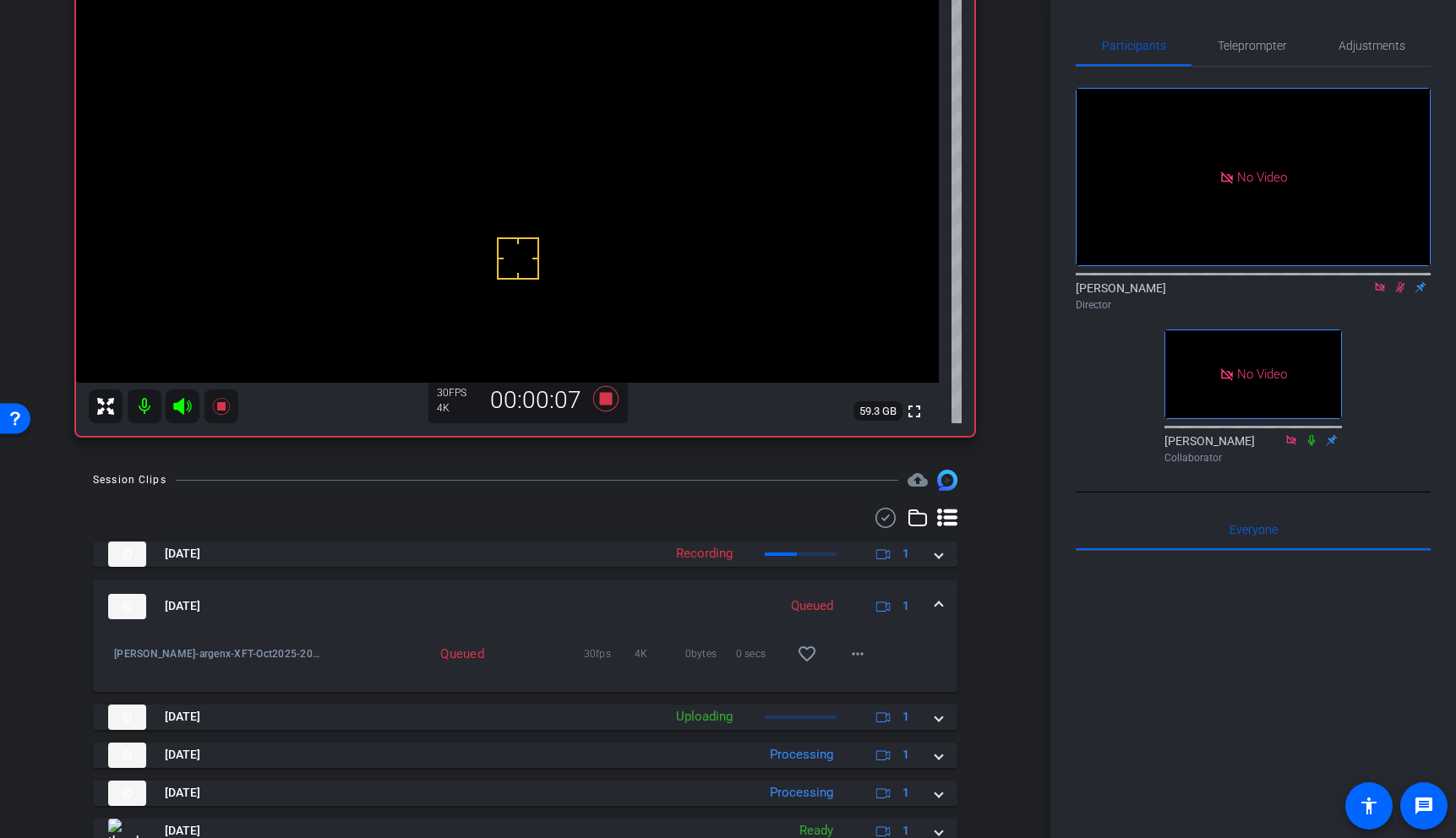
scroll to position [182, 0]
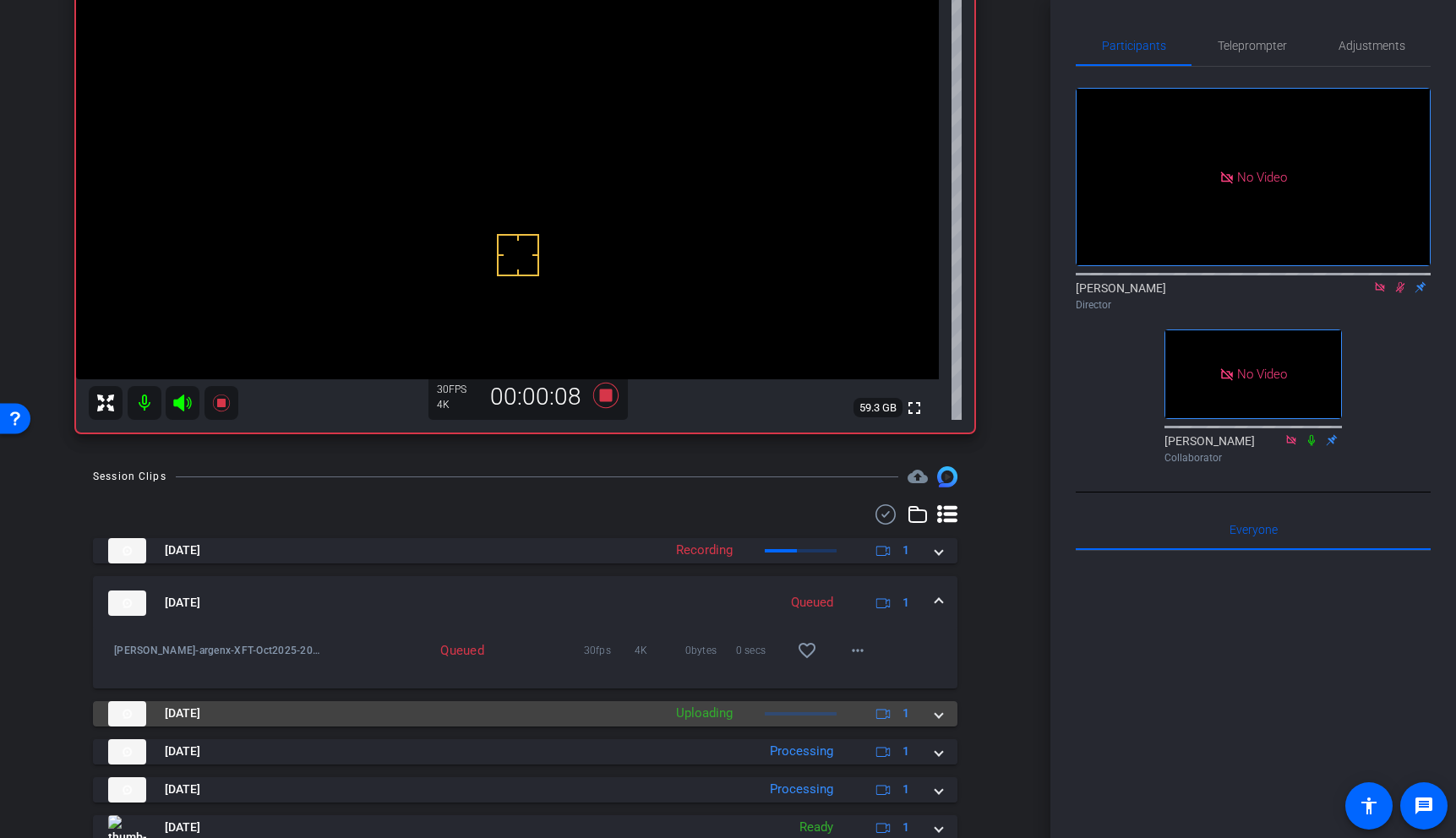
click at [942, 716] on mat-expansion-panel-header "Sep 8, 2025 Uploading 1" at bounding box center [525, 714] width 864 height 26
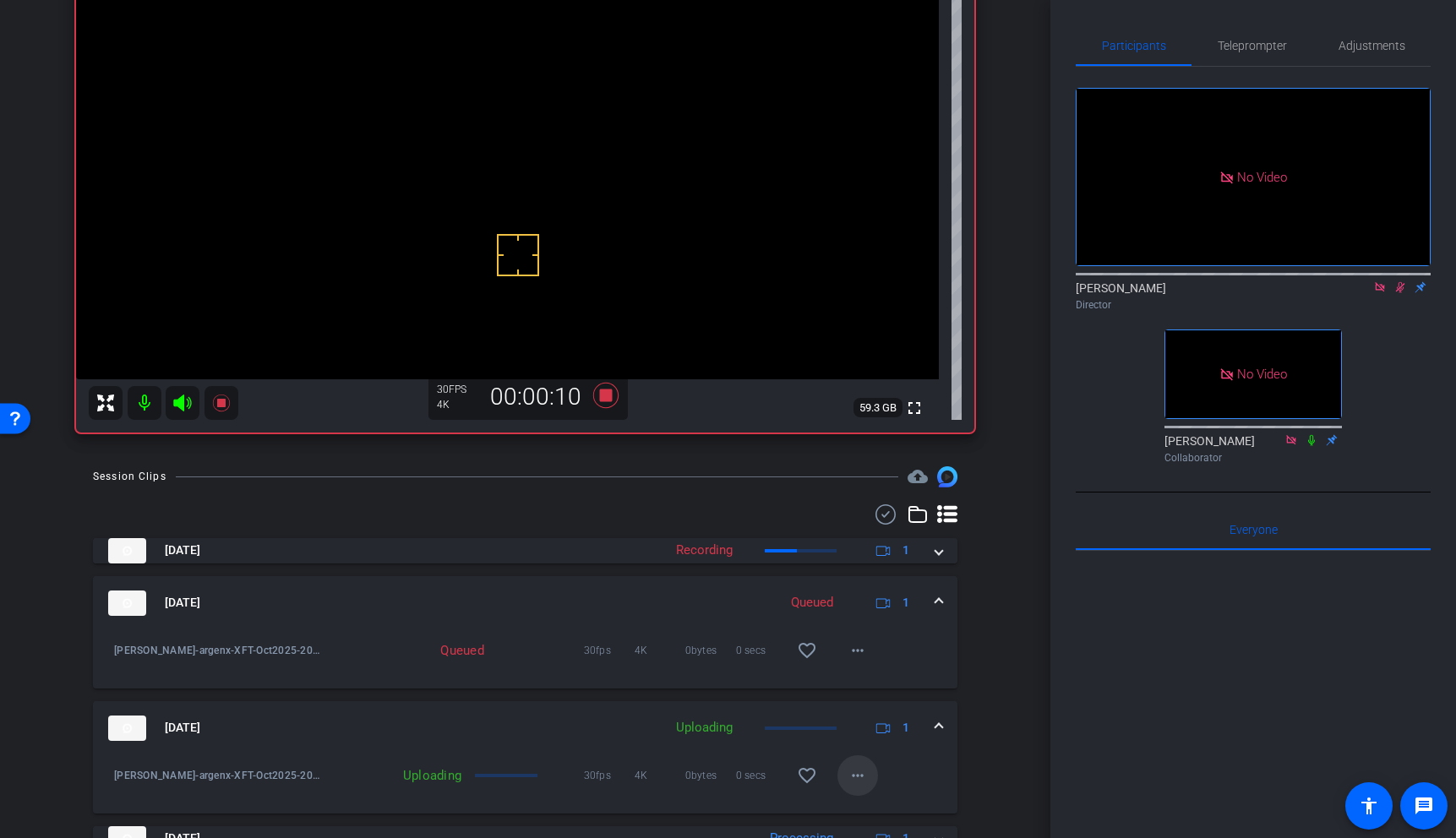
click at [854, 778] on mat-icon "more_horiz" at bounding box center [858, 776] width 21 height 21
click at [983, 731] on div at bounding box center [728, 419] width 1456 height 838
click at [943, 729] on mat-expansion-panel-header "Sep 8, 2025 Uploading 1" at bounding box center [525, 728] width 864 height 54
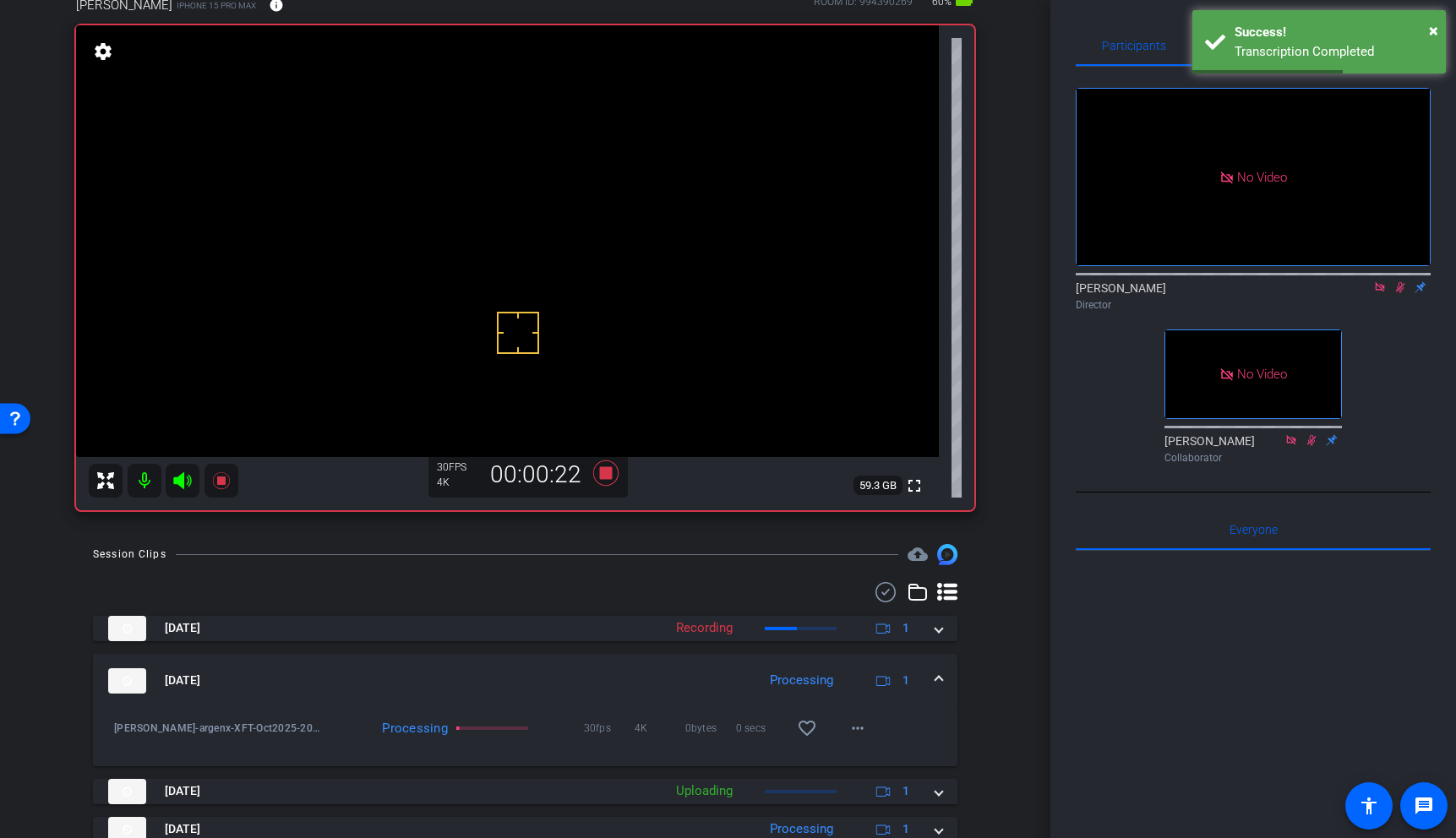
scroll to position [94, 0]
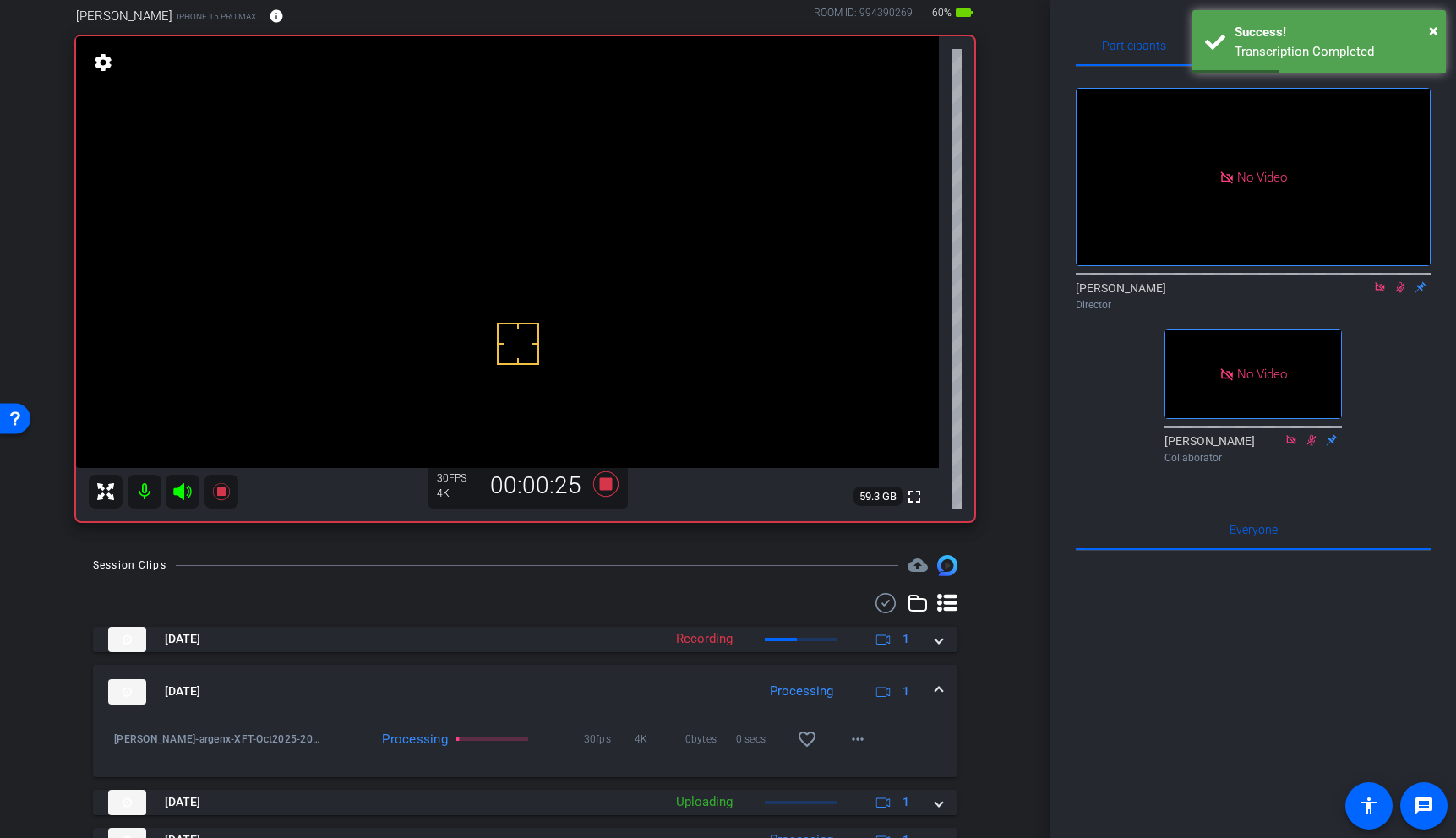
click at [938, 687] on span at bounding box center [939, 691] width 7 height 18
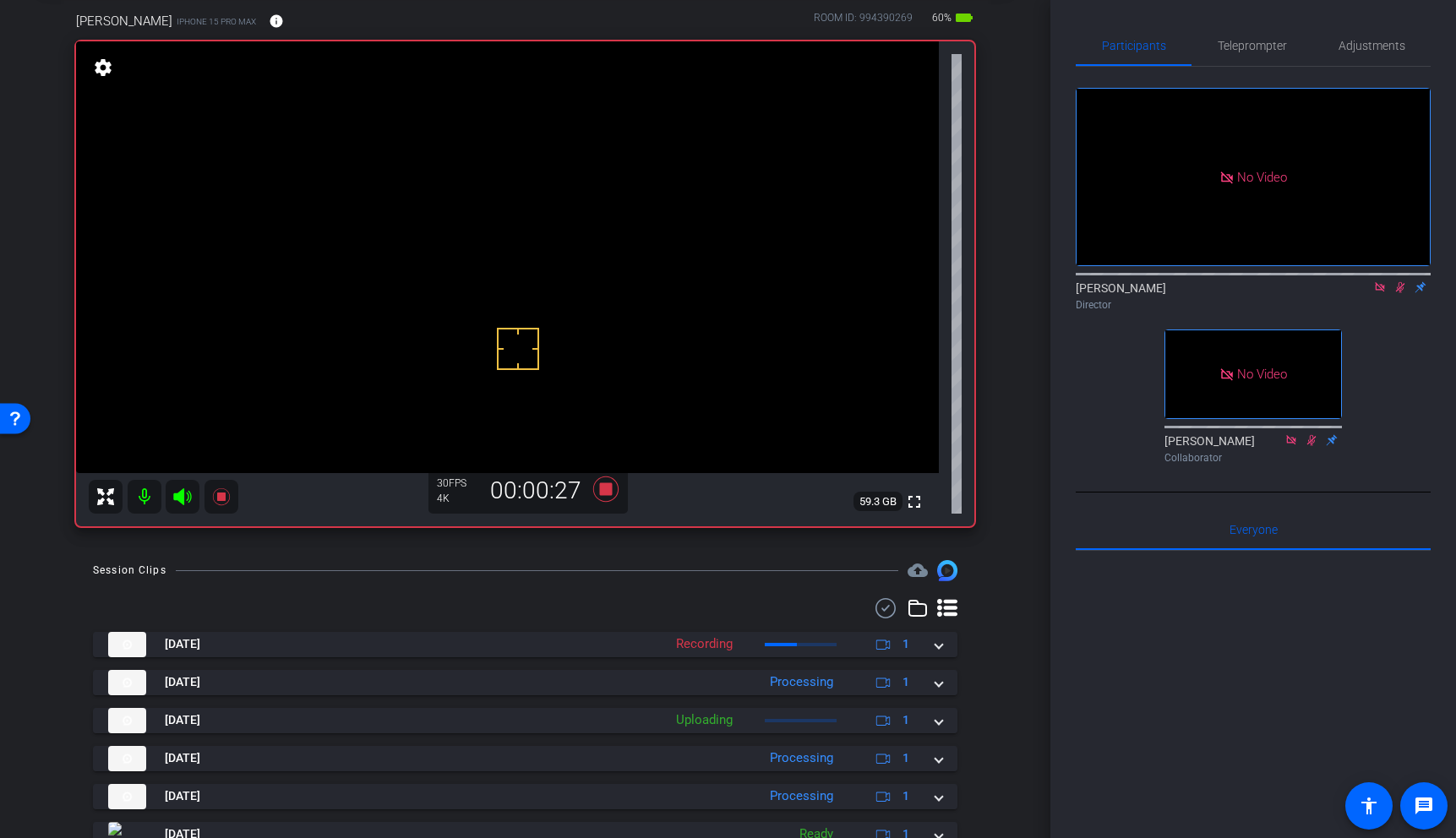
scroll to position [93, 0]
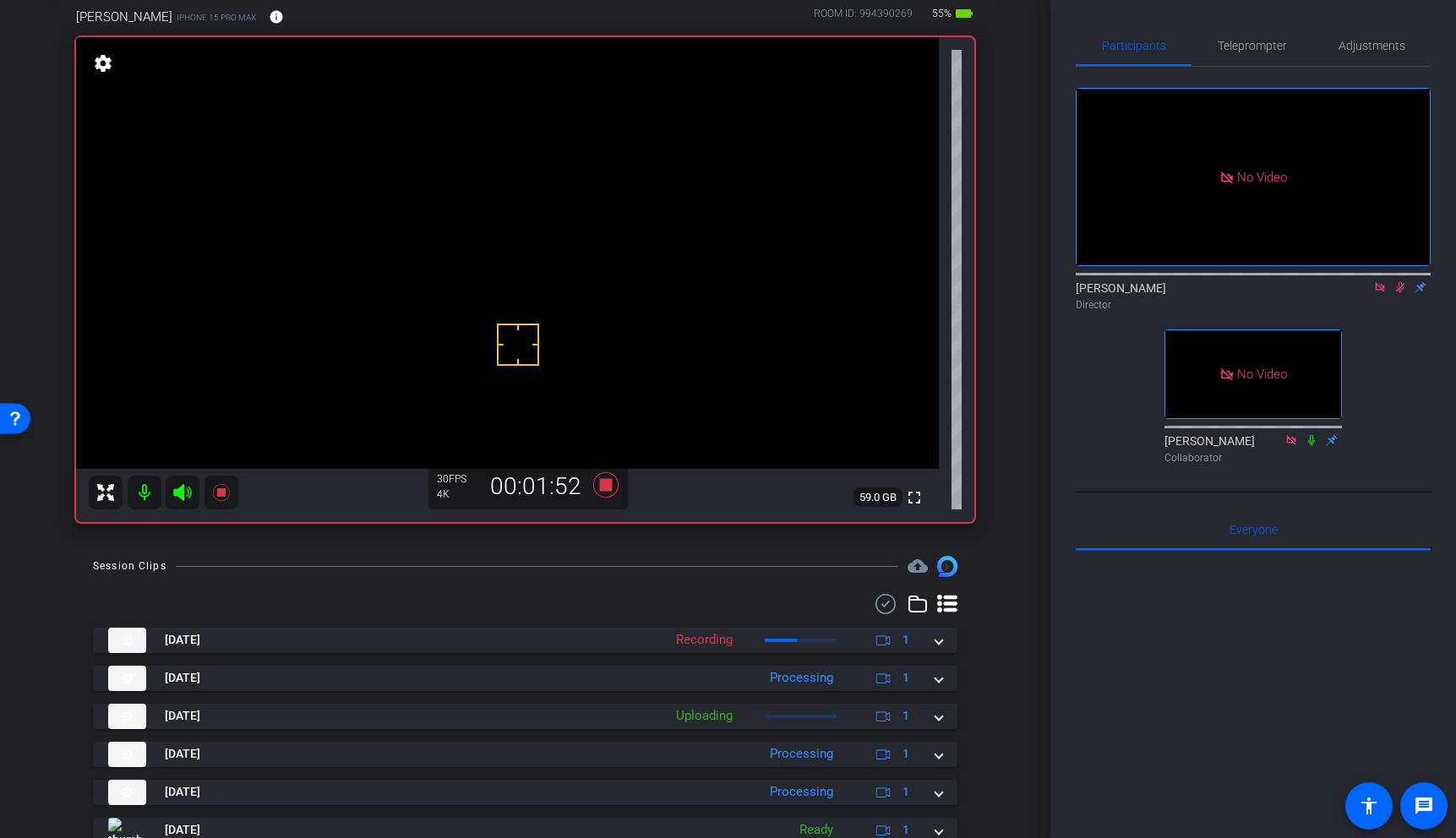
click at [436, 188] on video at bounding box center [507, 253] width 862 height 431
click at [614, 494] on icon at bounding box center [606, 485] width 26 height 26
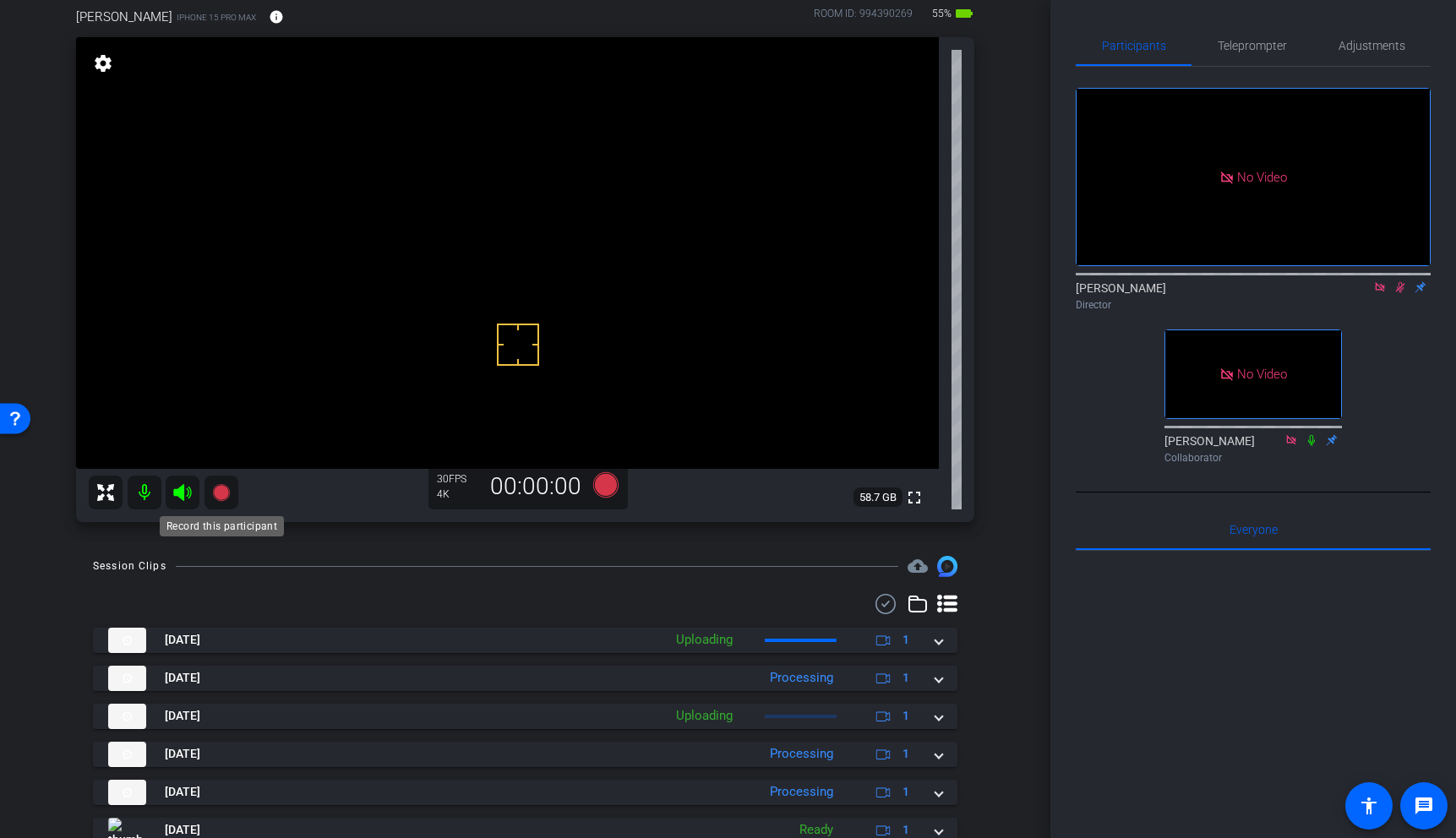
click at [222, 491] on icon at bounding box center [221, 492] width 17 height 17
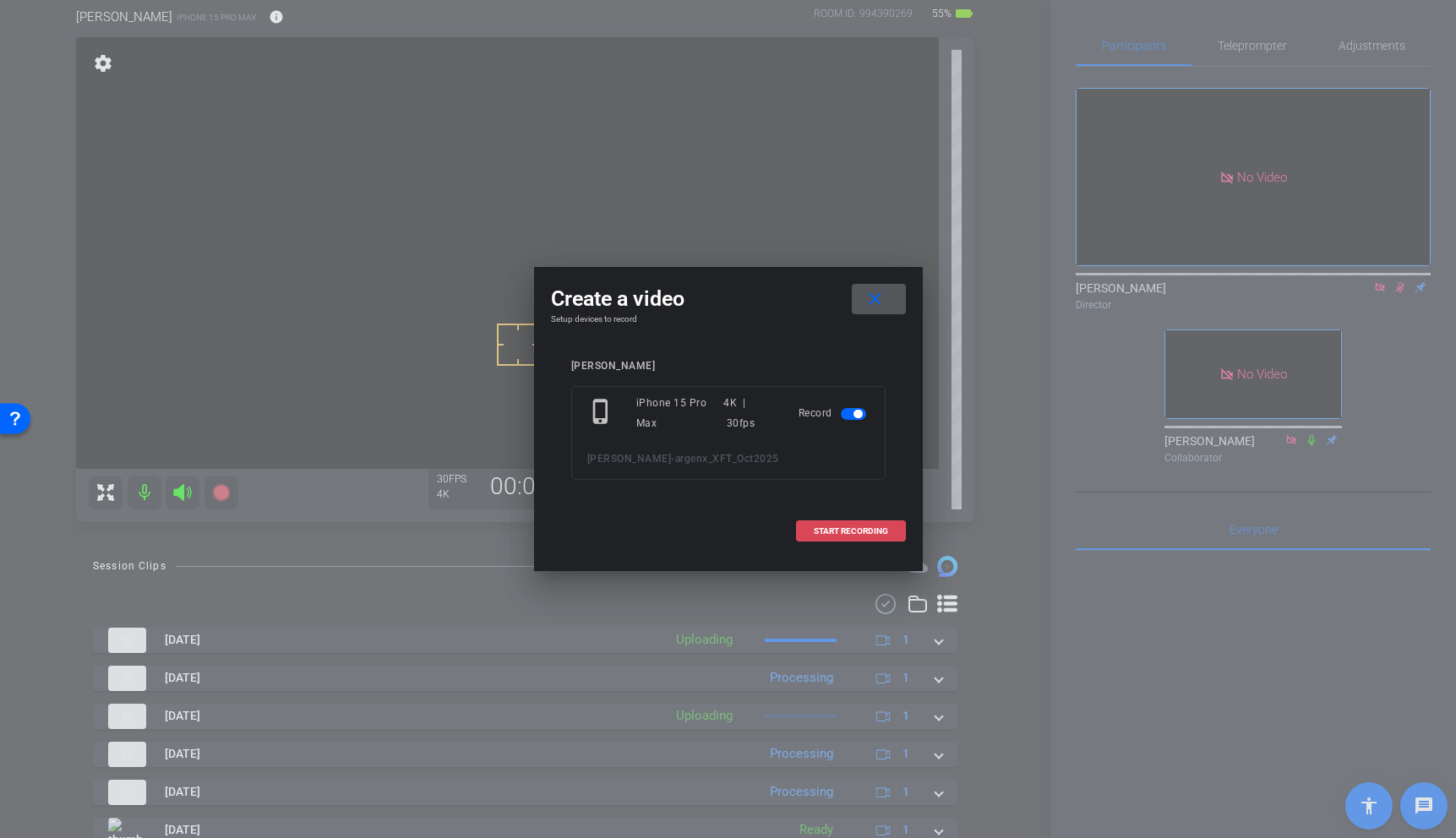
click at [808, 528] on span at bounding box center [850, 531] width 108 height 40
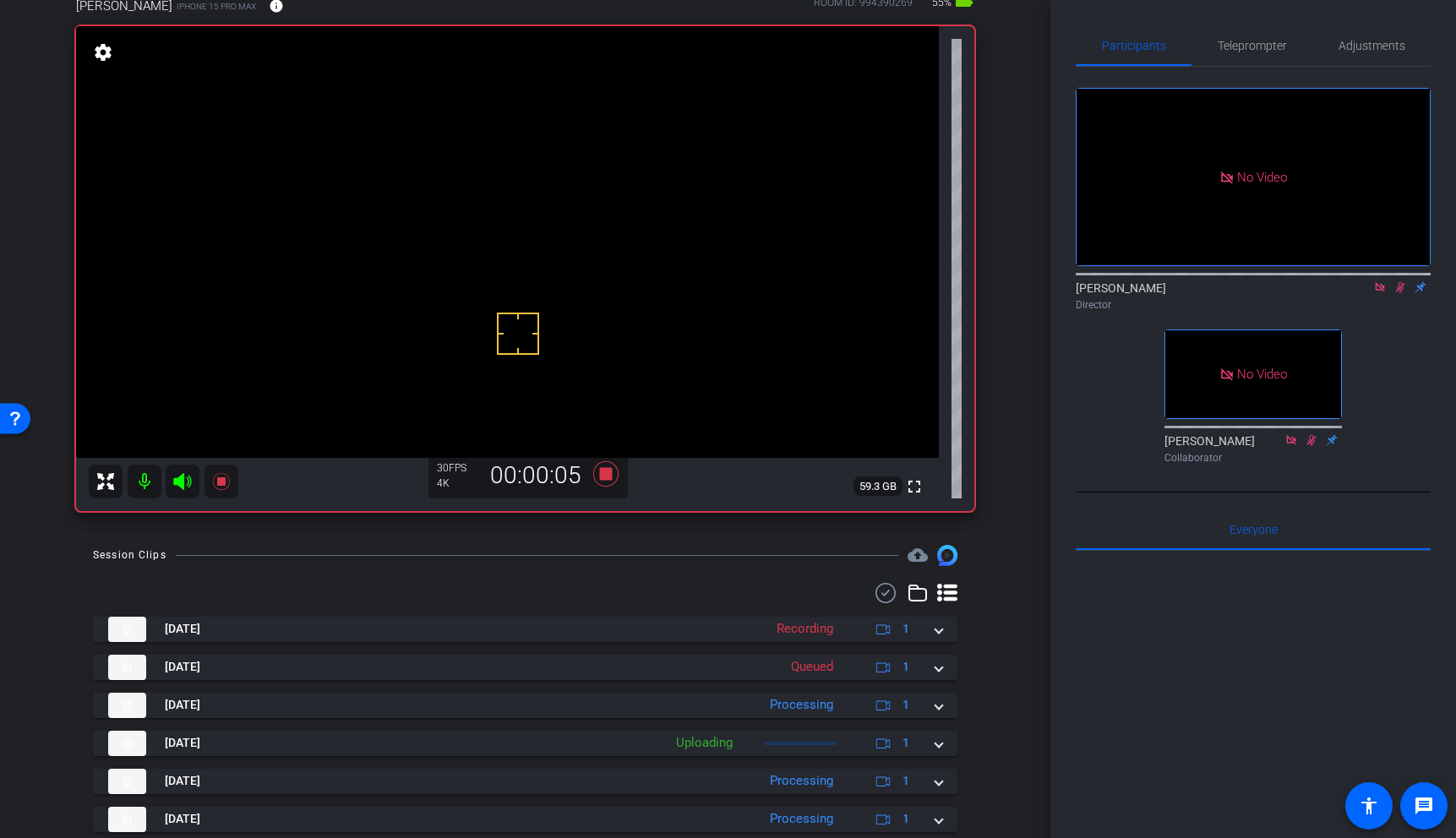
scroll to position [98, 0]
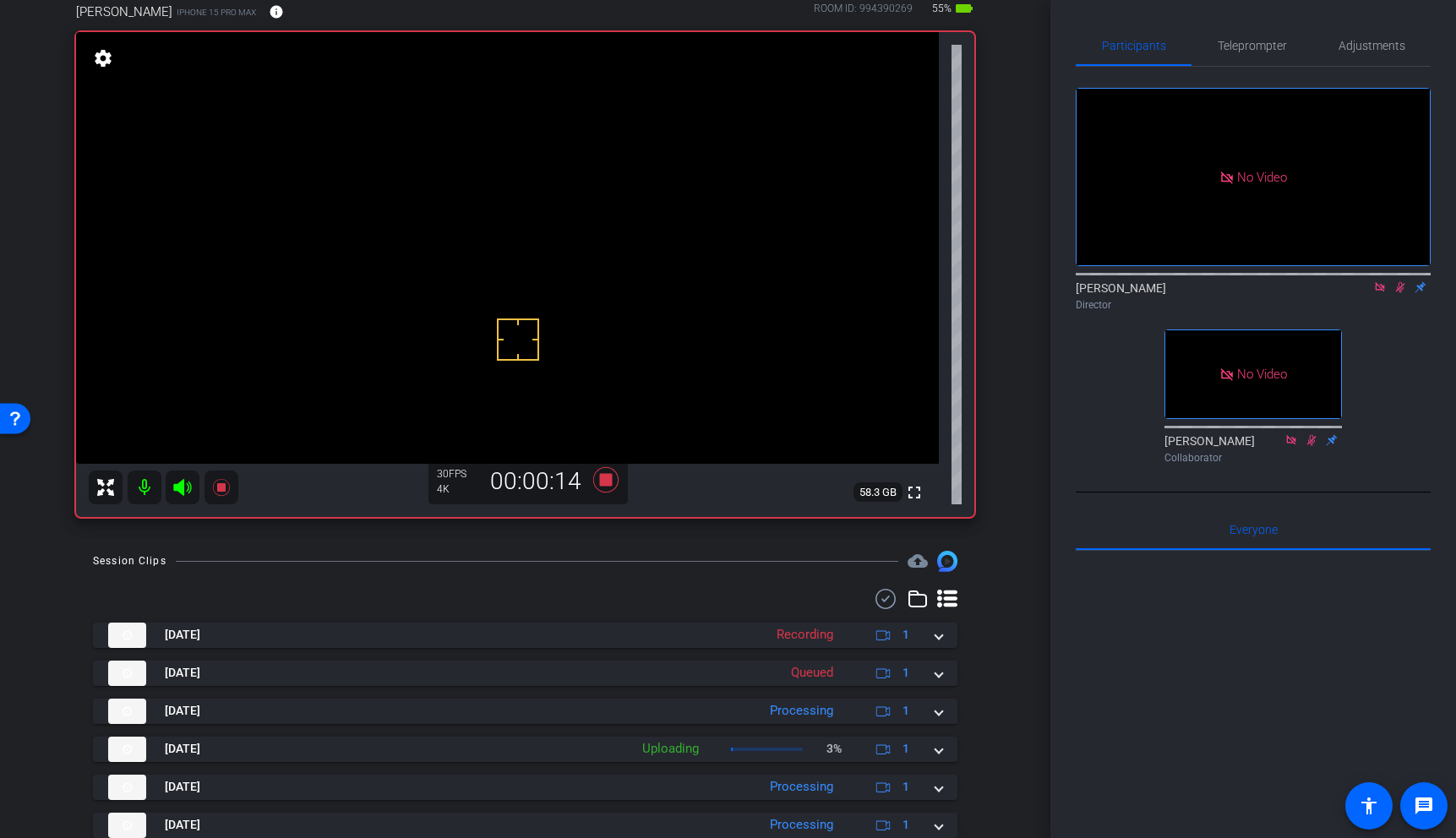
click at [456, 188] on video at bounding box center [507, 247] width 862 height 431
click at [606, 478] on icon at bounding box center [606, 480] width 26 height 26
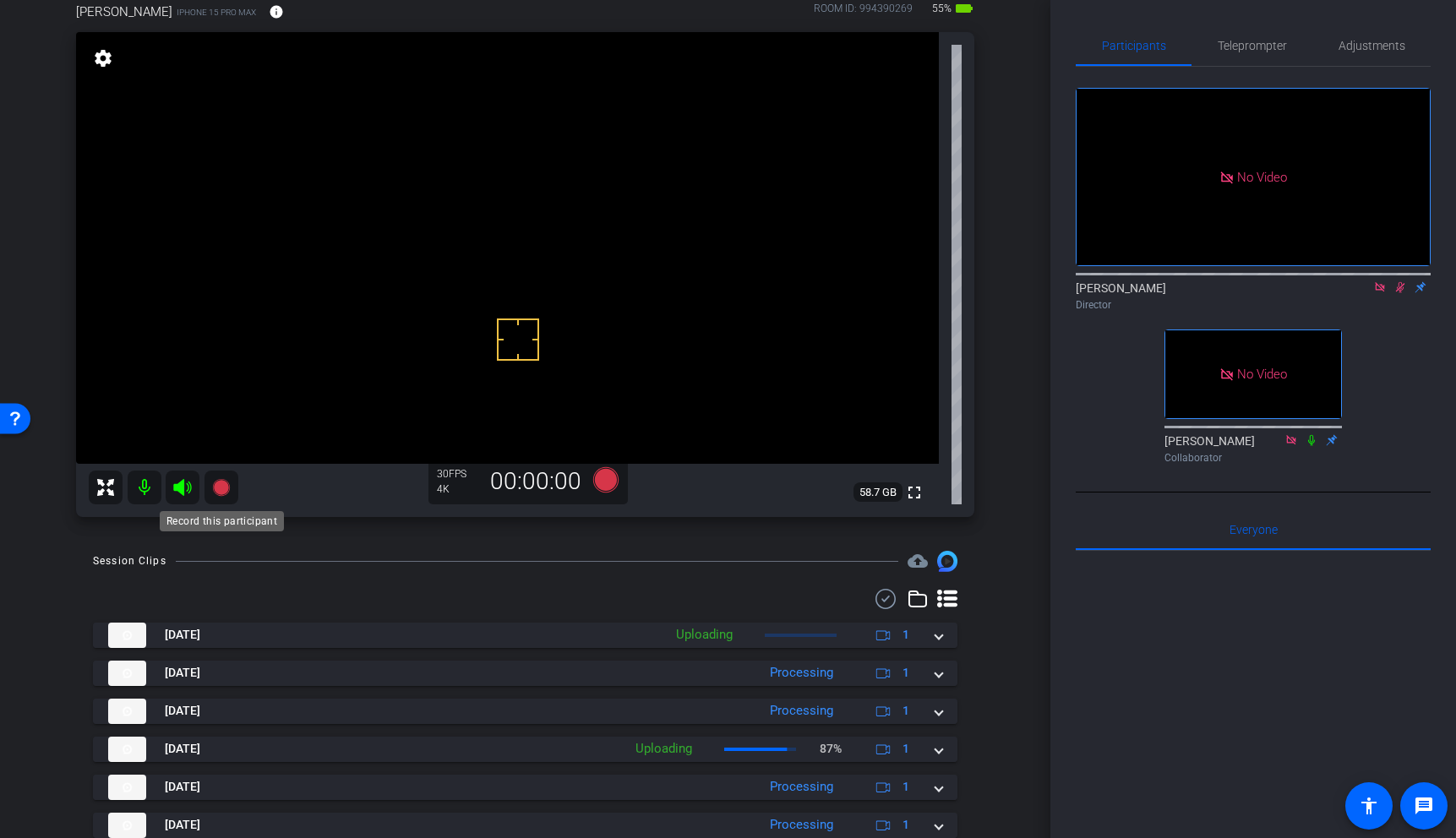
click at [224, 485] on icon at bounding box center [221, 487] width 17 height 17
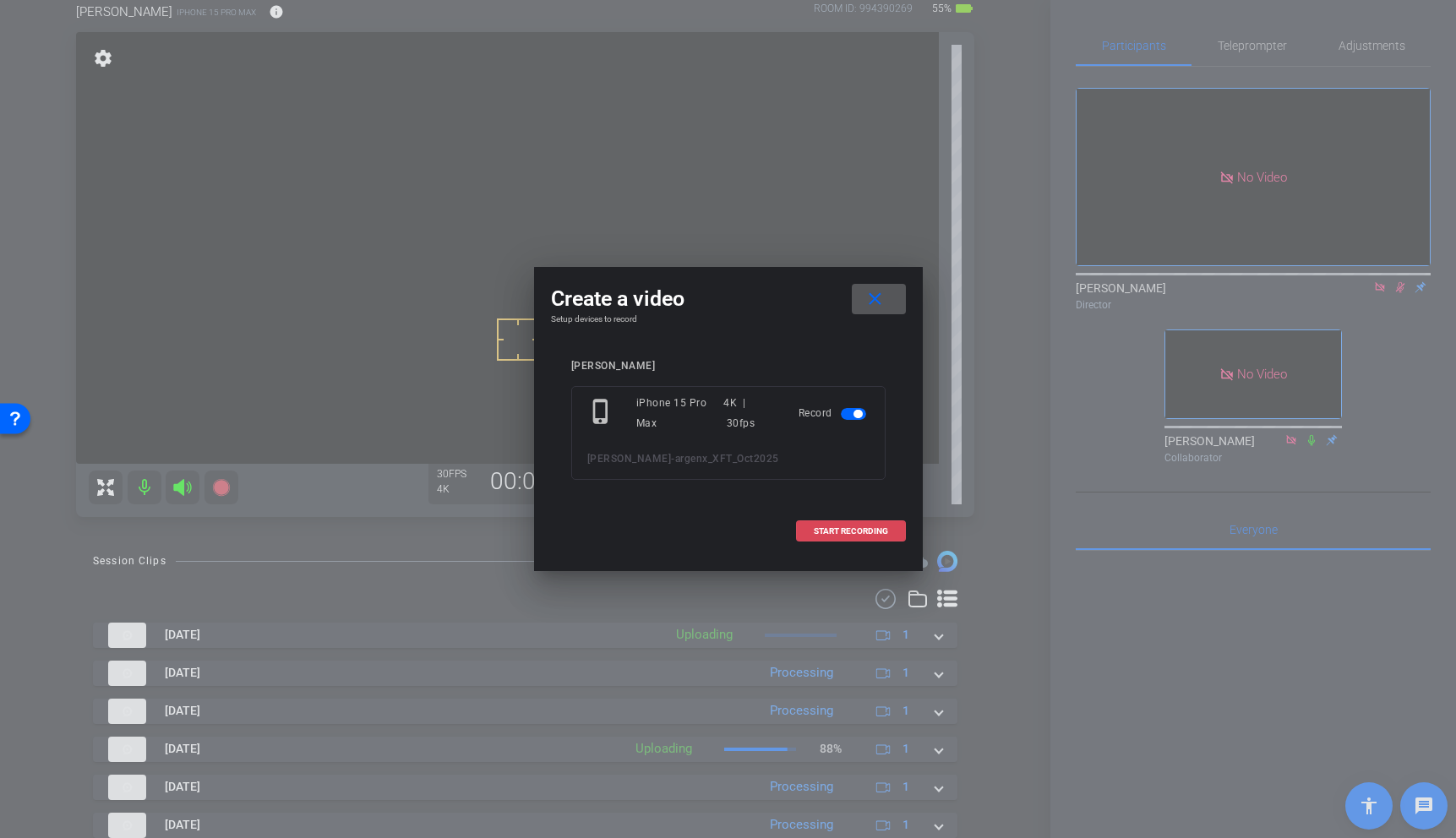
click at [851, 522] on span at bounding box center [850, 531] width 108 height 40
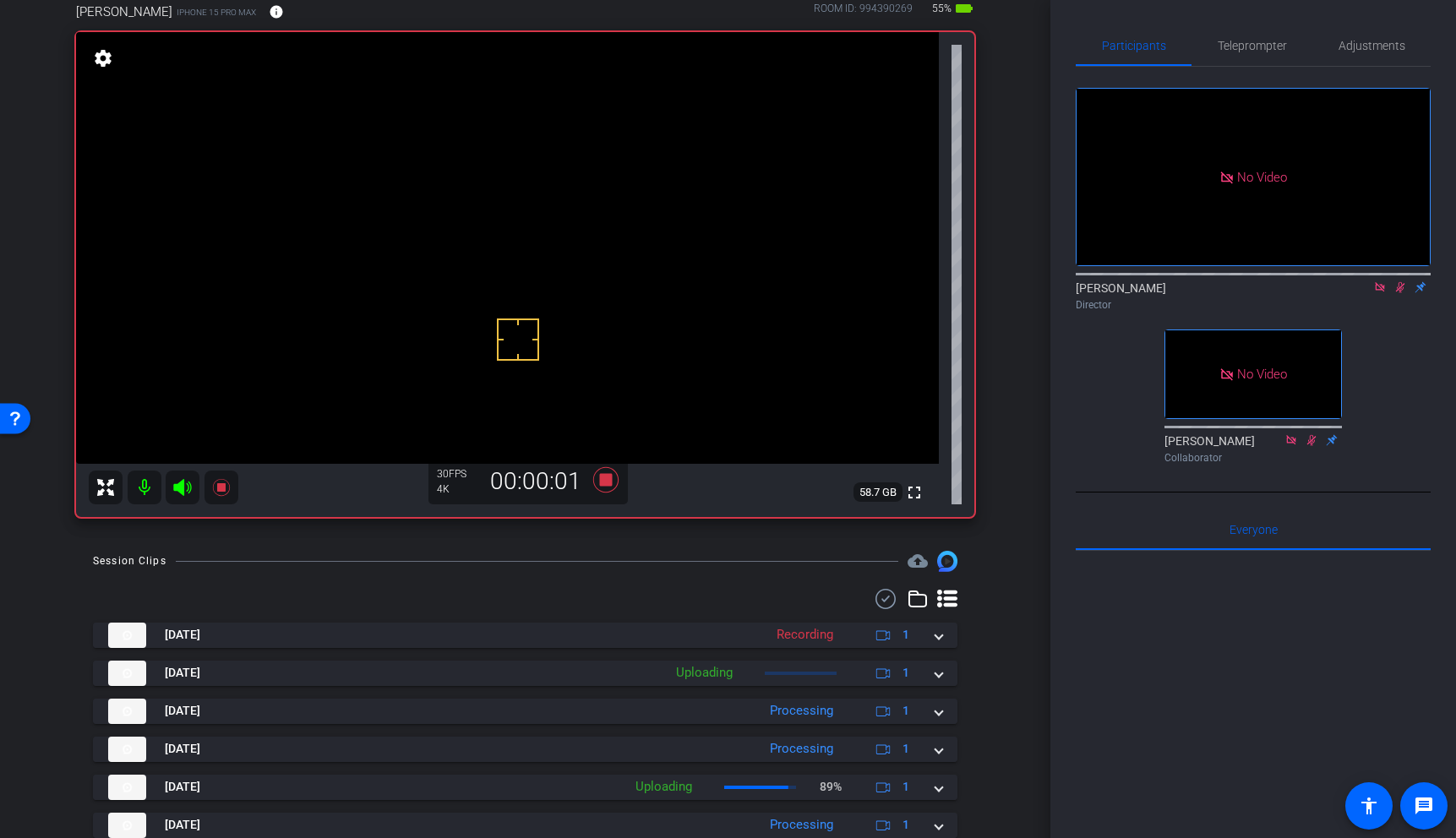
click at [409, 362] on video at bounding box center [507, 247] width 862 height 431
click at [423, 170] on video at bounding box center [507, 247] width 862 height 431
click at [432, 199] on video at bounding box center [507, 247] width 862 height 431
click at [433, 184] on video at bounding box center [507, 247] width 862 height 431
click at [443, 176] on video at bounding box center [507, 247] width 862 height 431
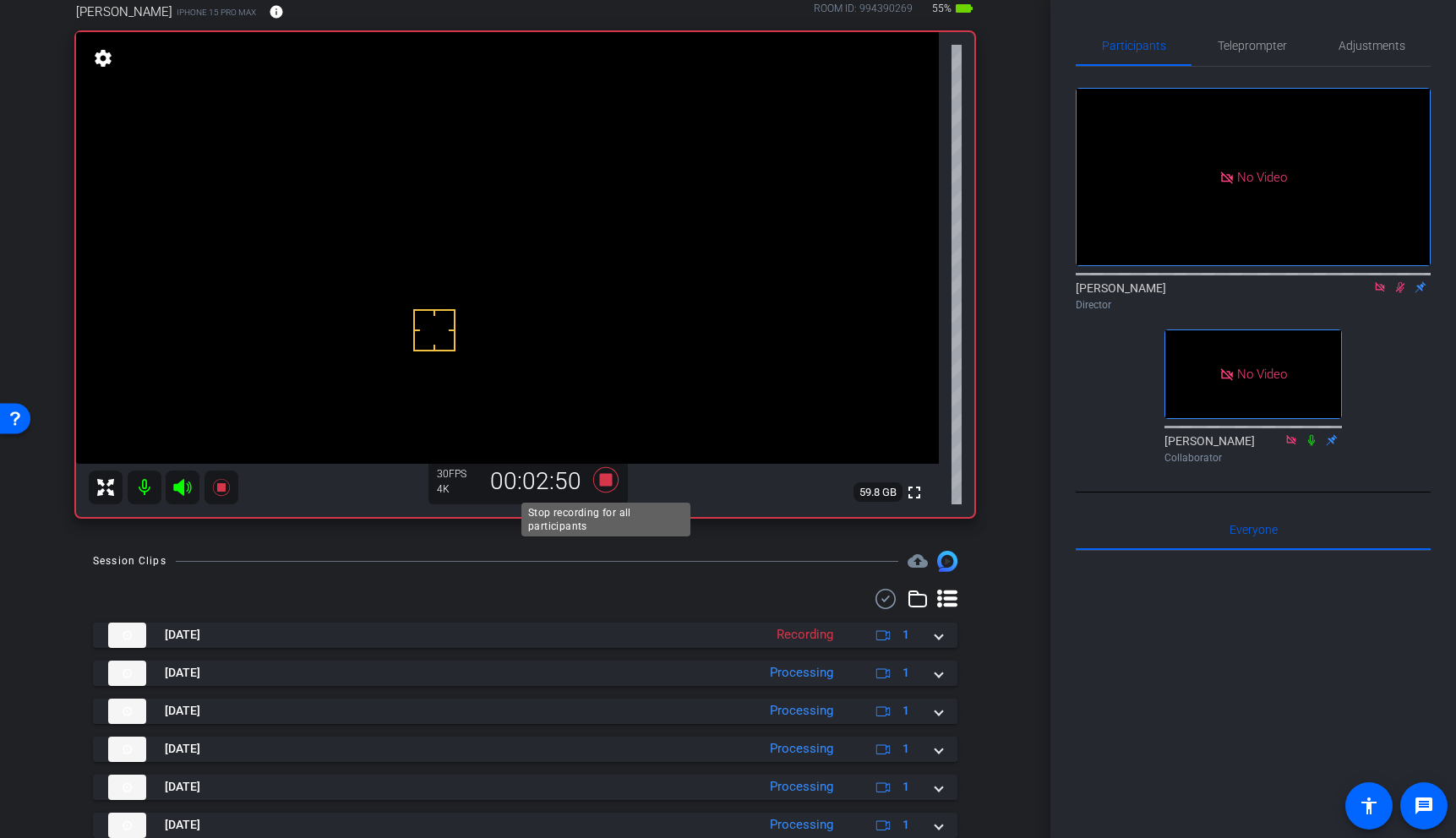
click at [605, 482] on icon at bounding box center [606, 480] width 26 height 26
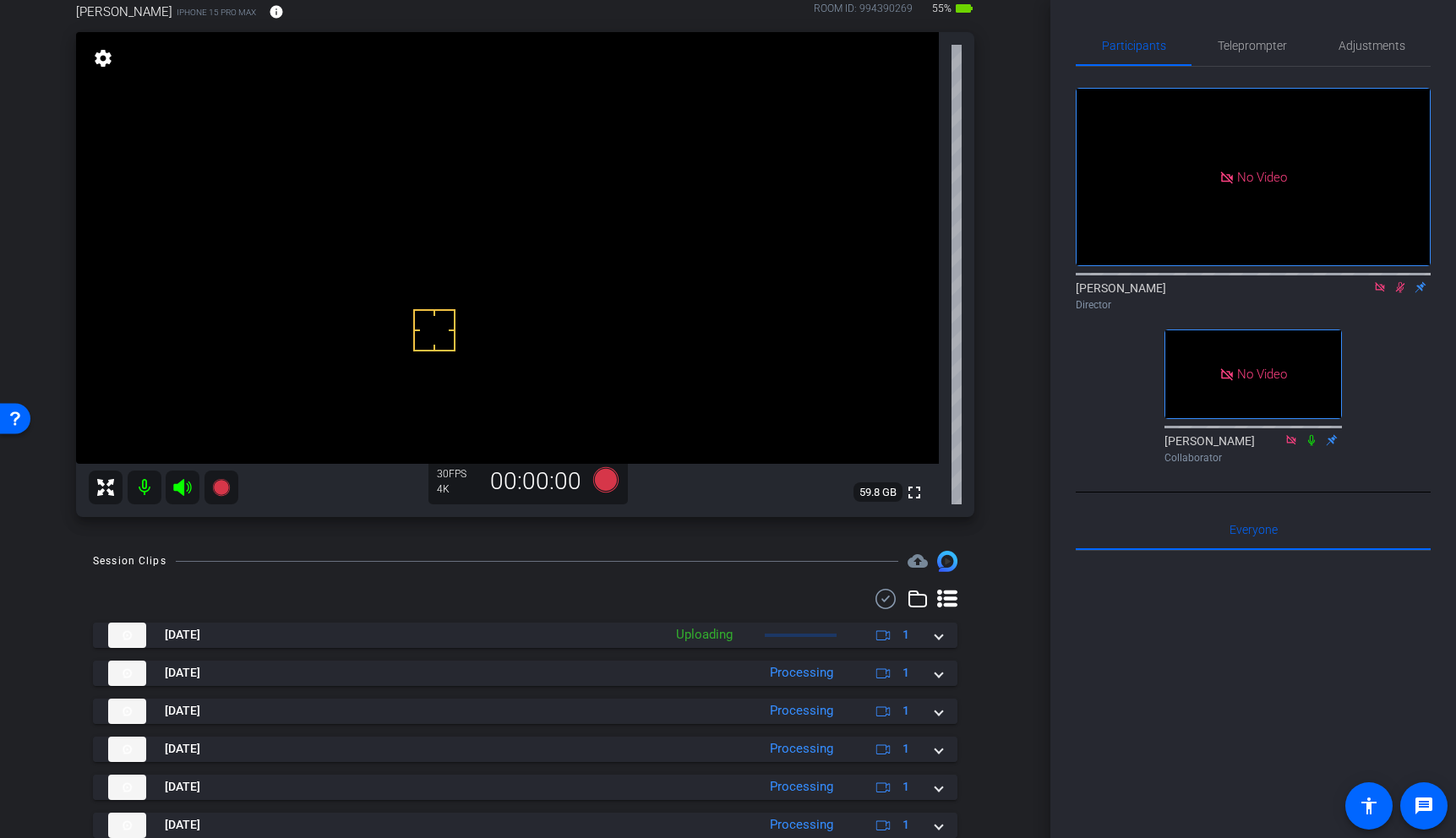
click at [1400, 282] on icon at bounding box center [1400, 288] width 9 height 11
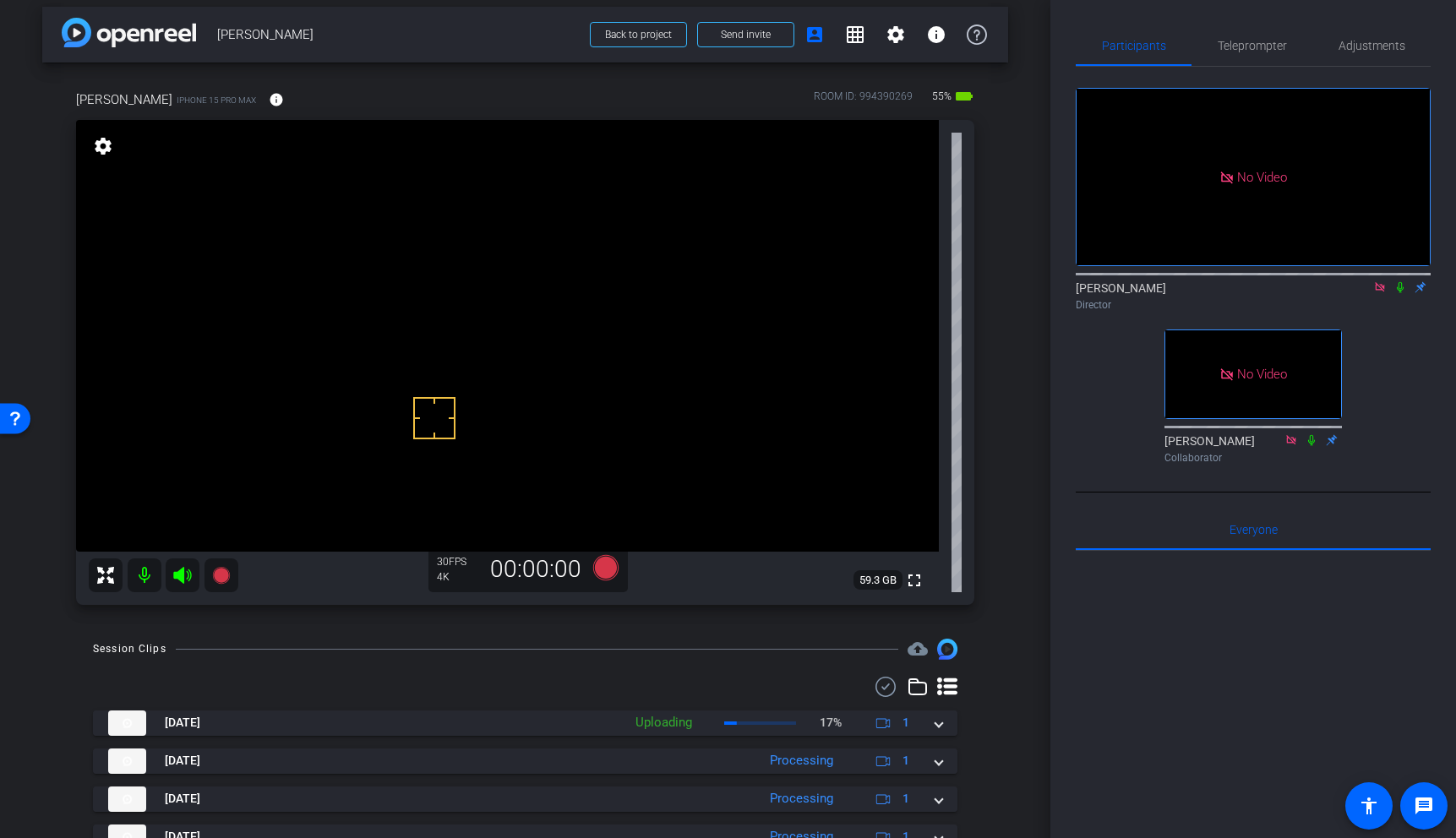
scroll to position [0, 0]
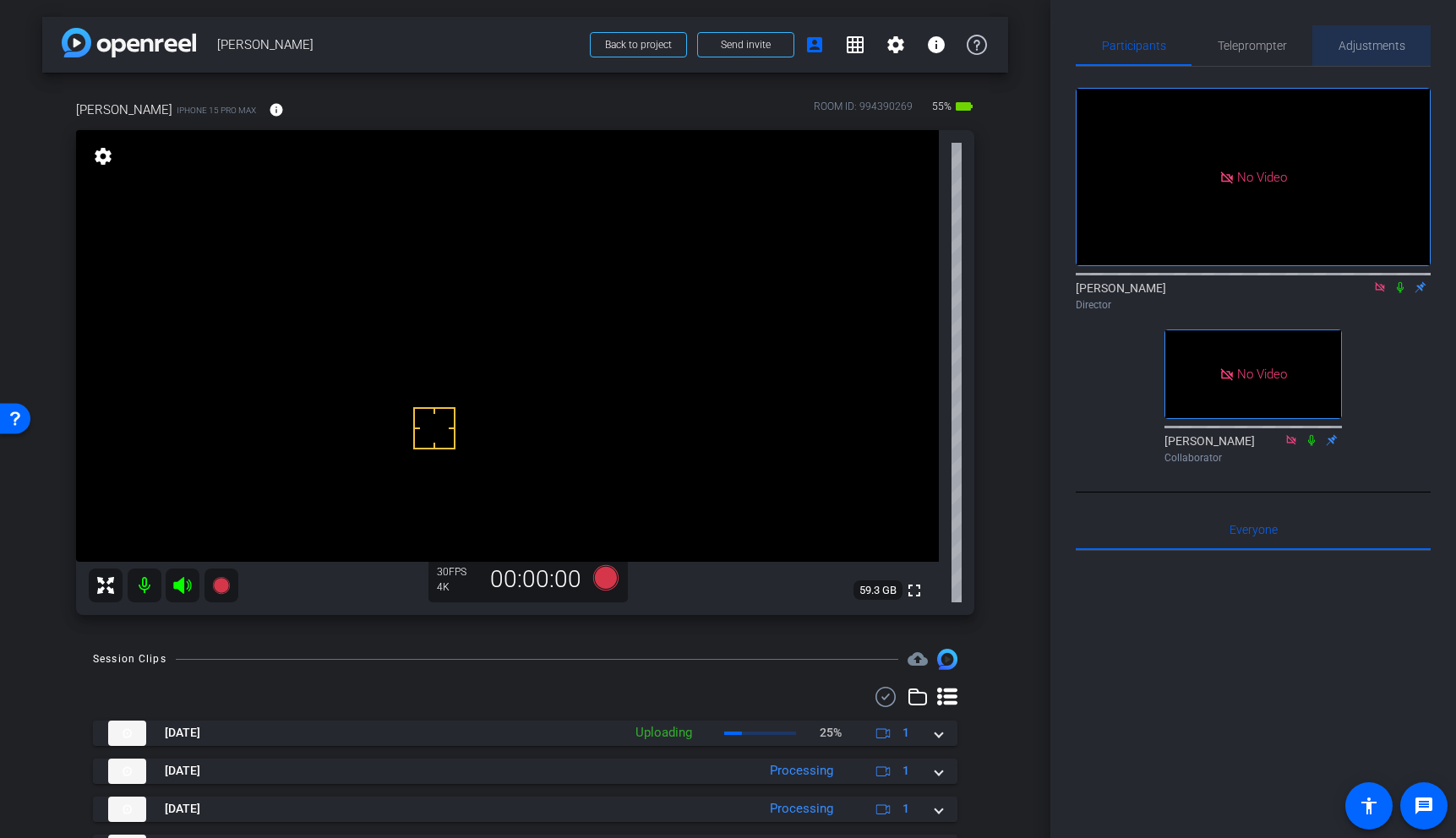
click at [1372, 41] on span "Adjustments" at bounding box center [1372, 45] width 67 height 12
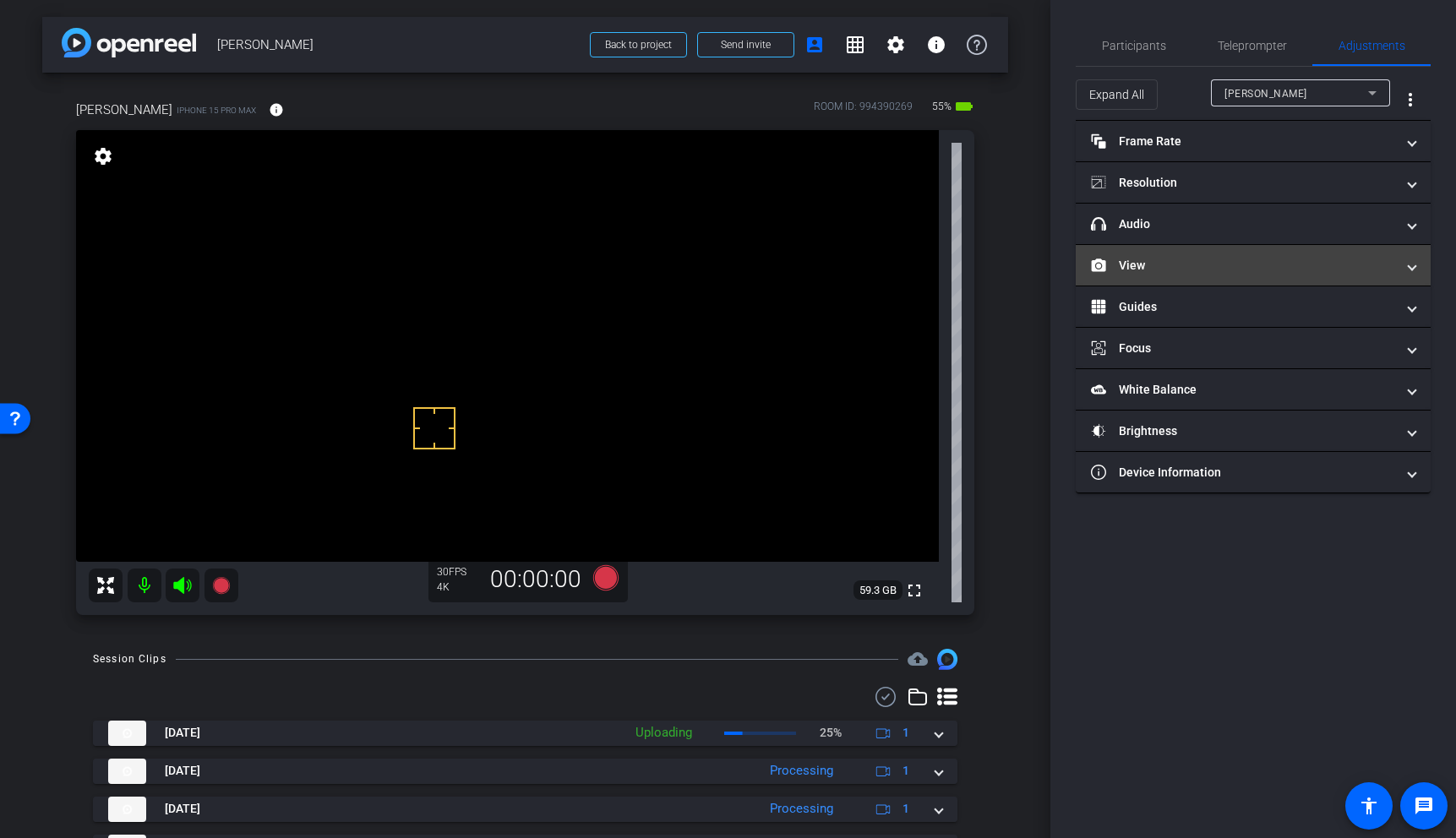
click at [1218, 255] on mat-expansion-panel-header "View" at bounding box center [1253, 264] width 355 height 40
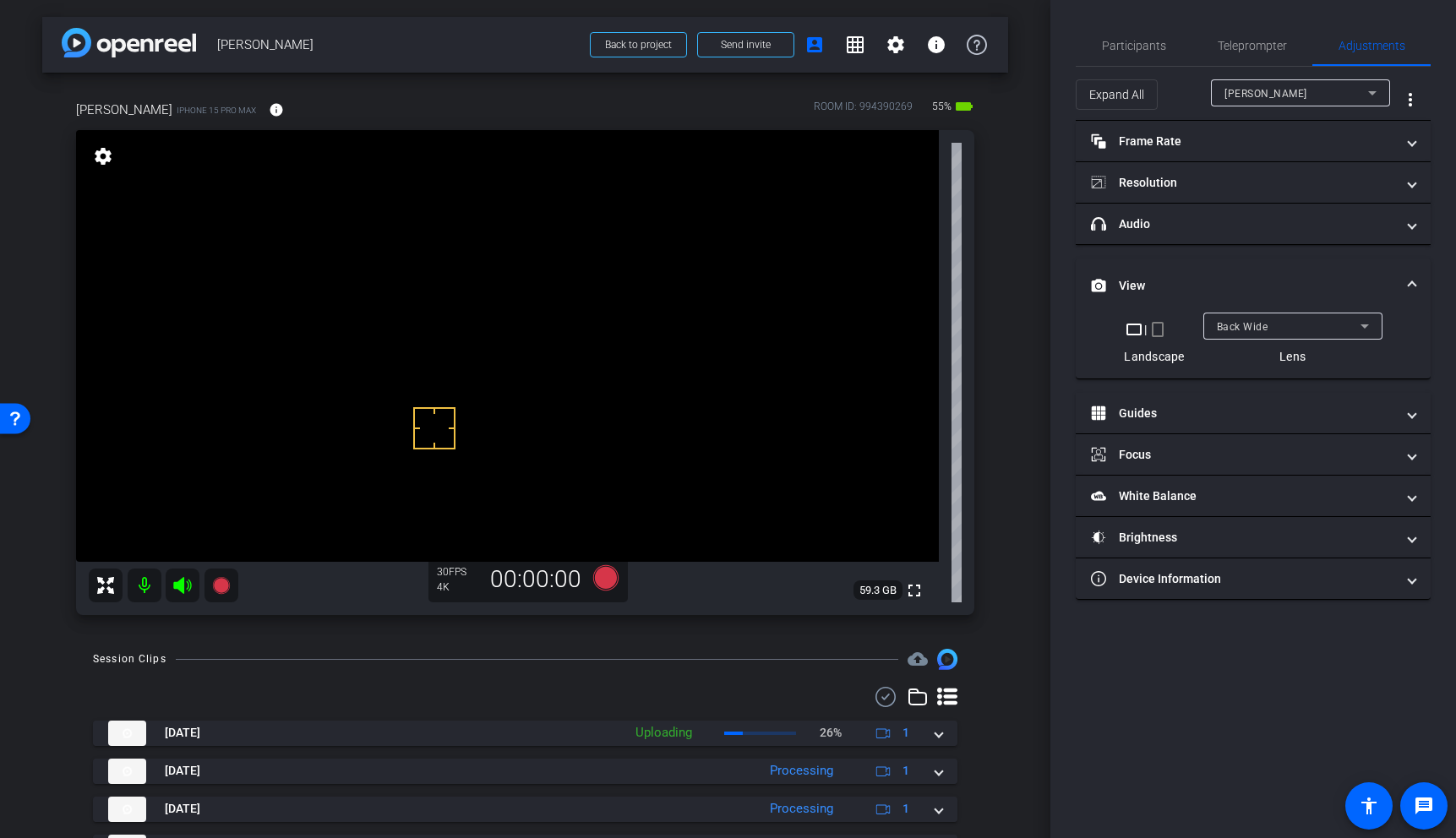
click at [1268, 318] on div "Back Wide" at bounding box center [1289, 326] width 144 height 21
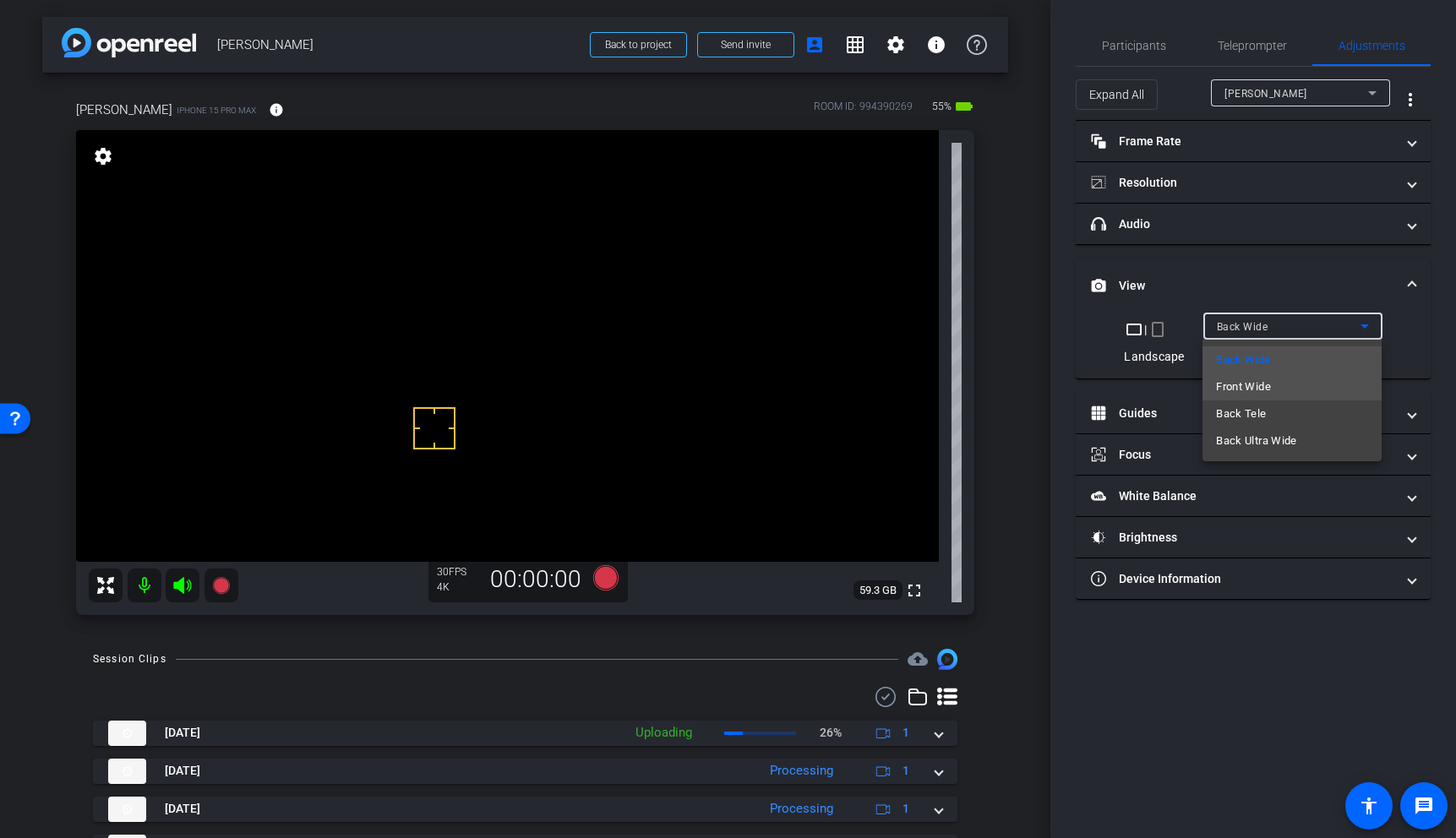
click at [1264, 384] on span "Front Wide" at bounding box center [1244, 387] width 55 height 21
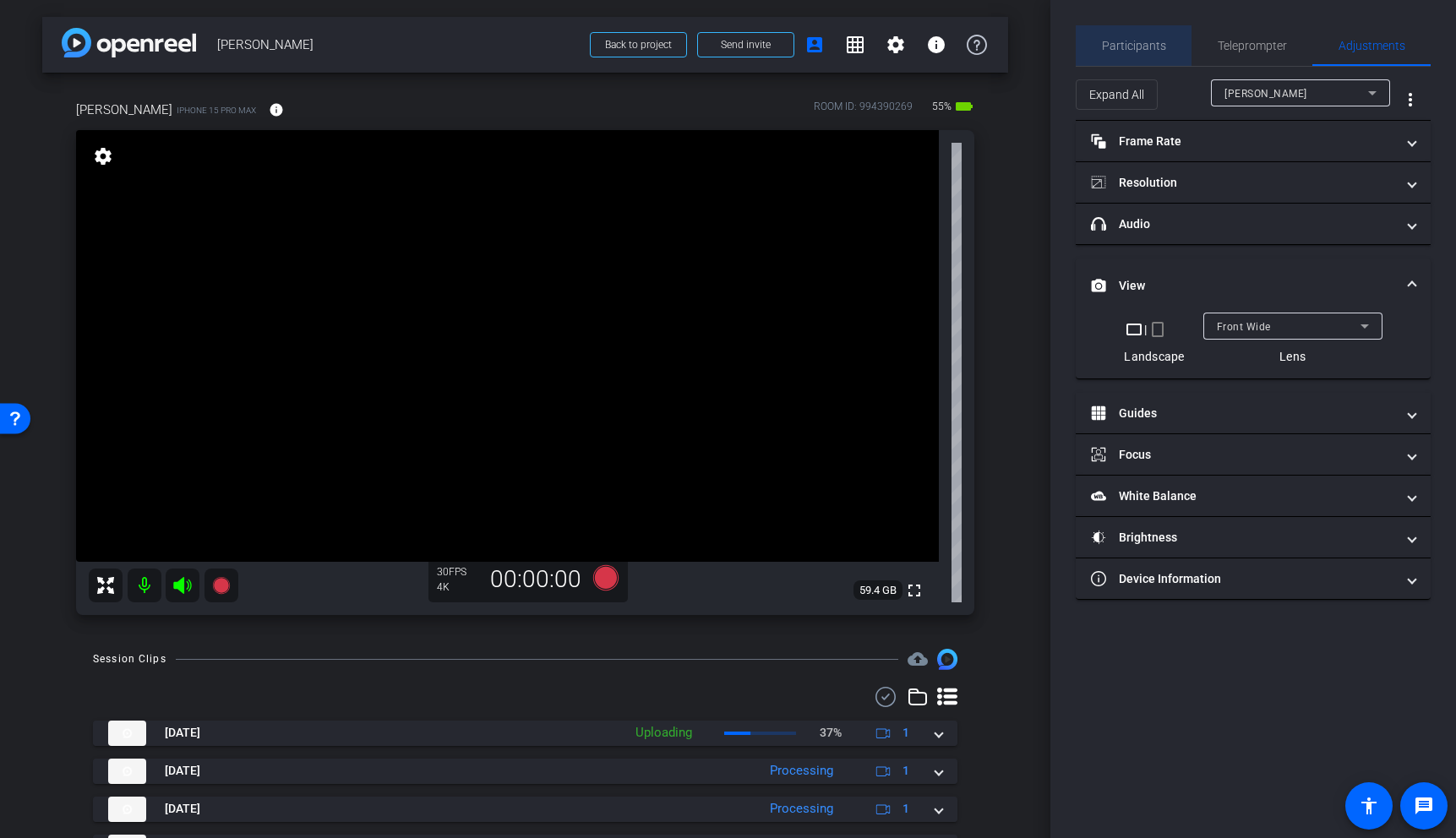
click at [1144, 45] on span "Participants" at bounding box center [1134, 45] width 64 height 12
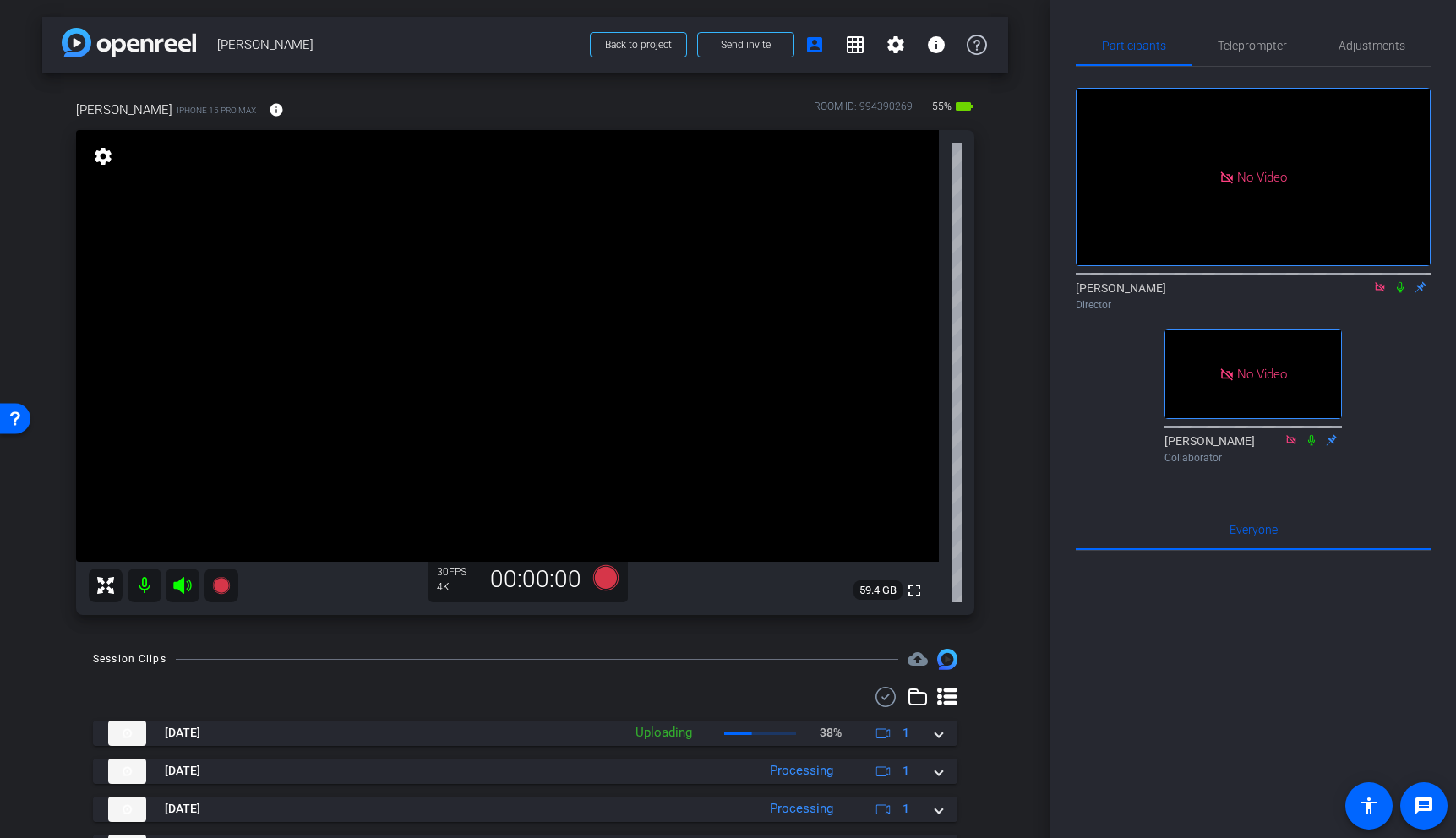
click at [1382, 282] on icon at bounding box center [1380, 288] width 14 height 12
click at [1356, 51] on span "Adjustments" at bounding box center [1372, 45] width 67 height 12
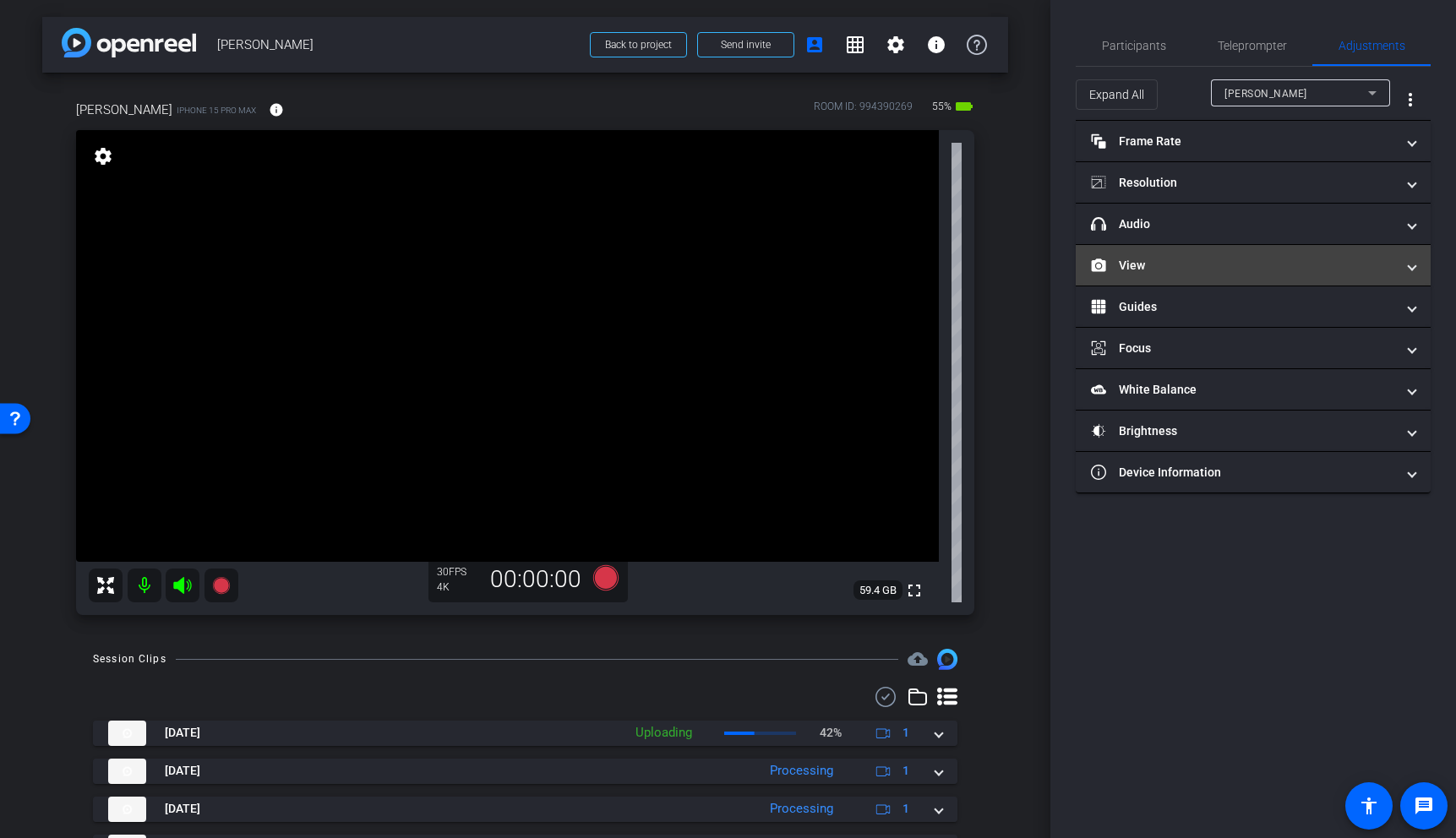
click at [1260, 265] on mat-panel-title "View" at bounding box center [1243, 265] width 304 height 18
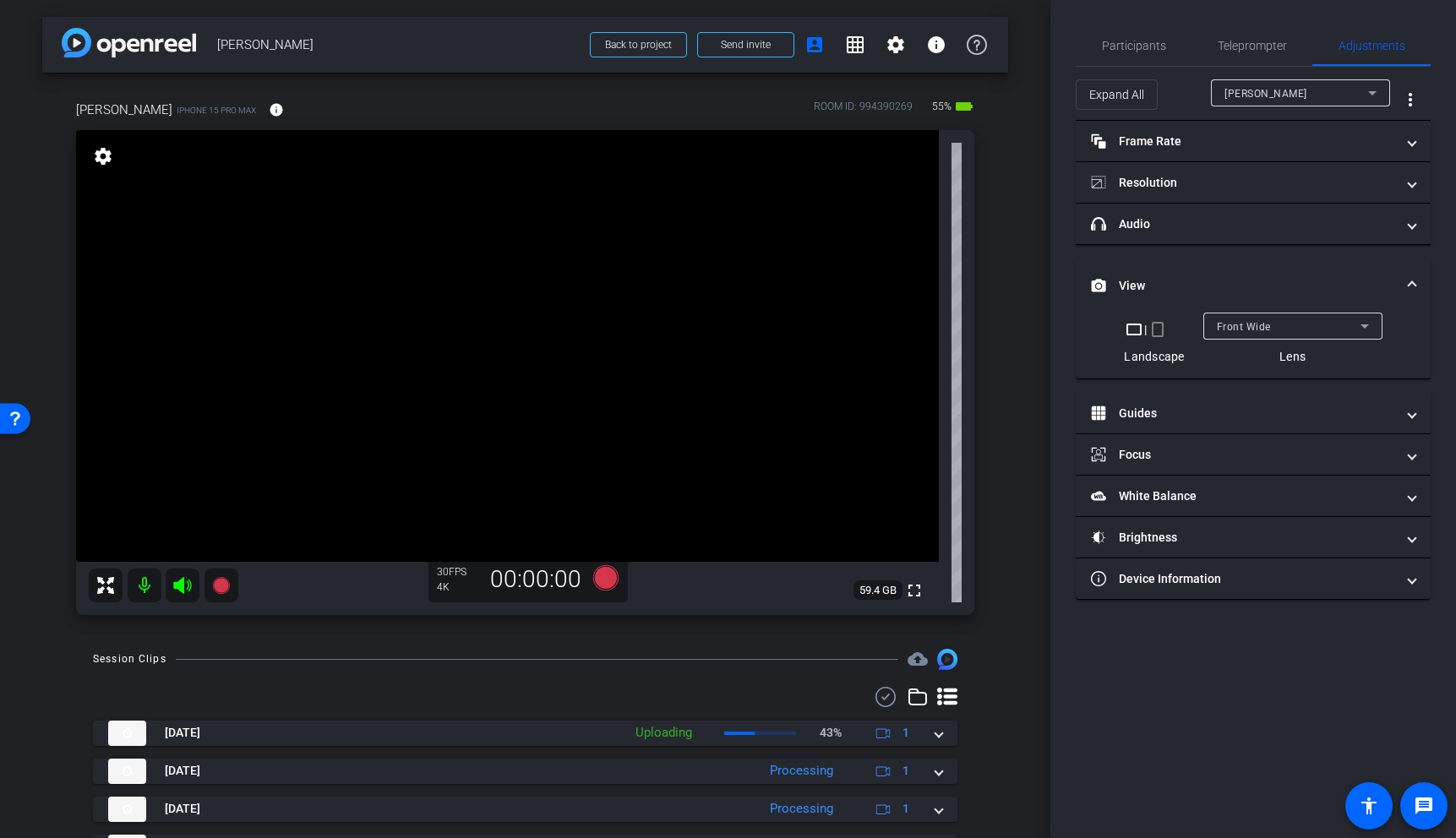
click at [1265, 312] on div "Front Wide" at bounding box center [1293, 326] width 152 height 27
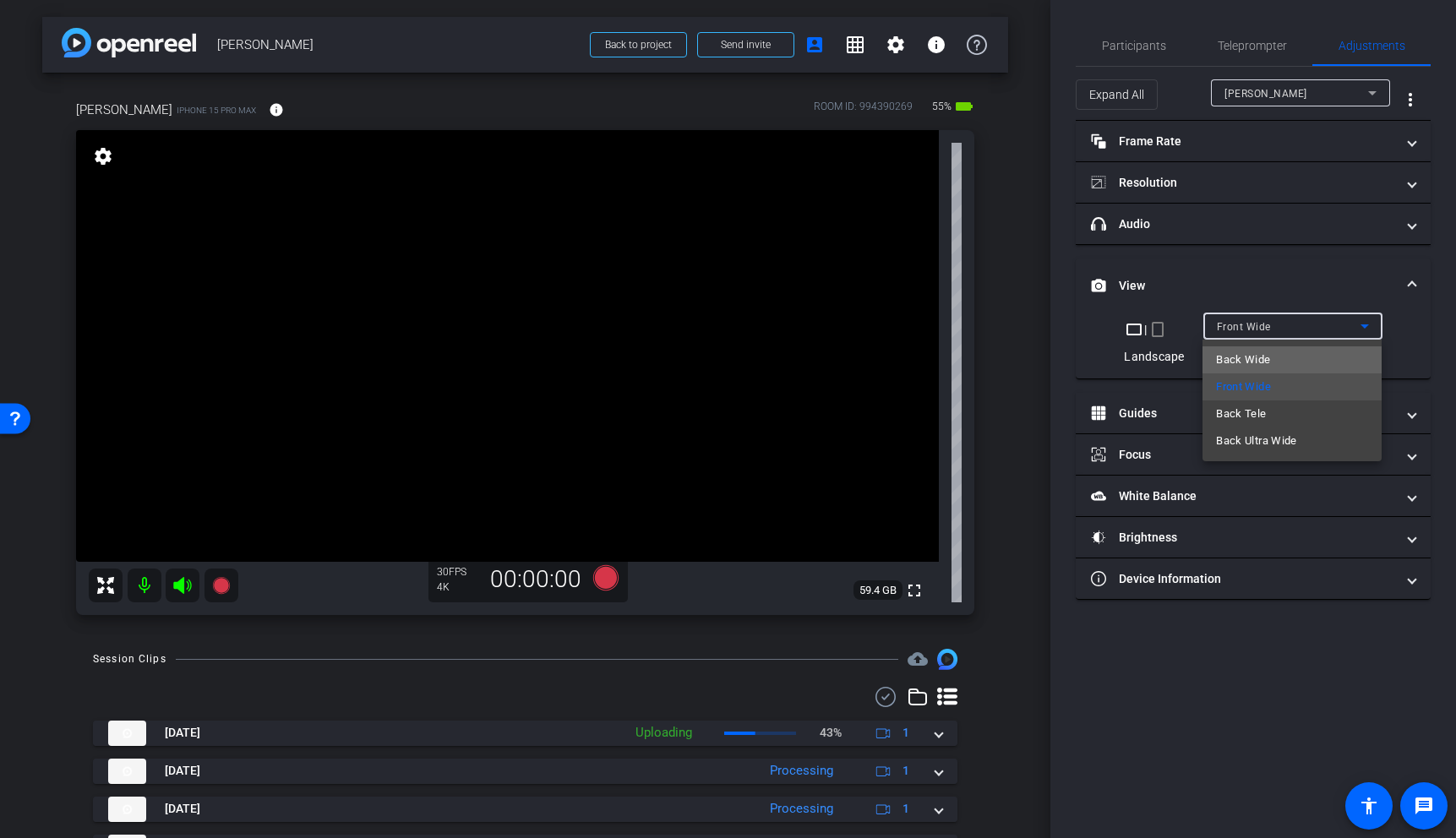
click at [1260, 355] on span "Back Wide" at bounding box center [1243, 360] width 54 height 21
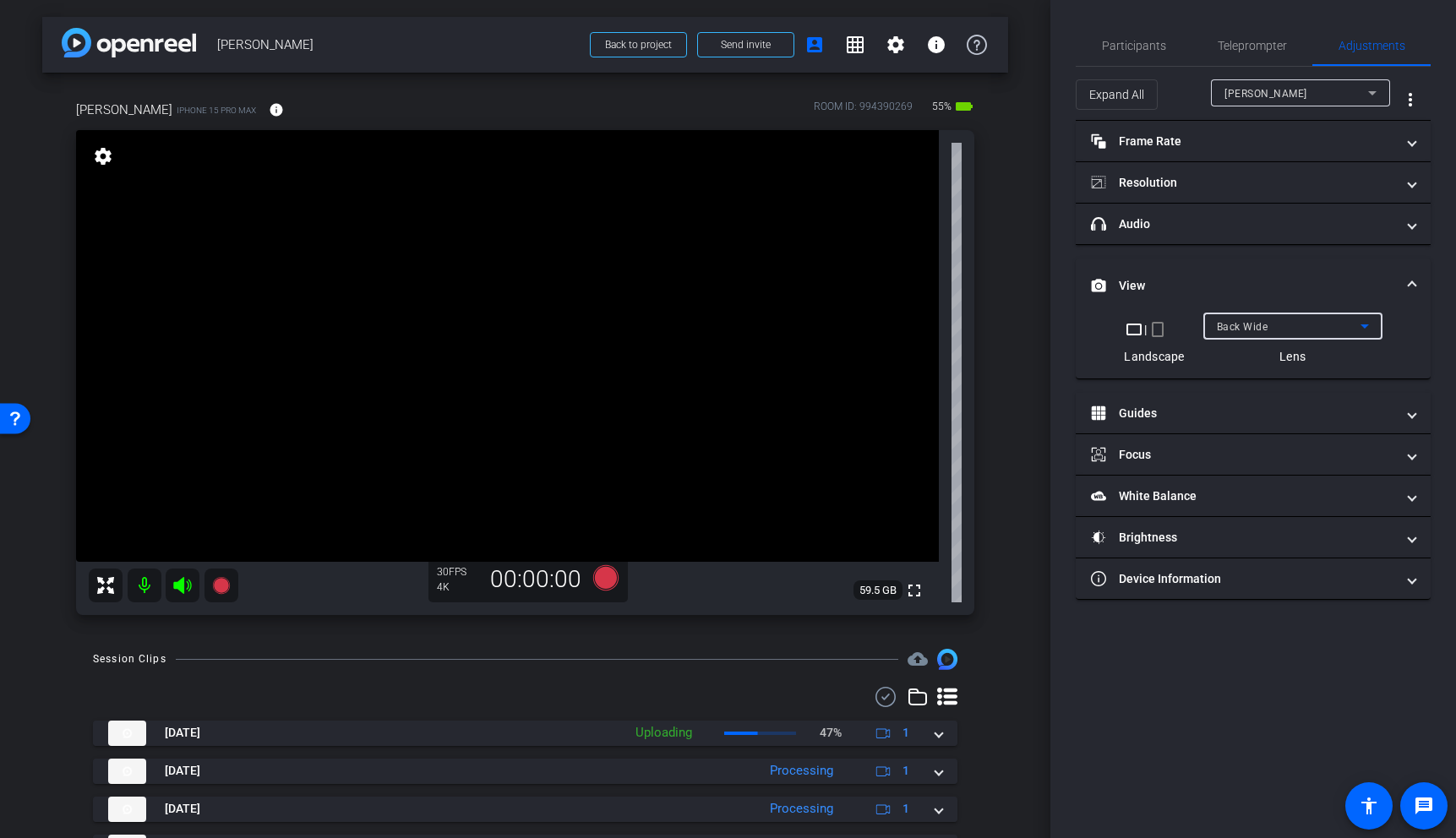
click at [632, 452] on video at bounding box center [507, 346] width 862 height 431
click at [1330, 318] on div "Back Wide" at bounding box center [1289, 326] width 144 height 21
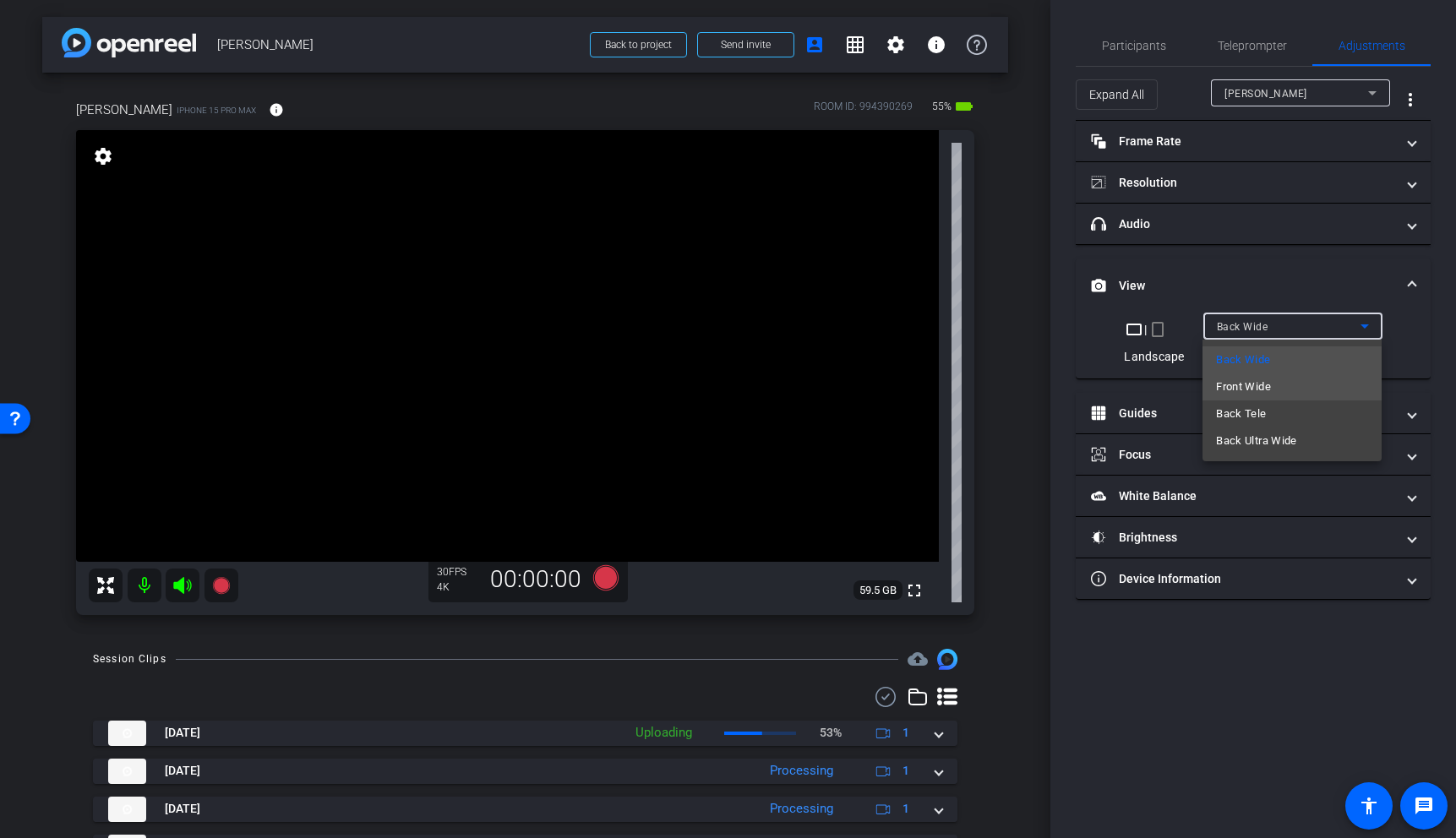
click at [1292, 385] on mat-option "Front Wide" at bounding box center [1292, 387] width 179 height 27
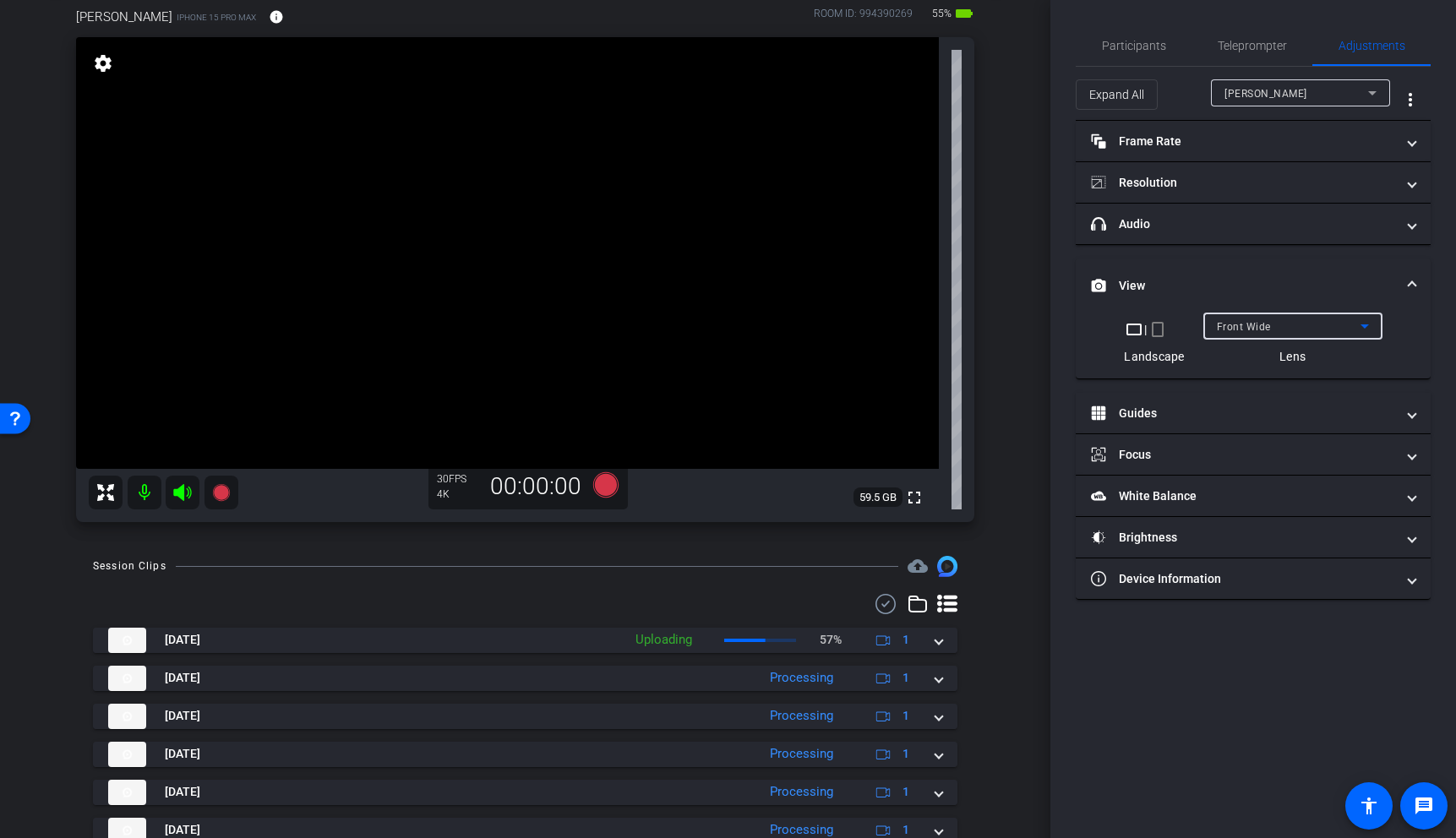
scroll to position [81, 0]
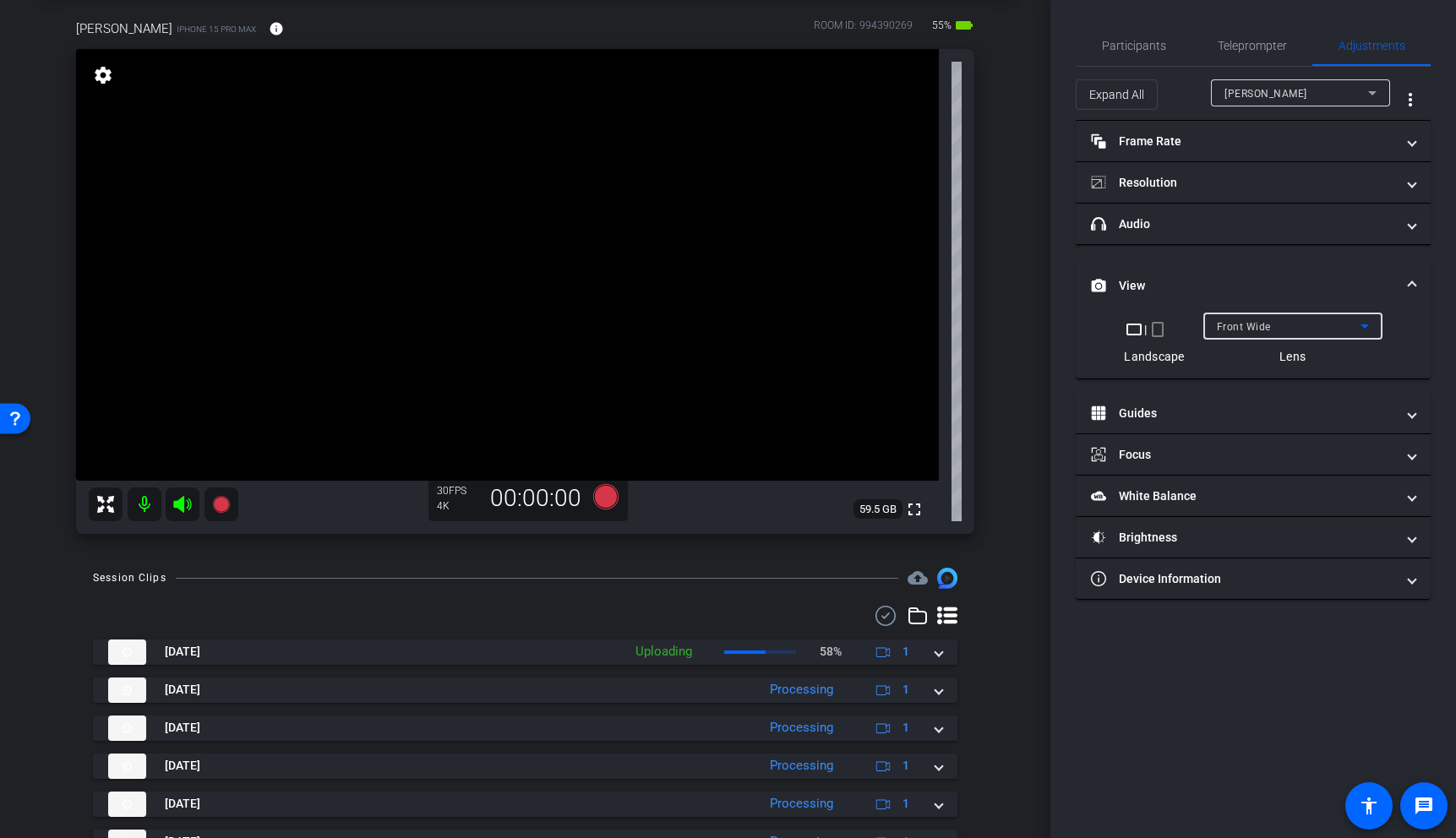
click at [1409, 285] on span at bounding box center [1412, 286] width 7 height 18
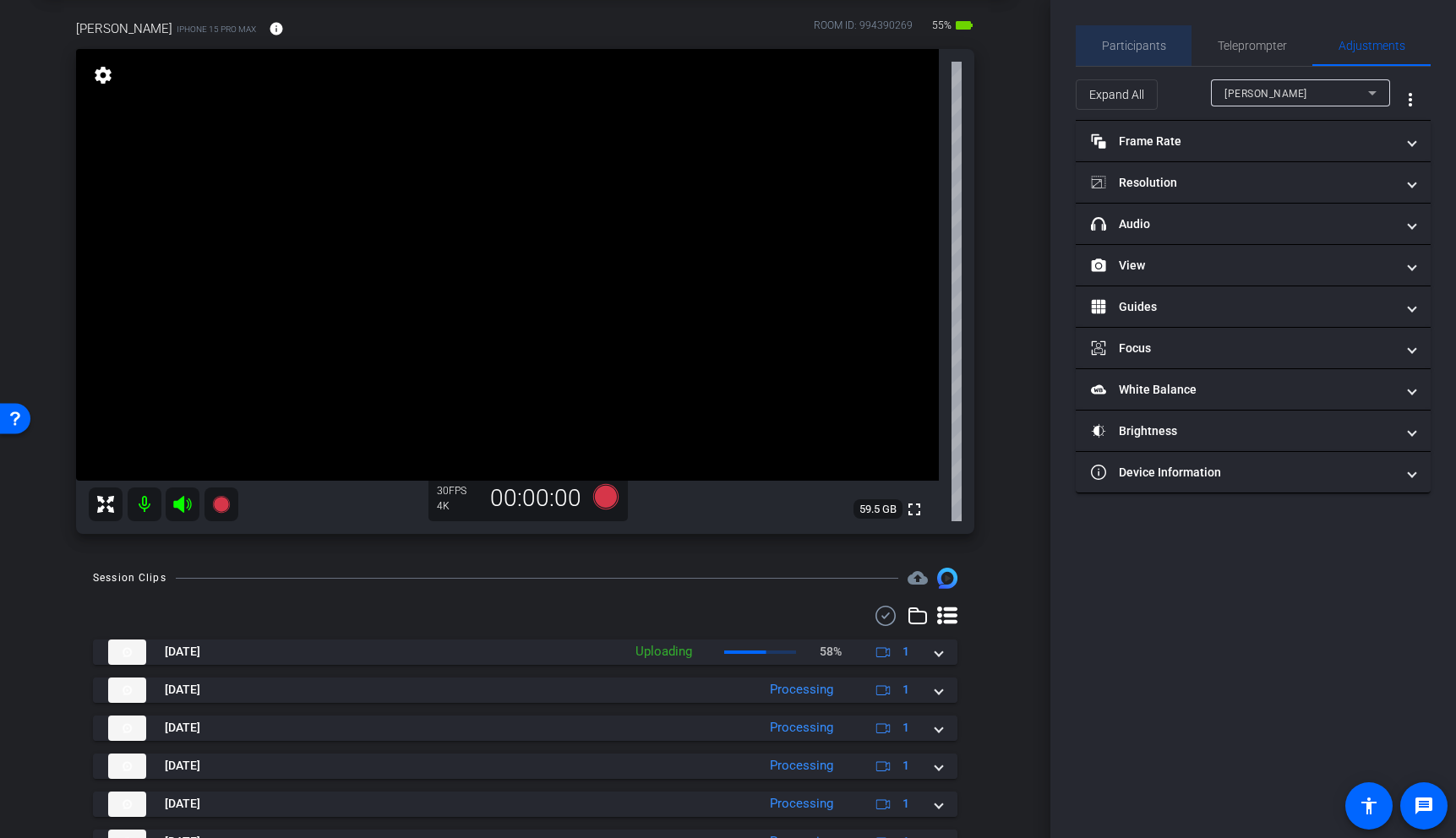
click at [1138, 48] on span "Participants" at bounding box center [1134, 45] width 64 height 12
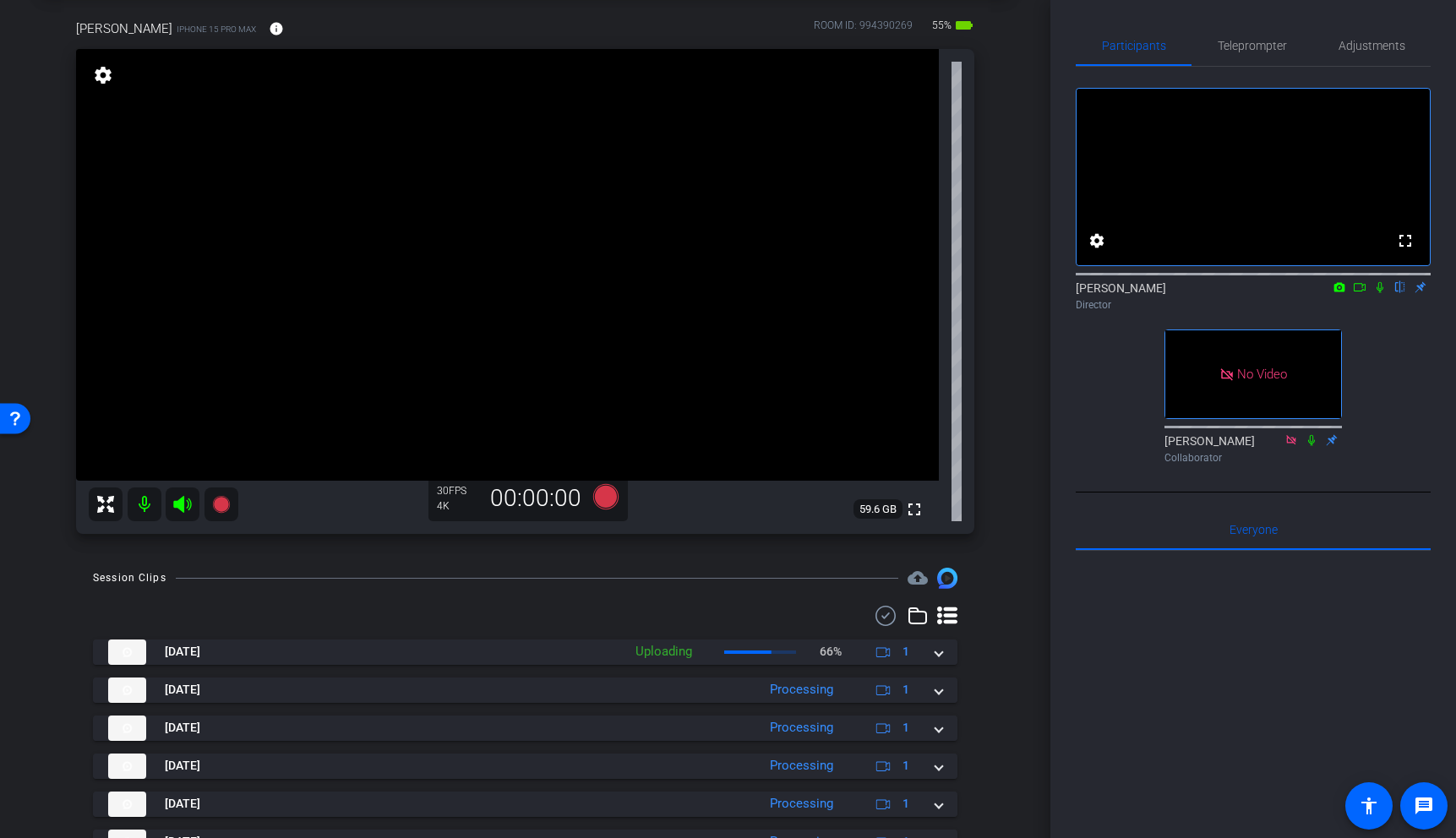
click at [385, 253] on video at bounding box center [507, 264] width 862 height 431
click at [428, 235] on video at bounding box center [507, 264] width 862 height 431
click at [474, 243] on video at bounding box center [507, 264] width 862 height 431
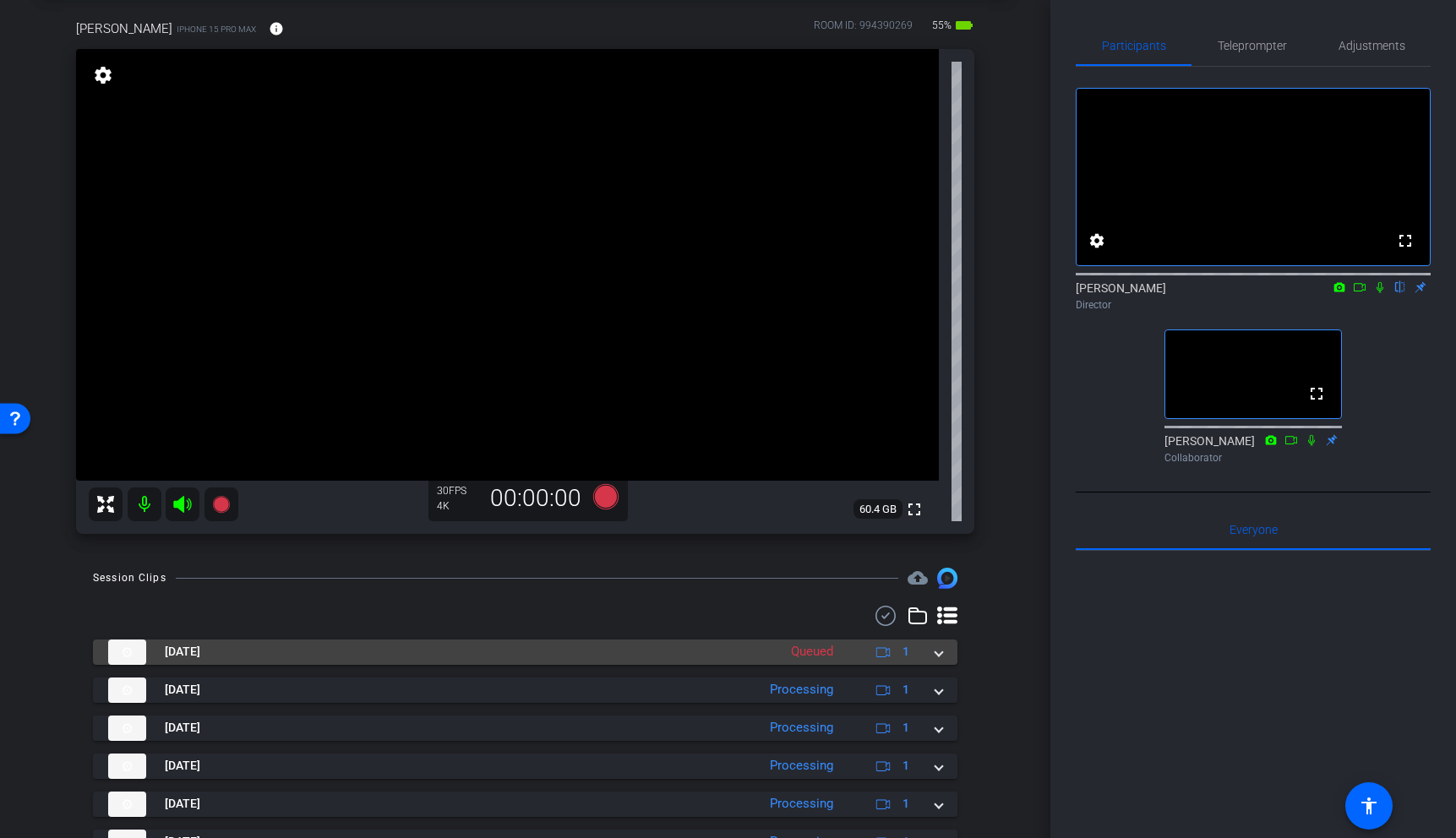
click at [942, 651] on span at bounding box center [939, 651] width 7 height 18
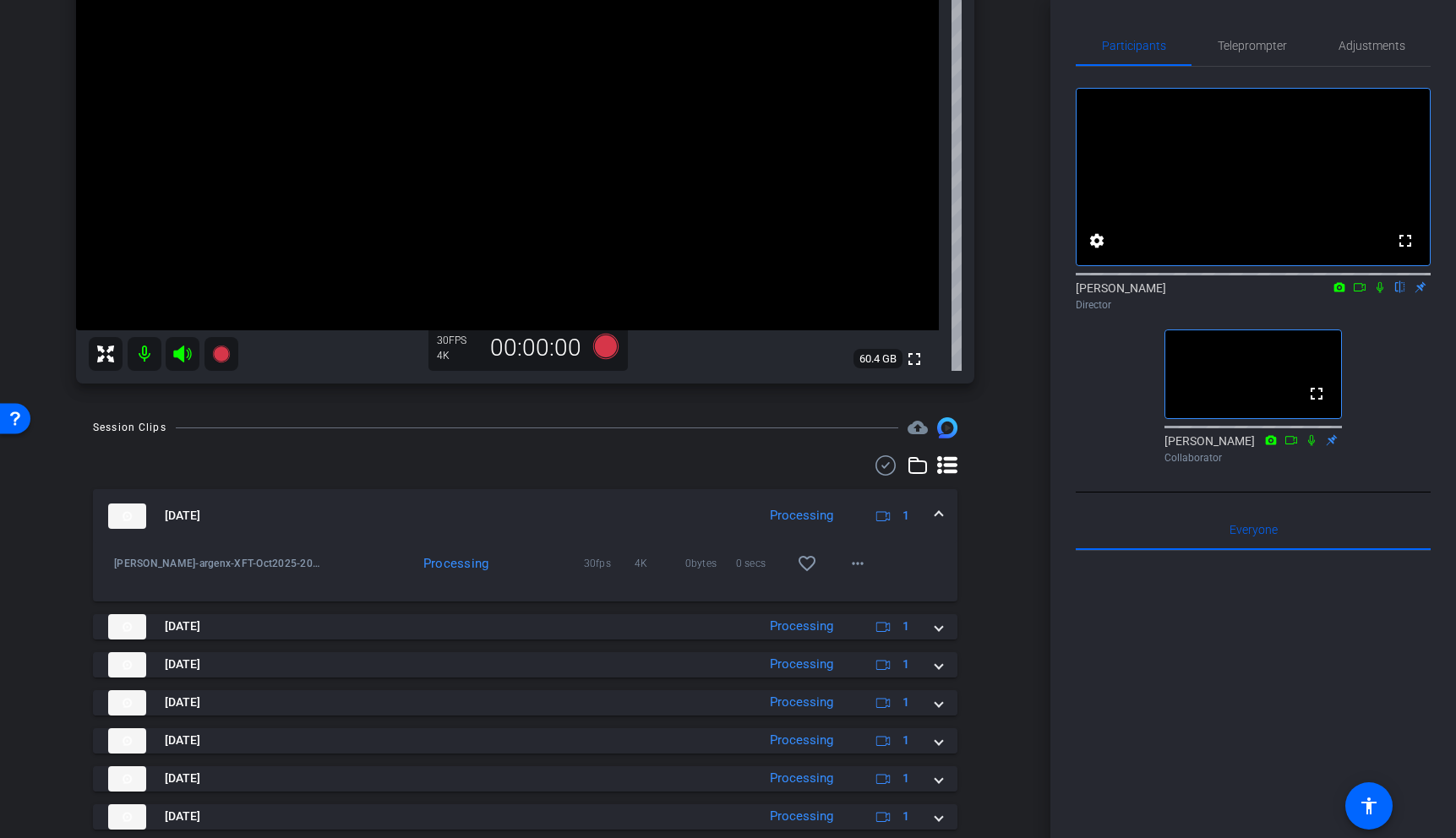
scroll to position [241, 0]
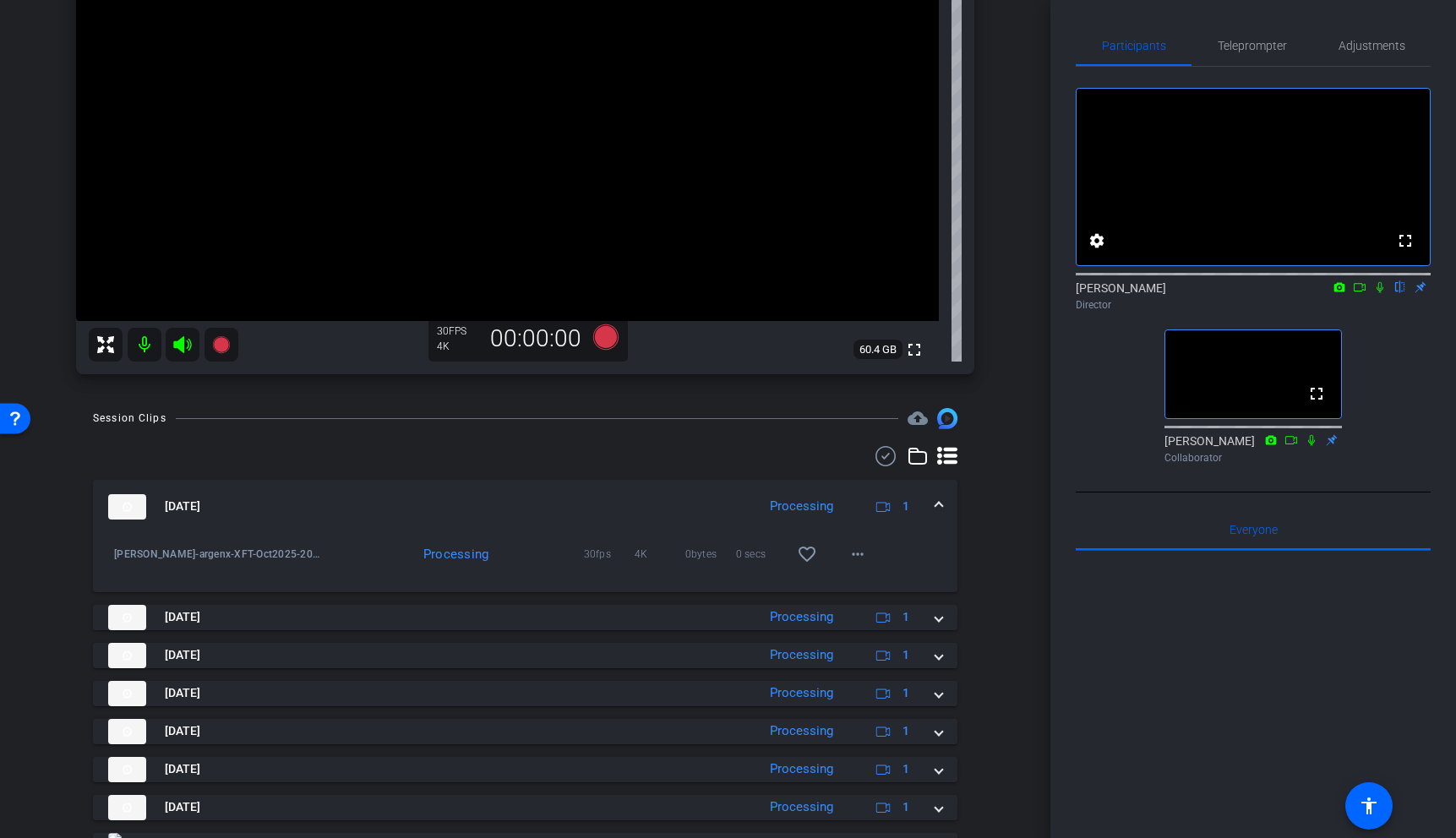
click at [940, 507] on span at bounding box center [939, 506] width 7 height 18
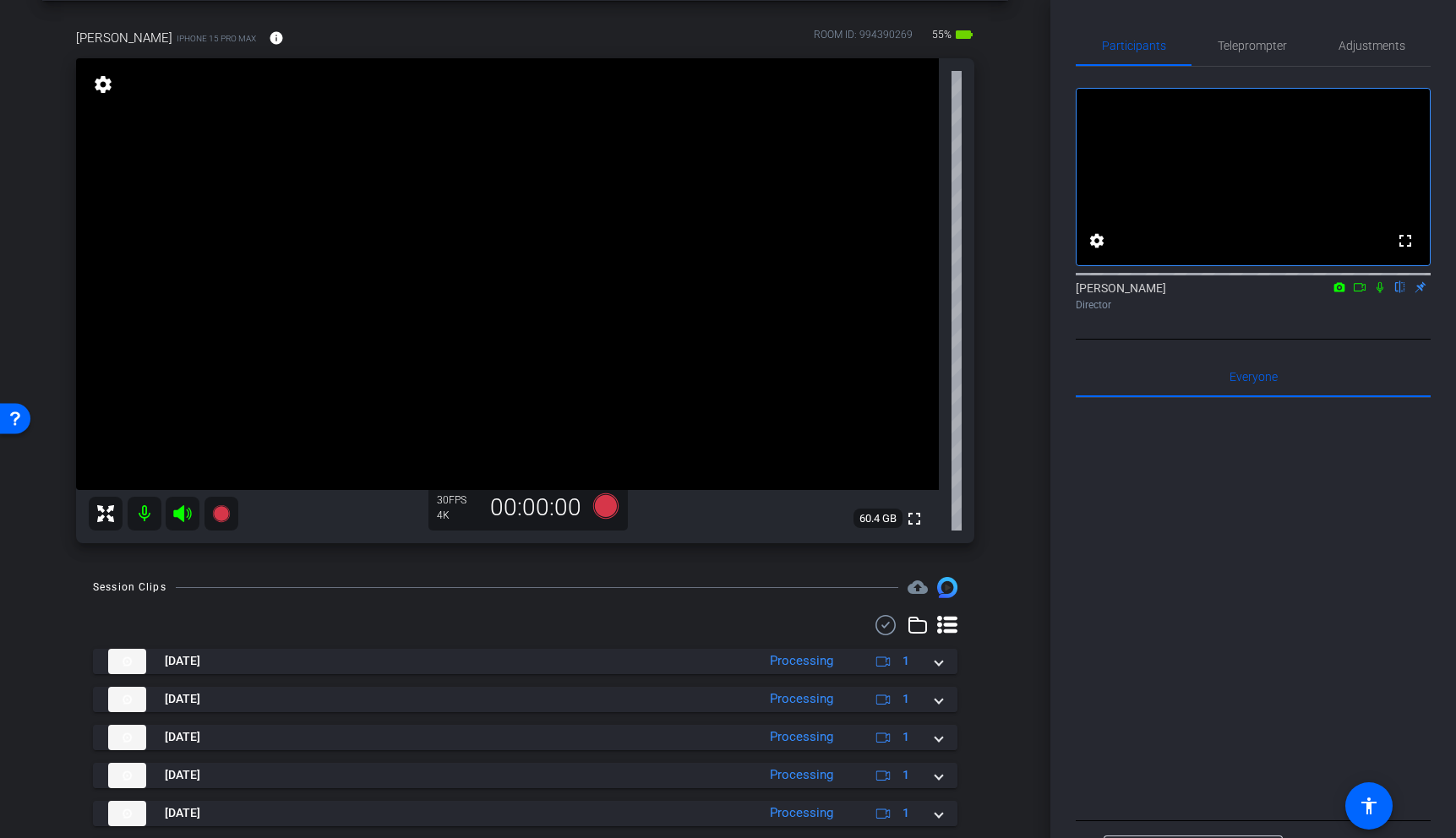
scroll to position [0, 0]
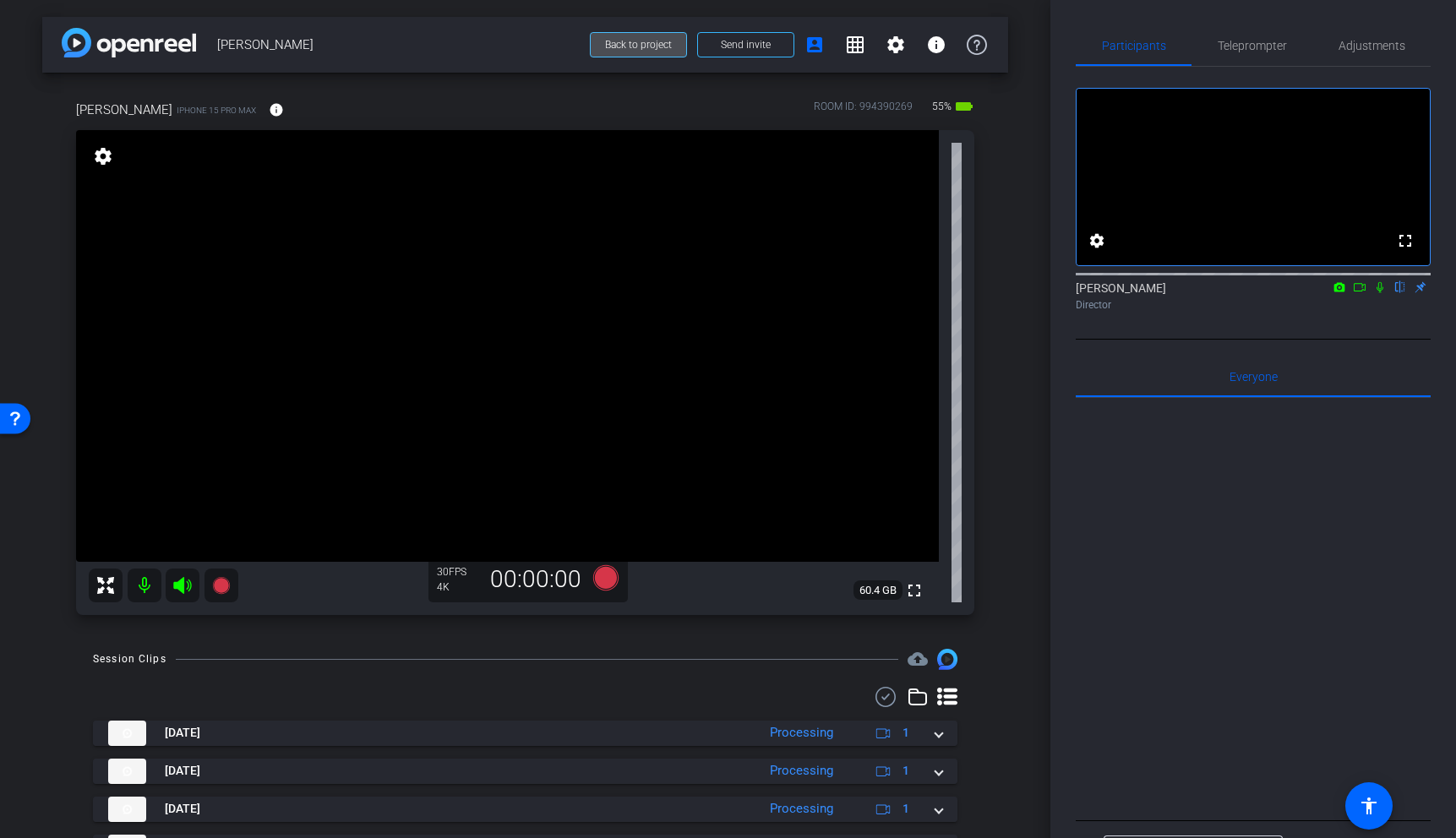
click at [660, 39] on span "Back to project" at bounding box center [638, 45] width 67 height 12
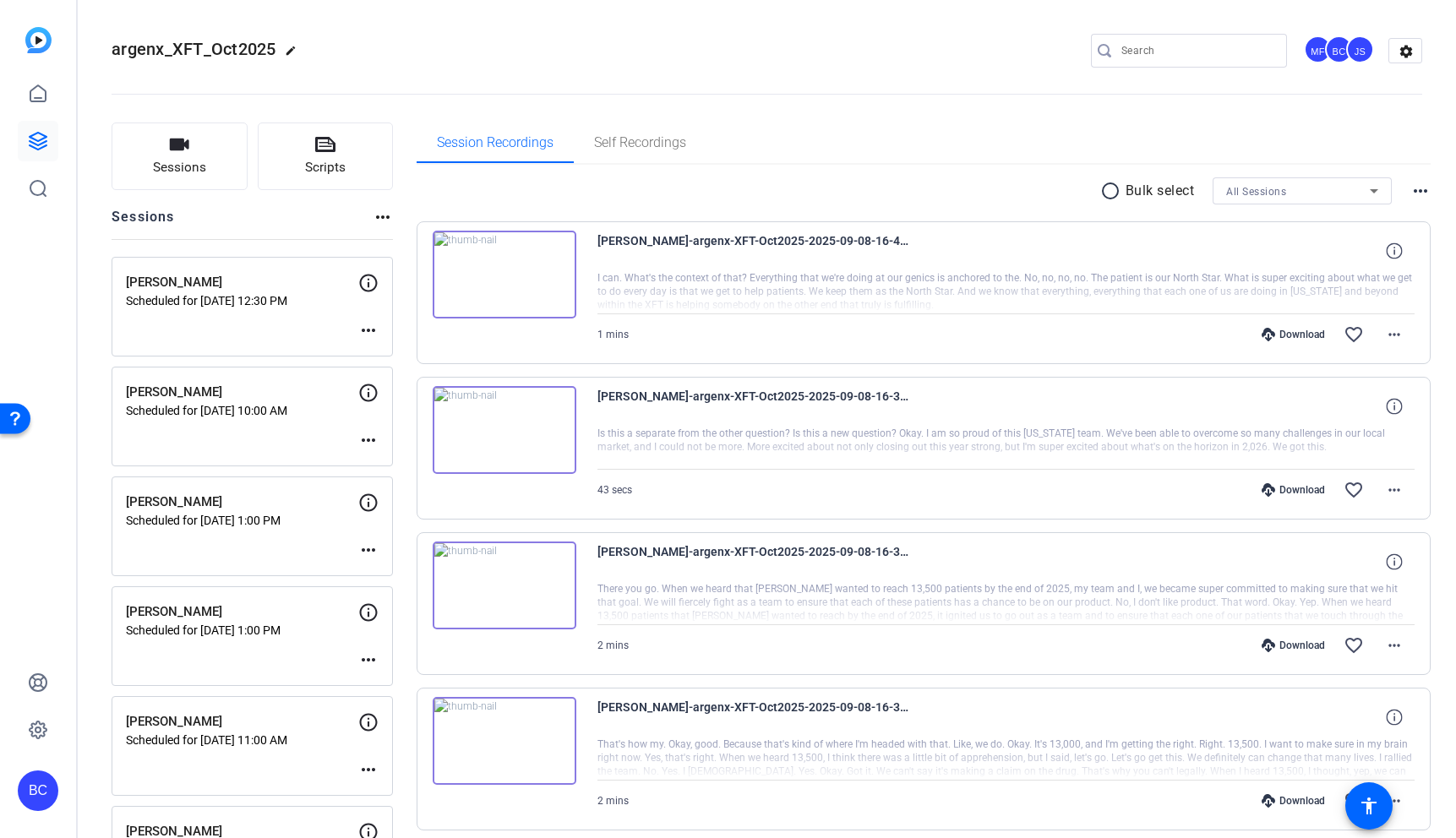
scroll to position [645, 0]
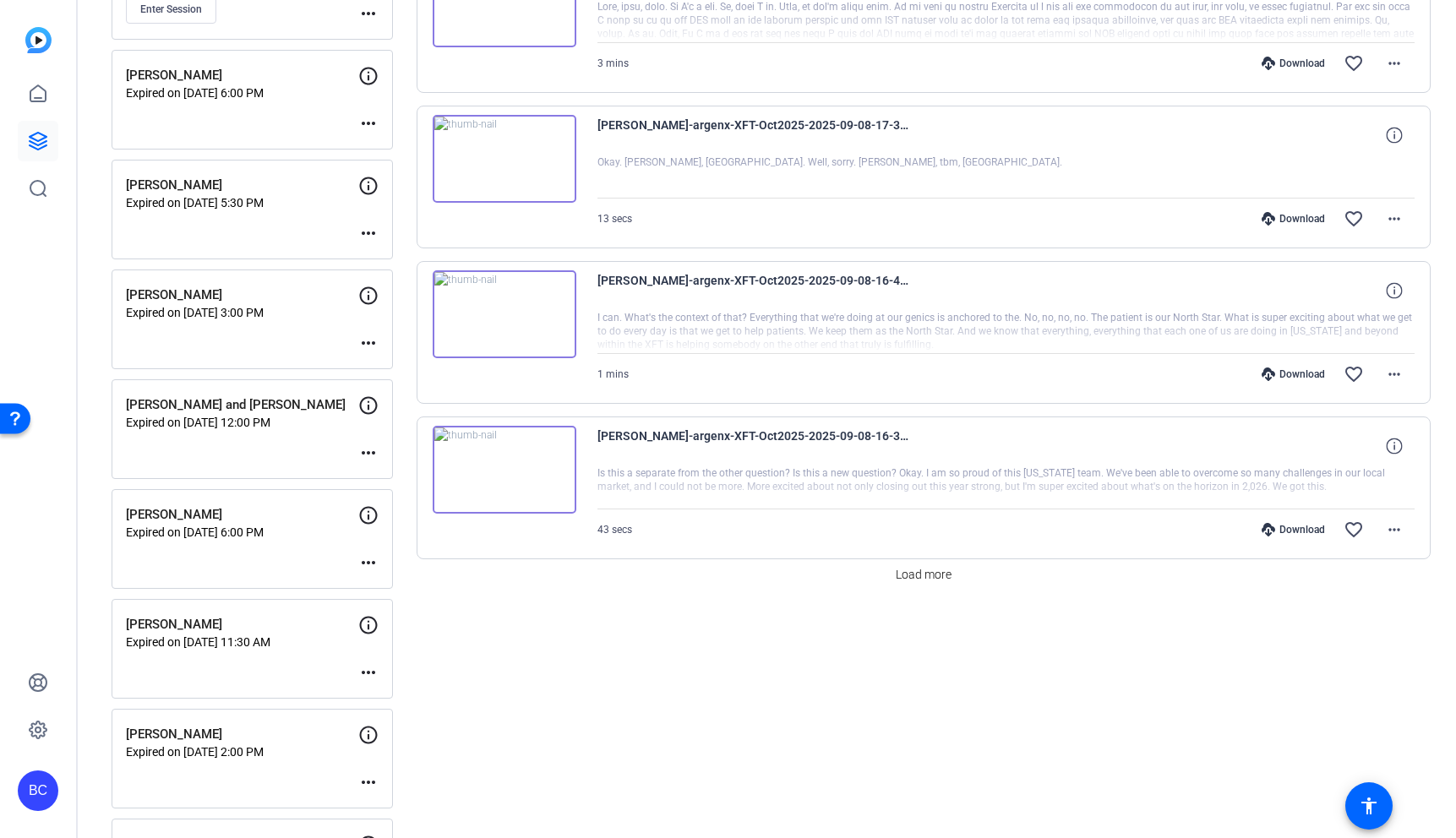
scroll to position [1204, 0]
